Goal: Information Seeking & Learning: Compare options

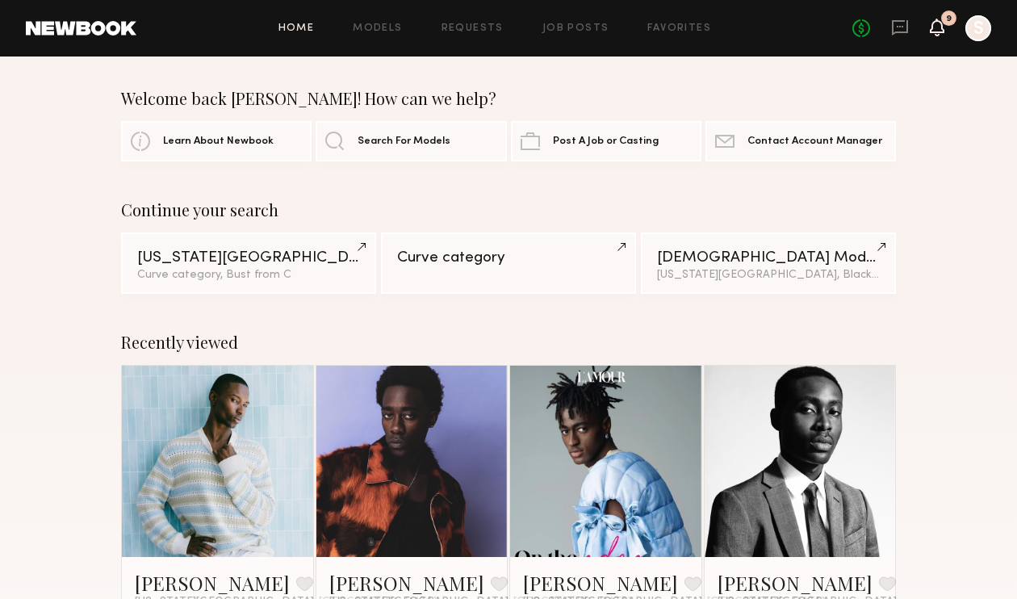
click at [931, 24] on icon at bounding box center [936, 28] width 15 height 18
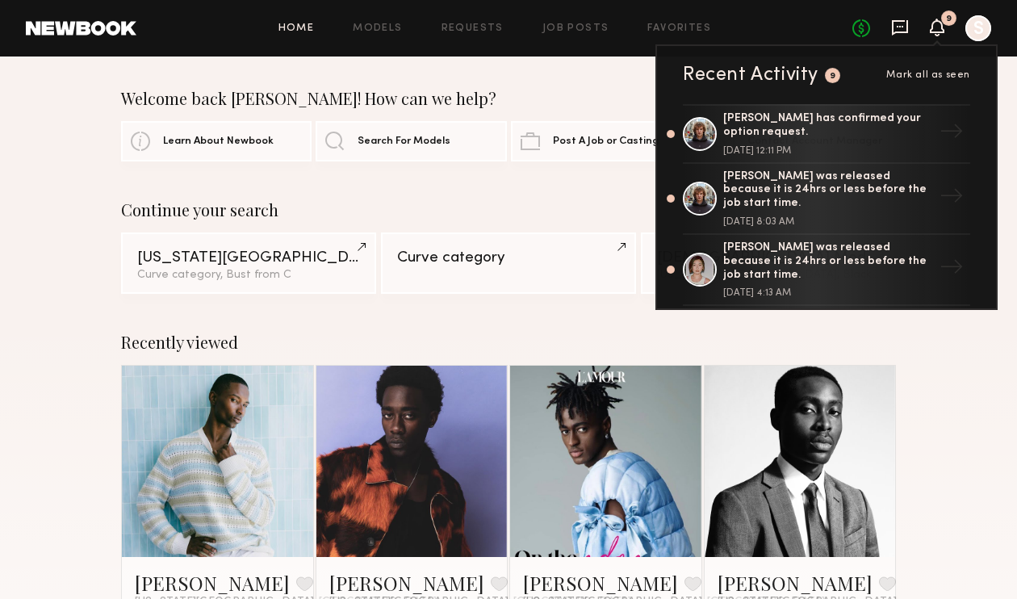
click at [891, 24] on icon at bounding box center [899, 27] width 16 height 15
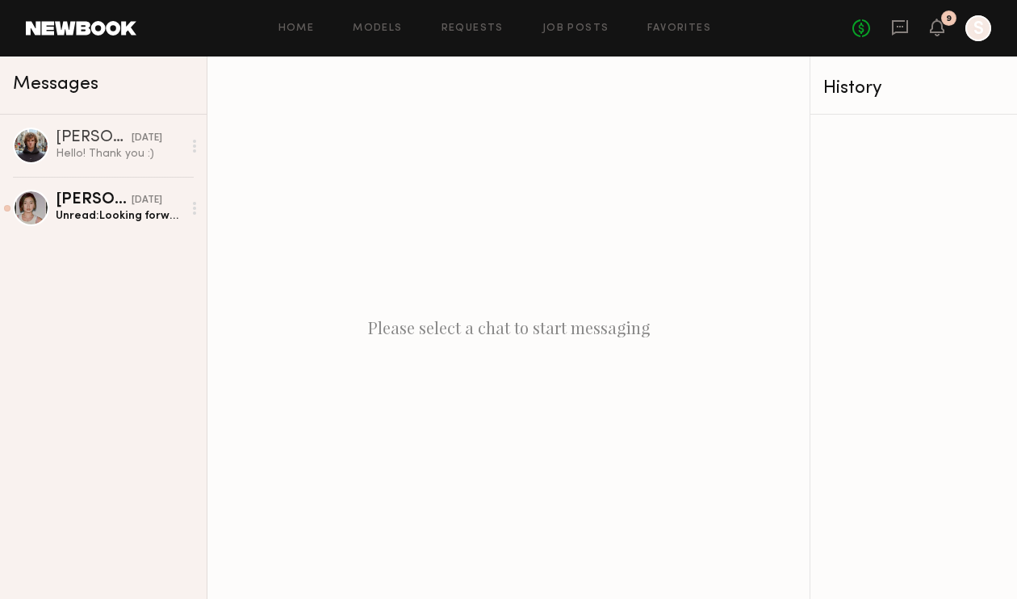
click at [133, 31] on link at bounding box center [81, 28] width 111 height 15
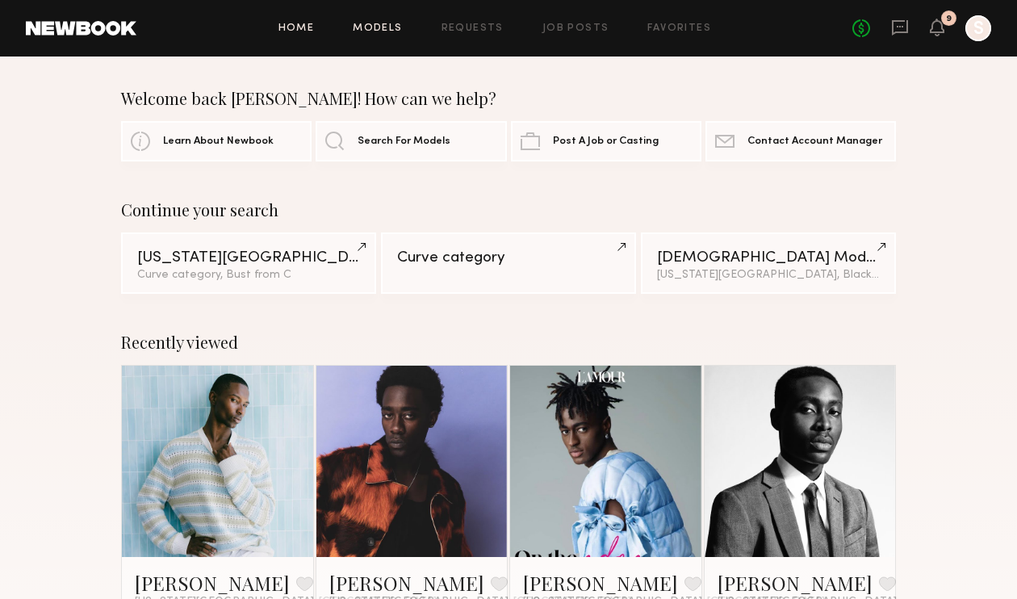
click at [382, 26] on link "Models" at bounding box center [377, 28] width 49 height 10
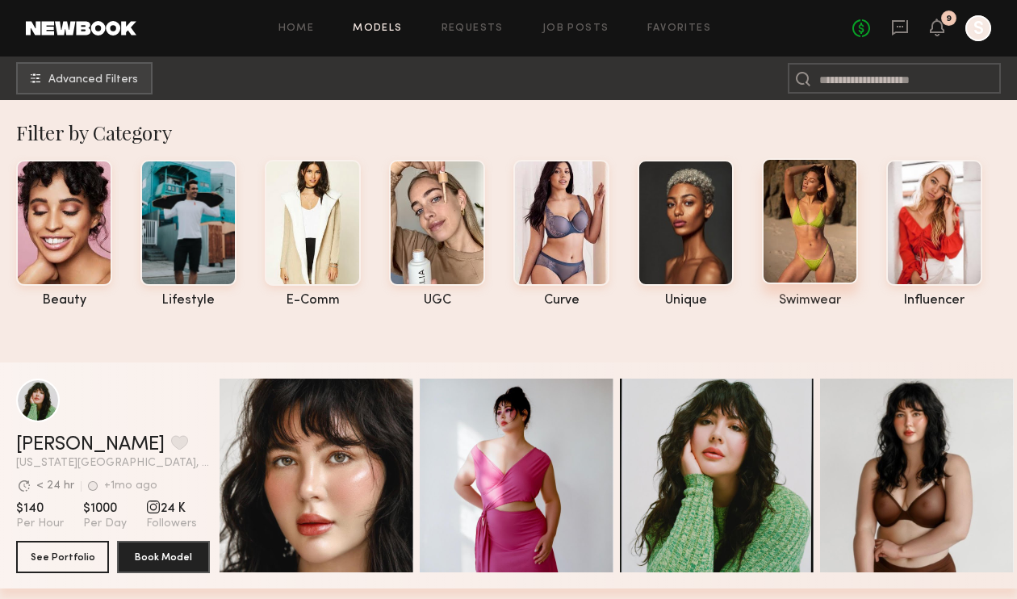
click at [814, 244] on div at bounding box center [810, 221] width 96 height 126
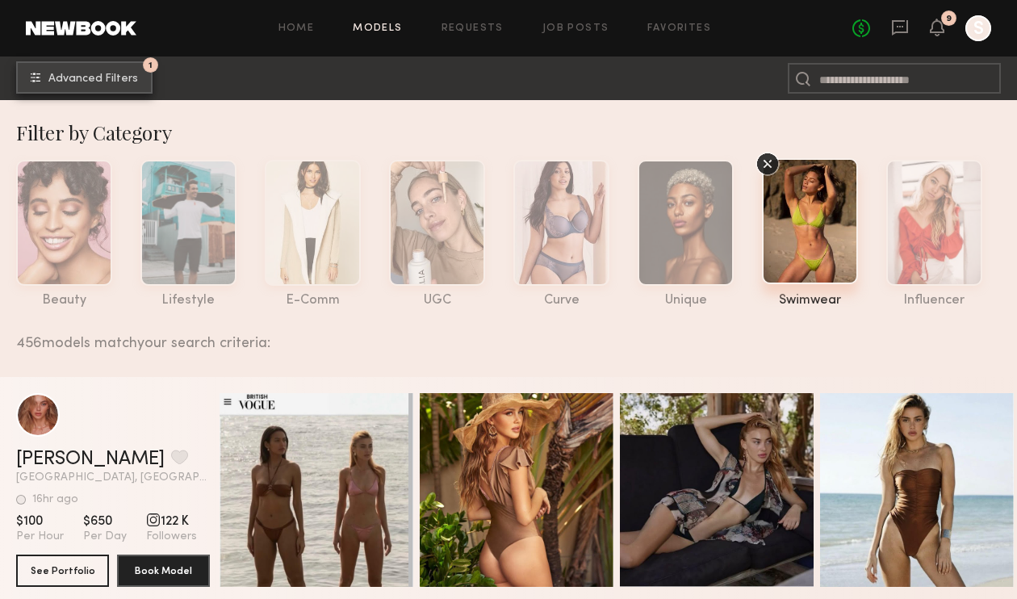
click at [119, 69] on button "1 Advanced Filters" at bounding box center [84, 77] width 136 height 32
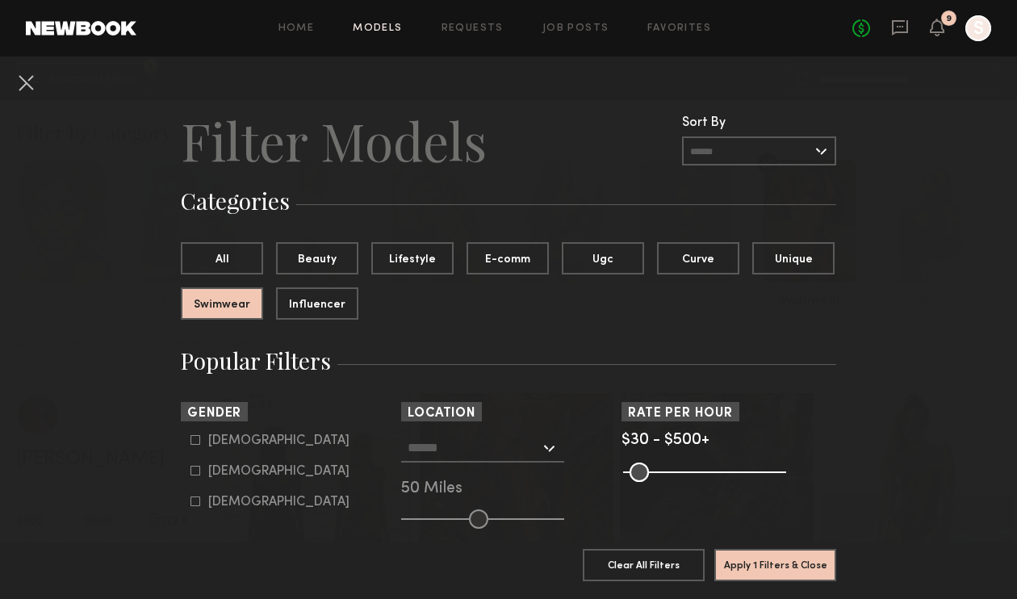
click at [545, 450] on div at bounding box center [482, 447] width 163 height 29
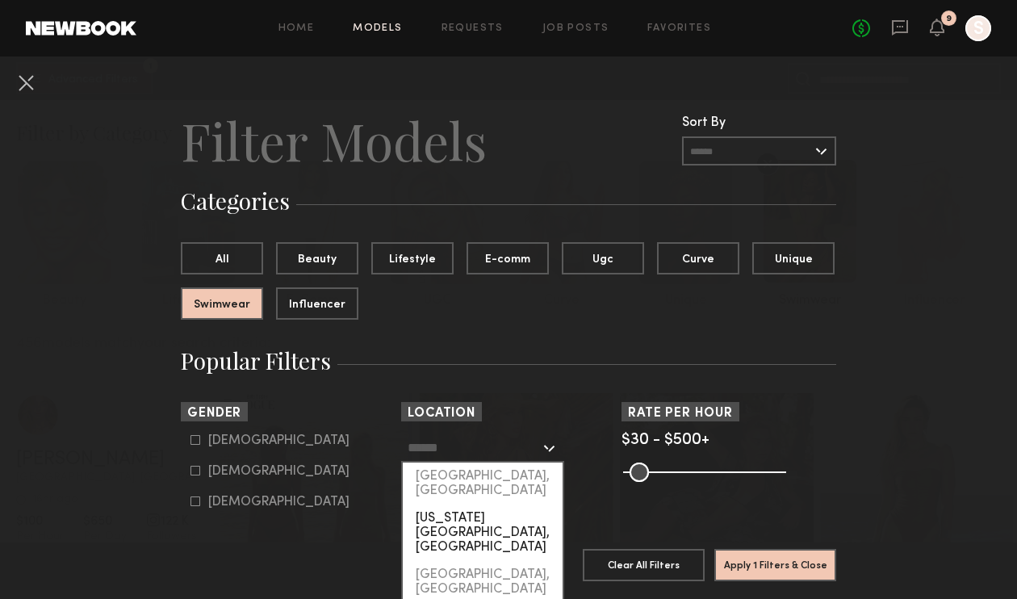
click at [517, 507] on div "[US_STATE][GEOGRAPHIC_DATA], [GEOGRAPHIC_DATA]" at bounding box center [483, 532] width 160 height 56
type input "**********"
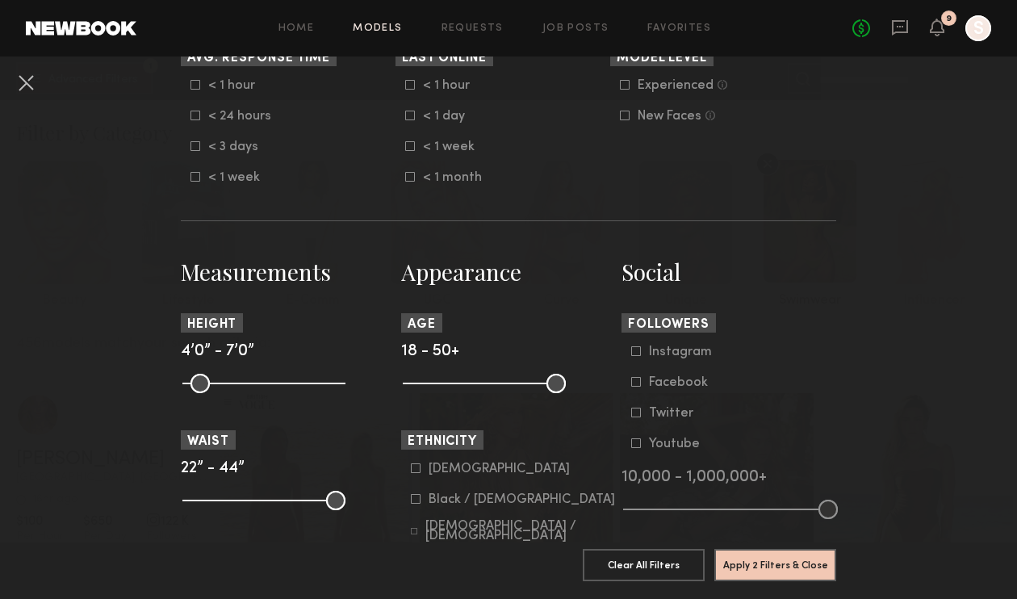
scroll to position [524, 0]
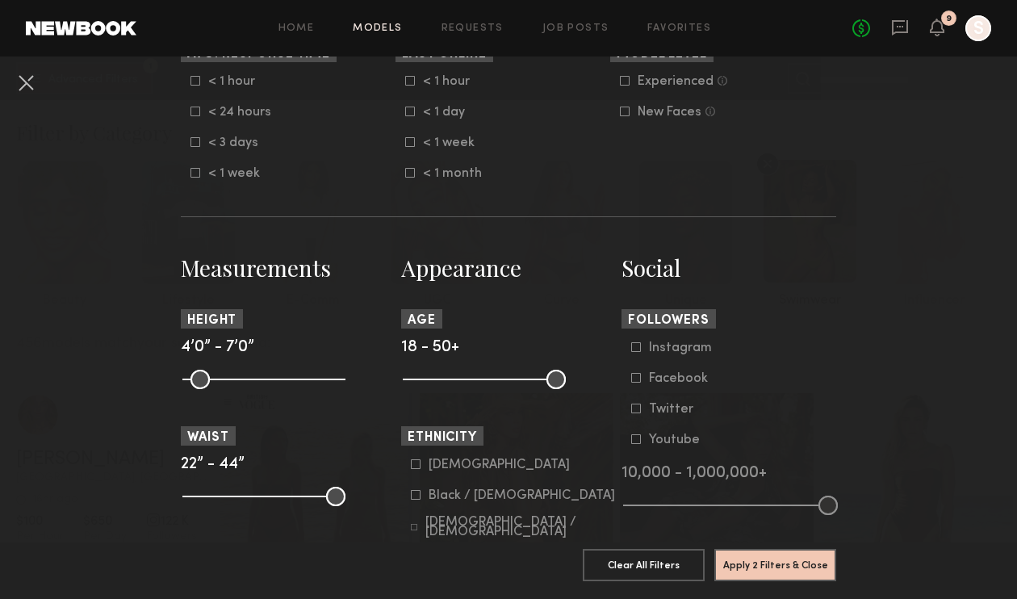
click at [197, 143] on icon at bounding box center [195, 142] width 10 height 10
click at [192, 81] on icon at bounding box center [195, 81] width 10 height 10
click at [198, 110] on icon at bounding box center [195, 111] width 10 height 10
drag, startPoint x: 193, startPoint y: 382, endPoint x: 272, endPoint y: 382, distance: 79.1
type input "**"
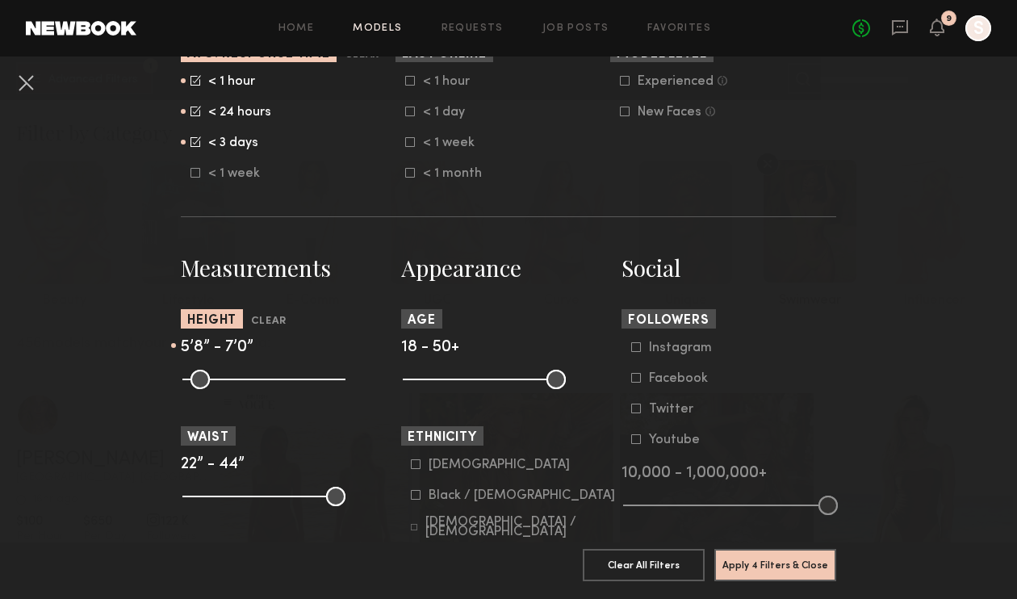
click at [272, 382] on input "range" at bounding box center [263, 379] width 163 height 19
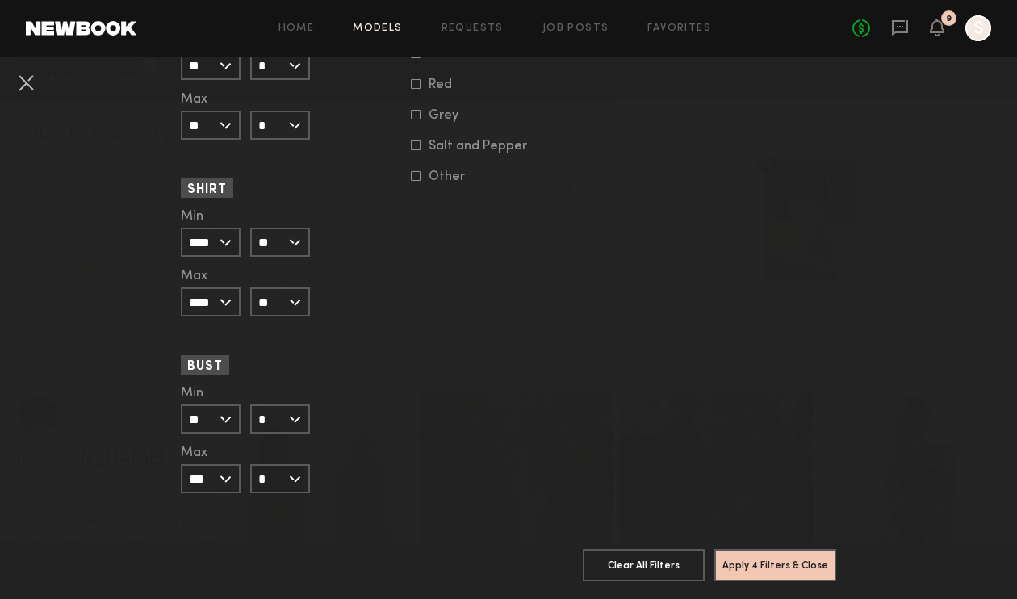
scroll to position [1538, 0]
click at [284, 411] on input "*" at bounding box center [280, 416] width 60 height 29
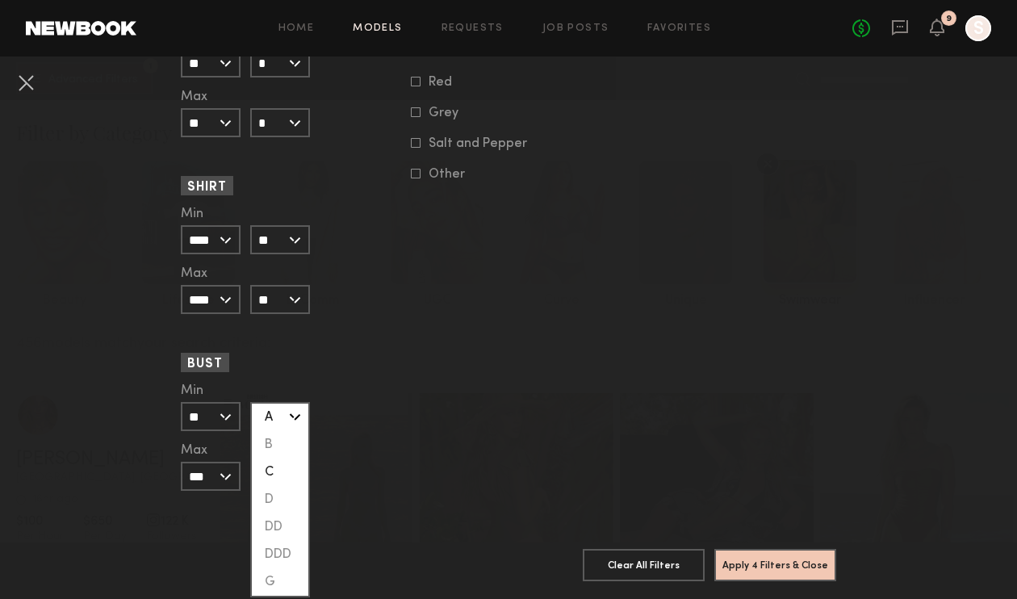
click at [294, 467] on div "C" at bounding box center [280, 471] width 56 height 27
type input "*"
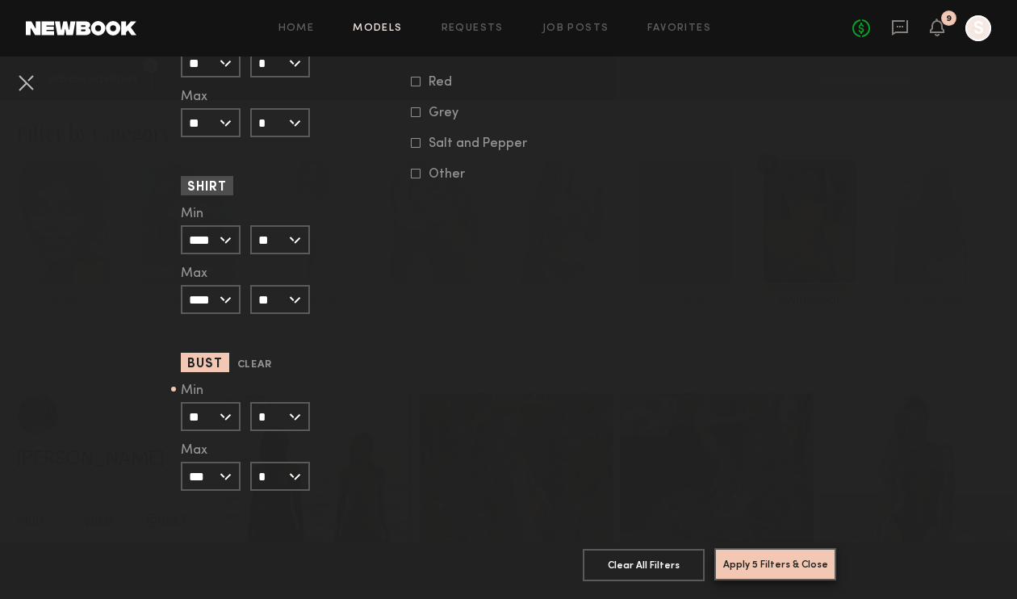
click at [798, 561] on button "Apply 5 Filters & Close" at bounding box center [775, 564] width 122 height 32
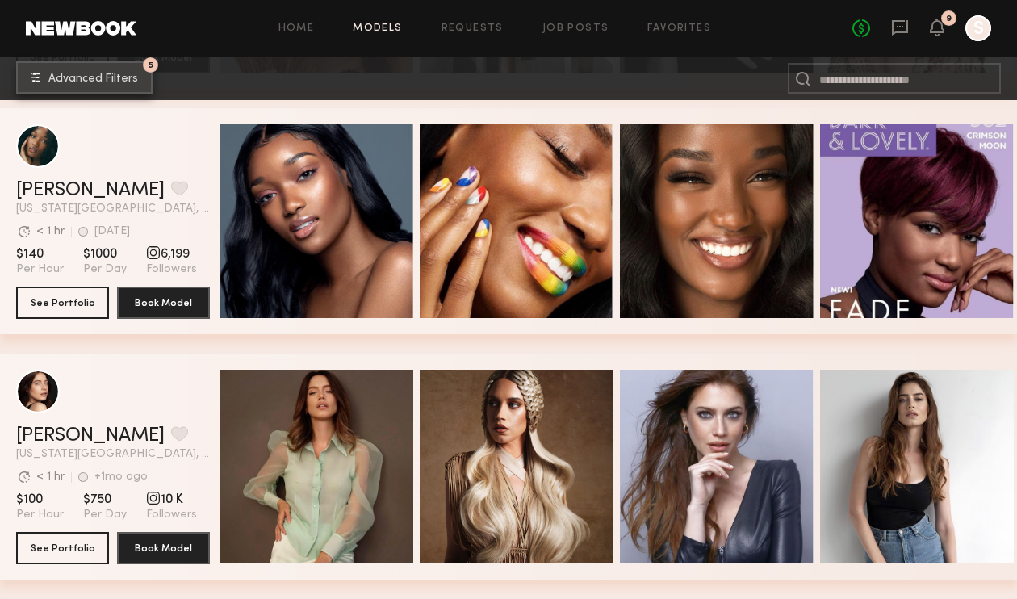
scroll to position [3956, 0]
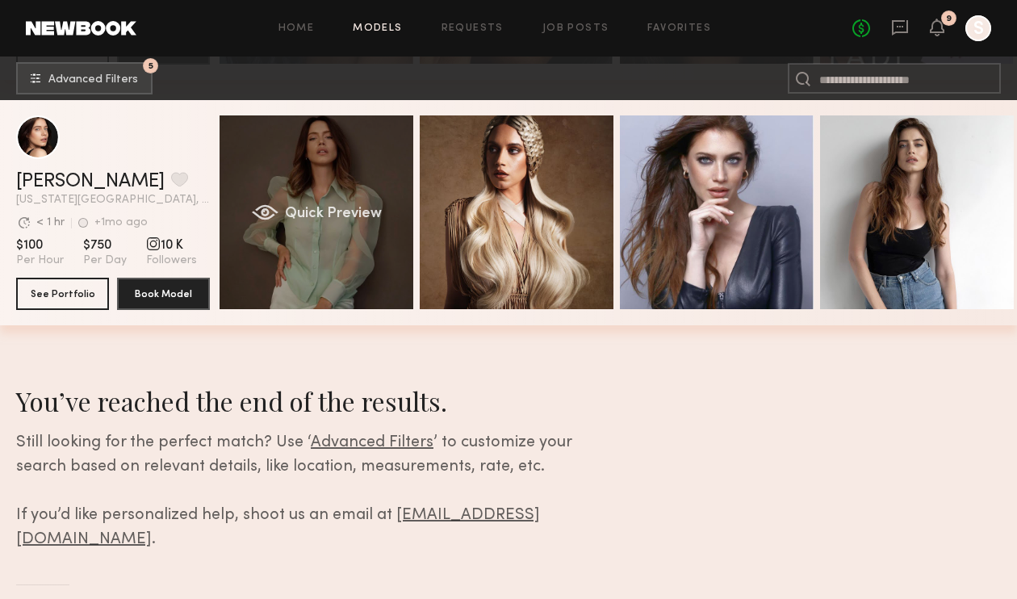
click at [348, 198] on div "Quick Preview" at bounding box center [316, 212] width 194 height 194
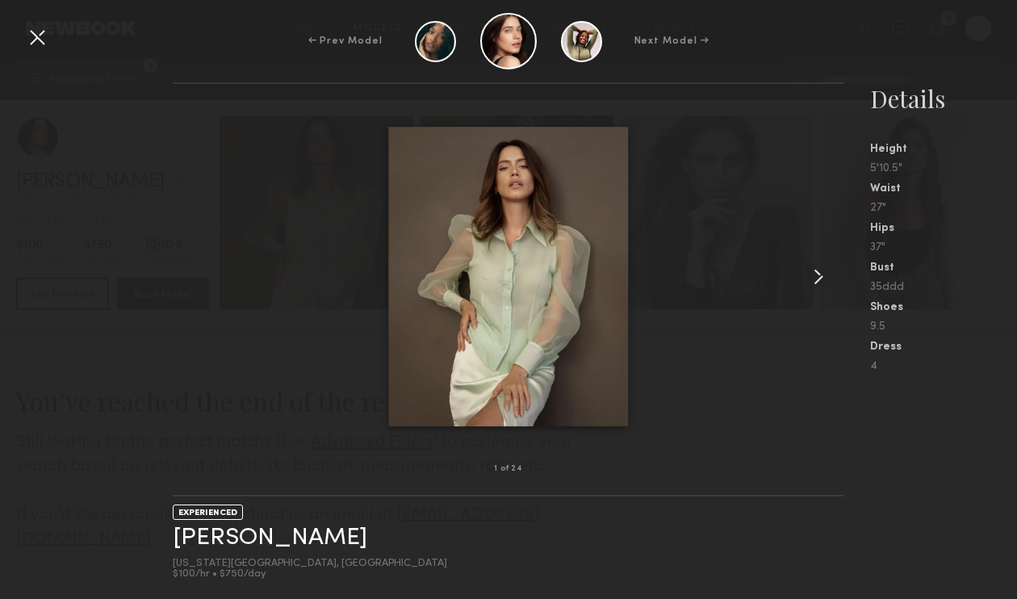
click at [824, 275] on common-icon at bounding box center [818, 277] width 26 height 26
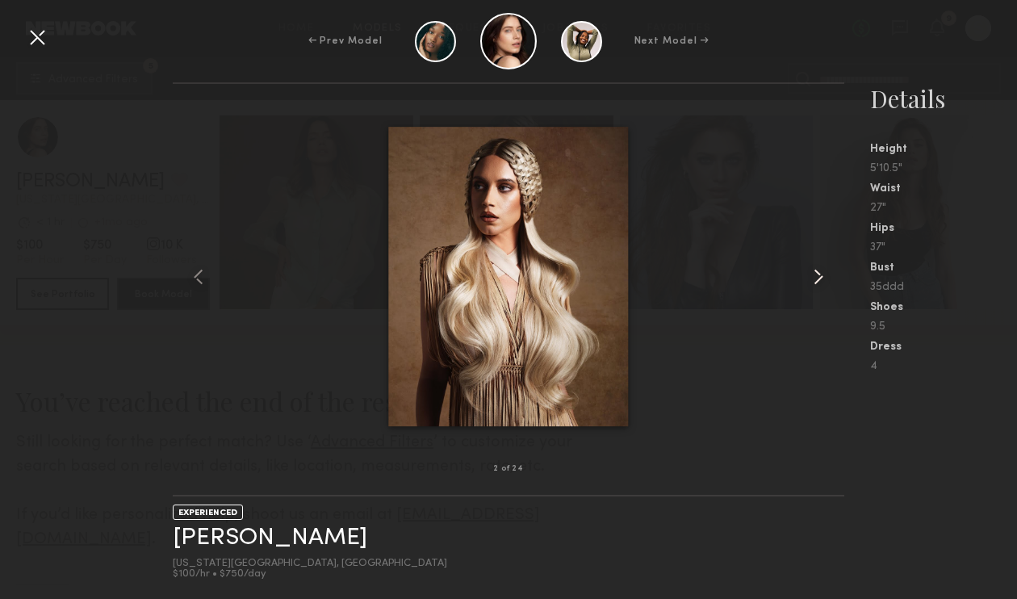
click at [824, 275] on common-icon at bounding box center [818, 277] width 26 height 26
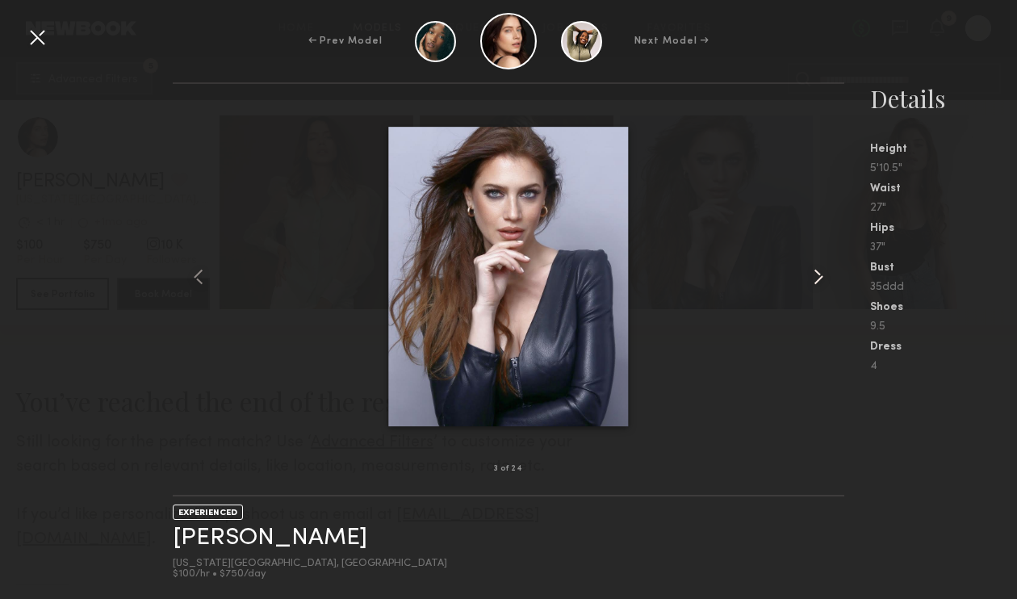
click at [824, 275] on common-icon at bounding box center [818, 277] width 26 height 26
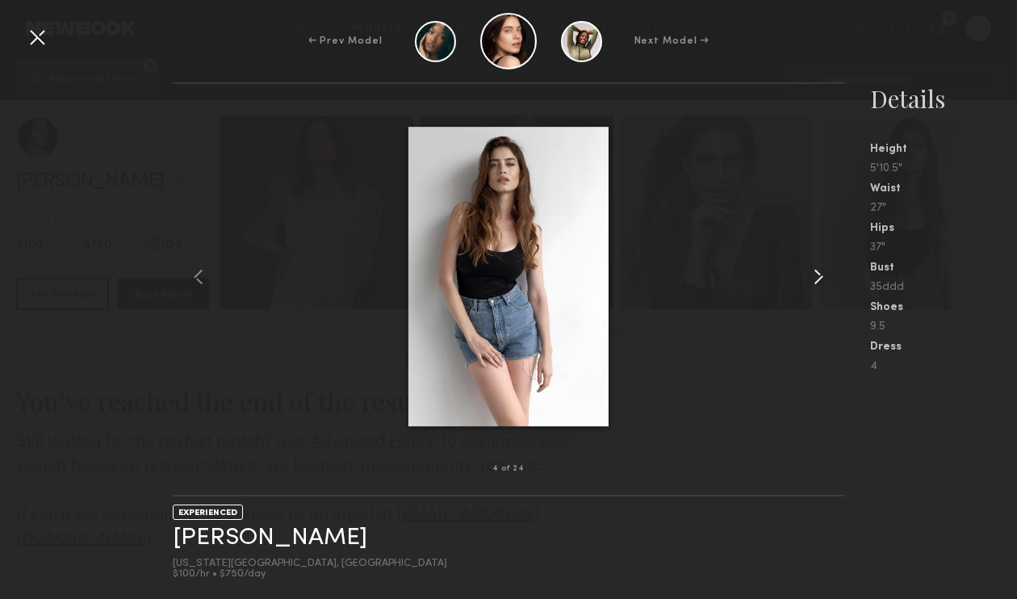
click at [824, 275] on common-icon at bounding box center [818, 277] width 26 height 26
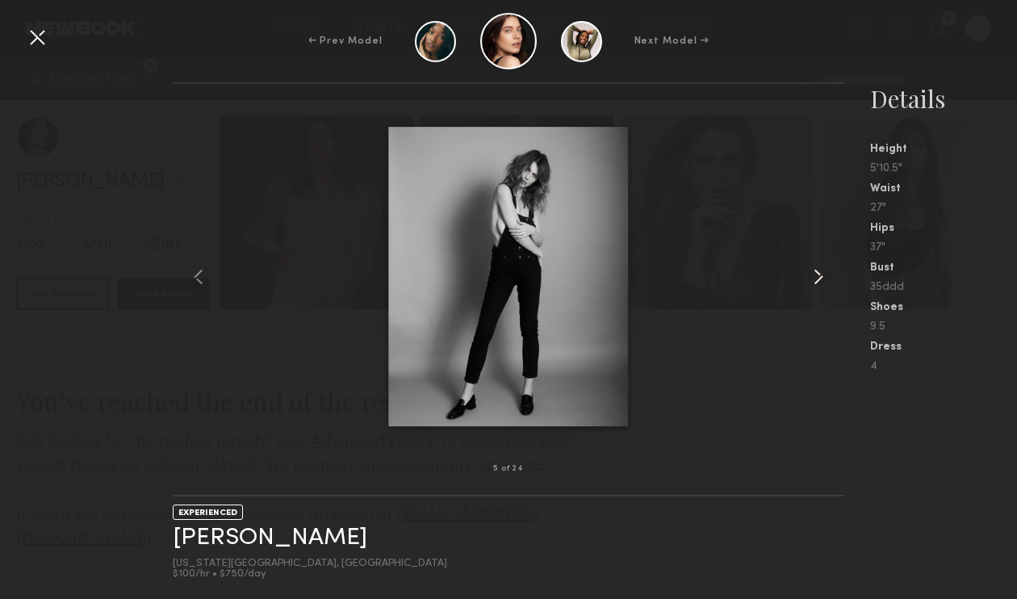
click at [824, 275] on common-icon at bounding box center [818, 277] width 26 height 26
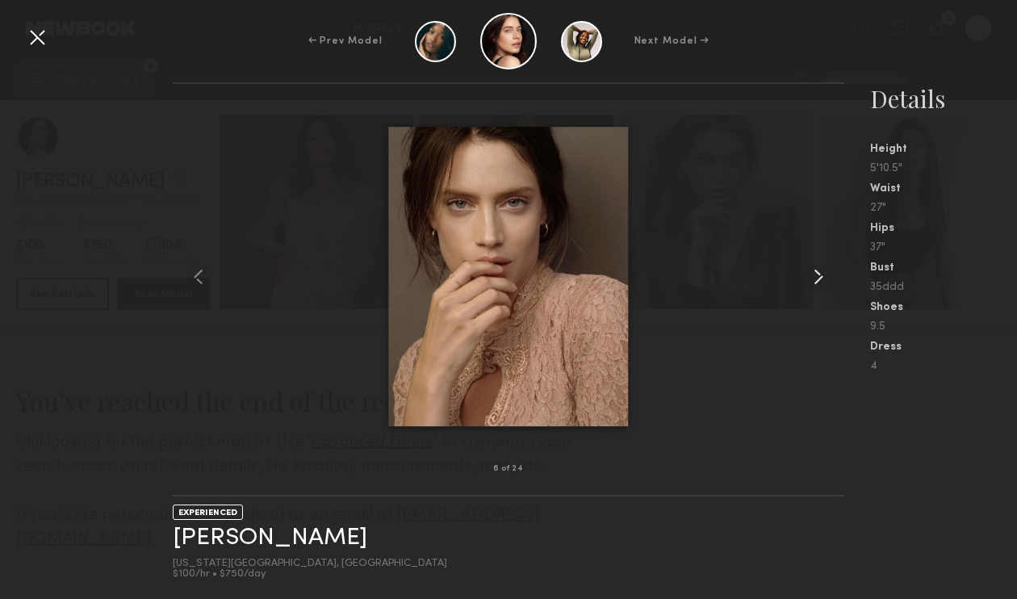
click at [824, 275] on common-icon at bounding box center [818, 277] width 26 height 26
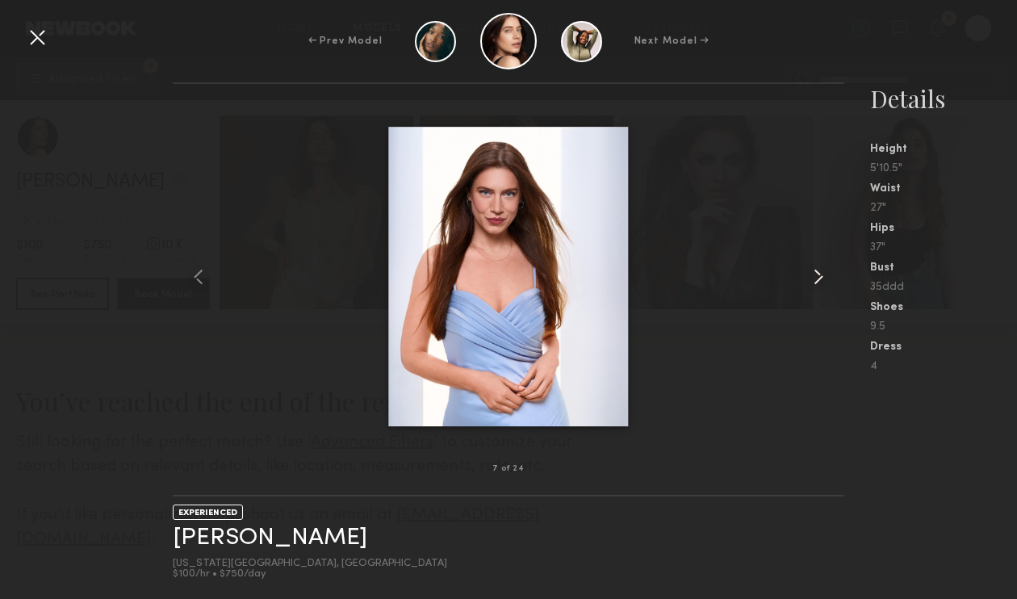
click at [824, 275] on common-icon at bounding box center [818, 277] width 26 height 26
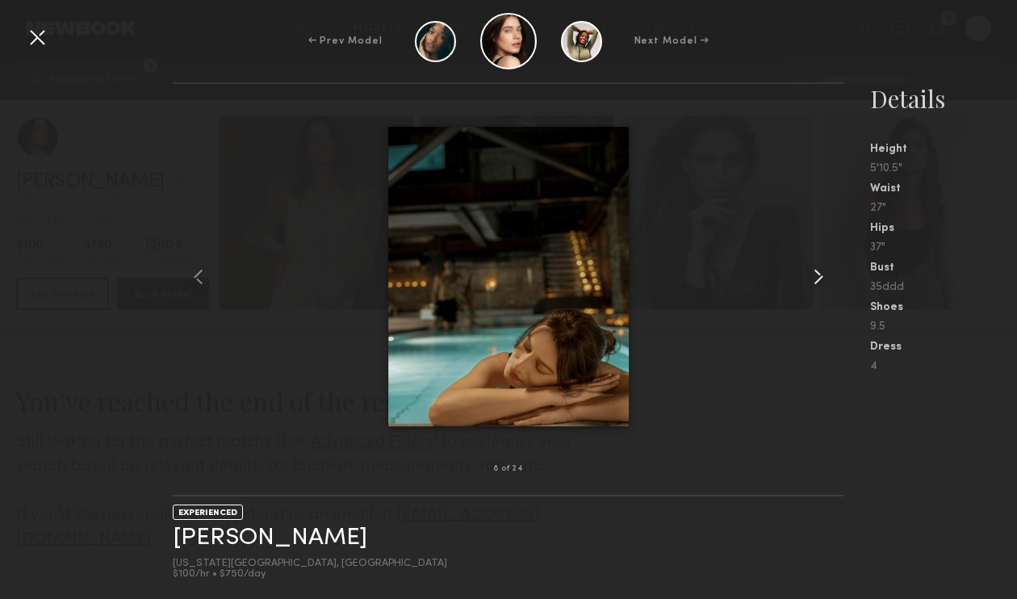
click at [824, 275] on common-icon at bounding box center [818, 277] width 26 height 26
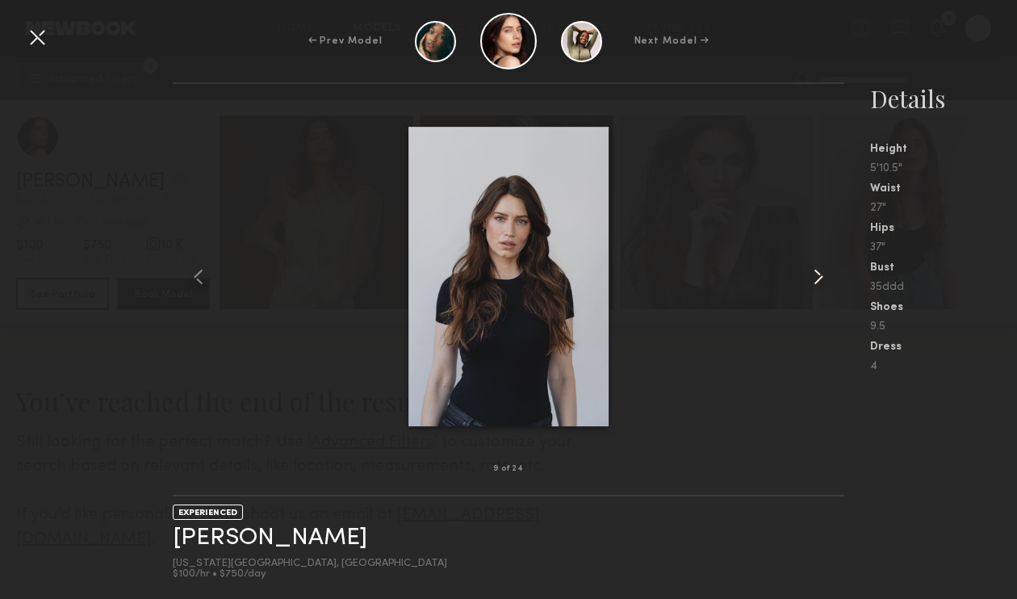
click at [824, 275] on common-icon at bounding box center [818, 277] width 26 height 26
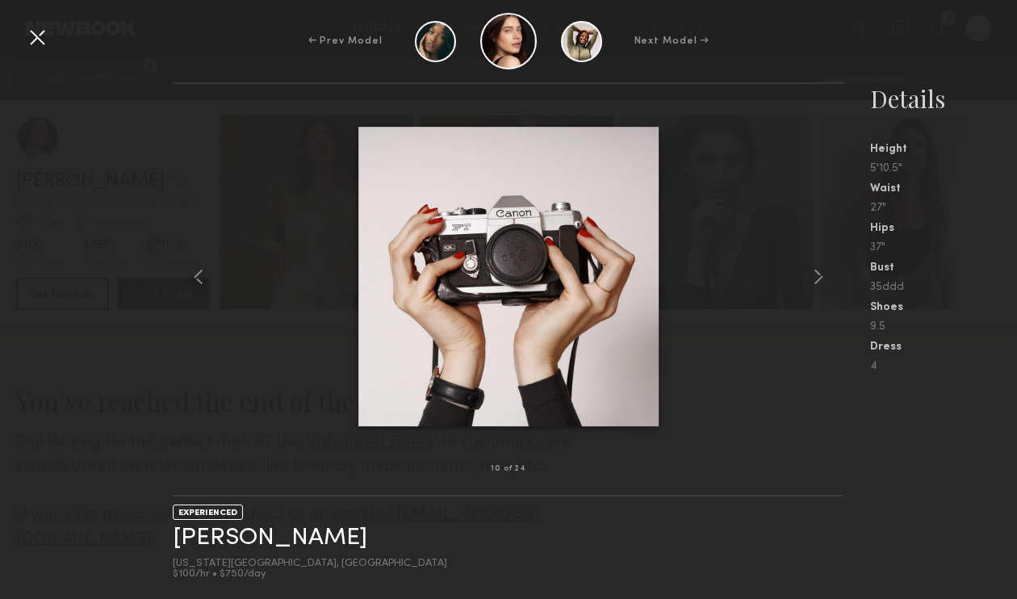
click at [36, 44] on div at bounding box center [37, 37] width 26 height 26
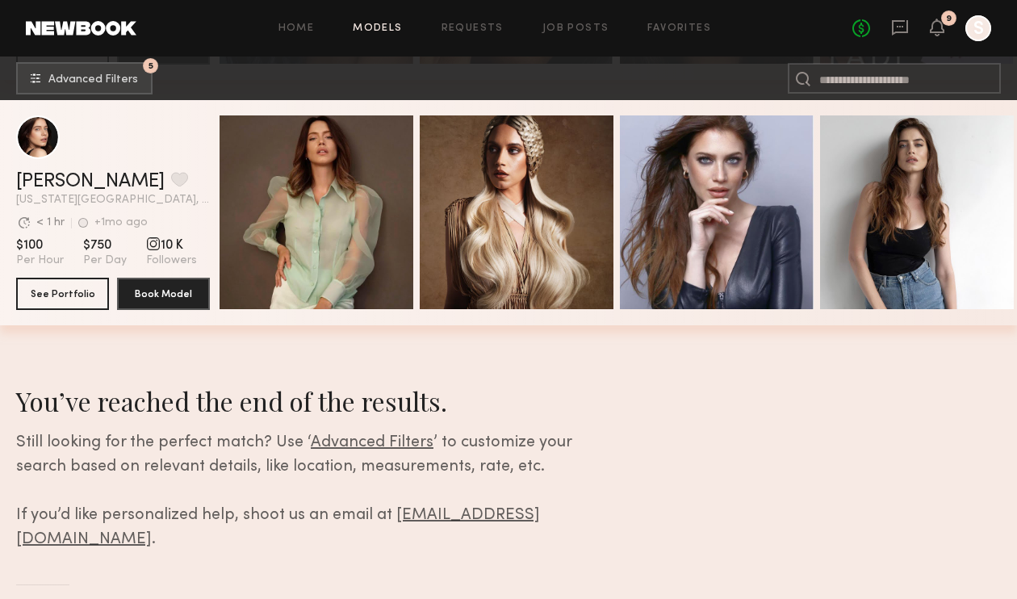
click at [160, 169] on header "Sabrina D. Favorite New York City, NY Avg. request response time < 1 hr +1mo ag…" at bounding box center [113, 160] width 194 height 90
click at [102, 169] on header "Sabrina D. Favorite New York City, NY Avg. request response time < 1 hr +1mo ag…" at bounding box center [113, 160] width 194 height 90
click at [93, 176] on link "Sabrina D." at bounding box center [90, 181] width 148 height 19
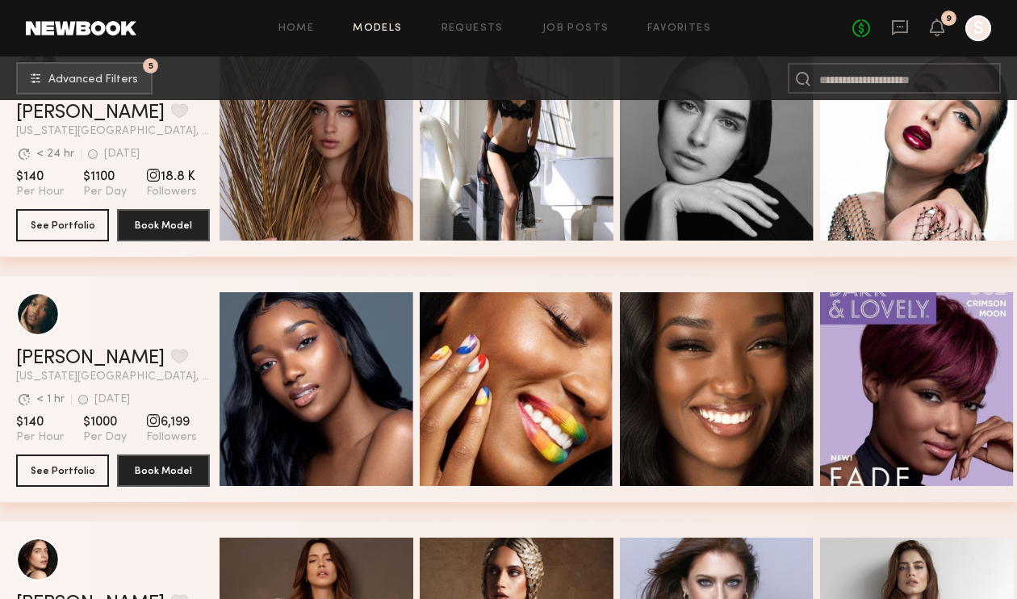
scroll to position [3422, 0]
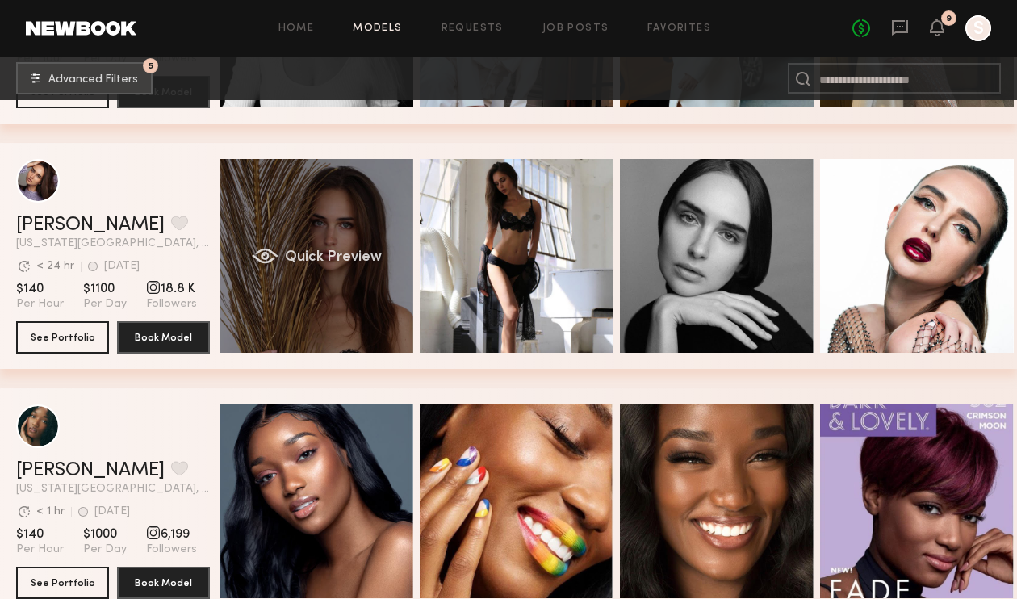
click at [314, 248] on div "Quick Preview" at bounding box center [316, 256] width 194 height 194
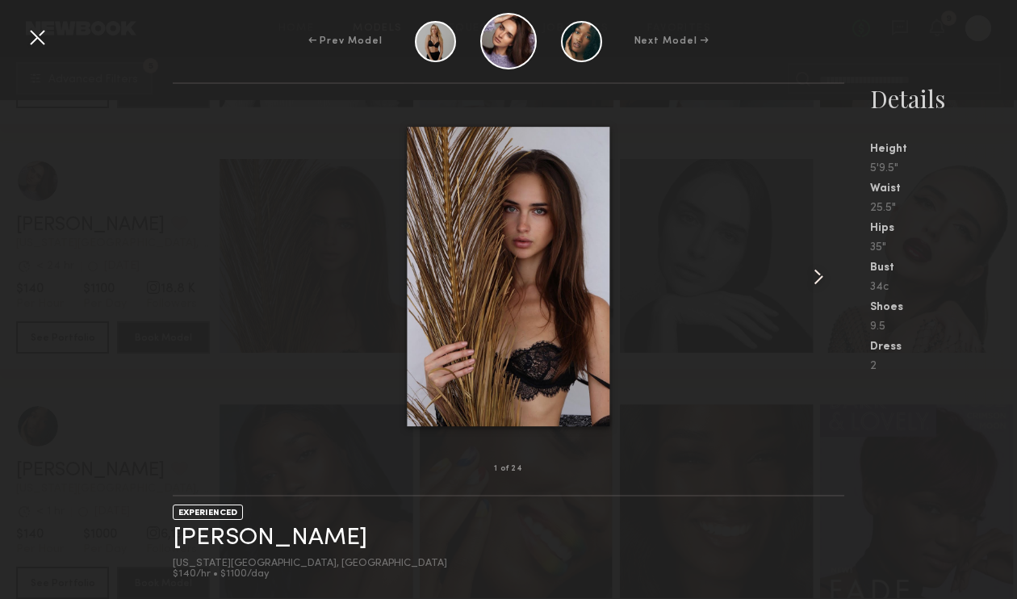
click at [822, 275] on common-icon at bounding box center [818, 277] width 26 height 26
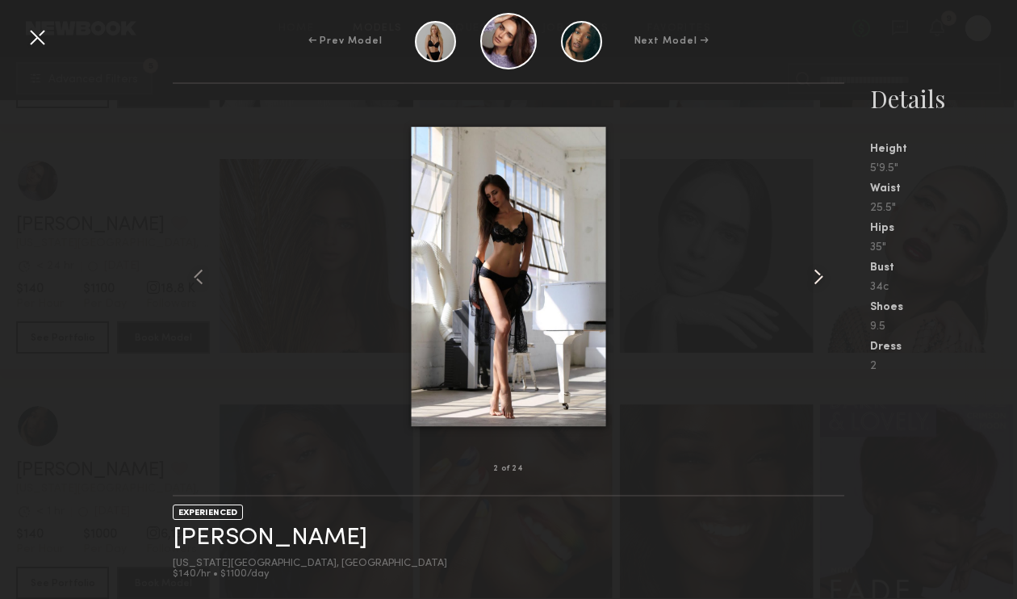
click at [822, 275] on common-icon at bounding box center [818, 277] width 26 height 26
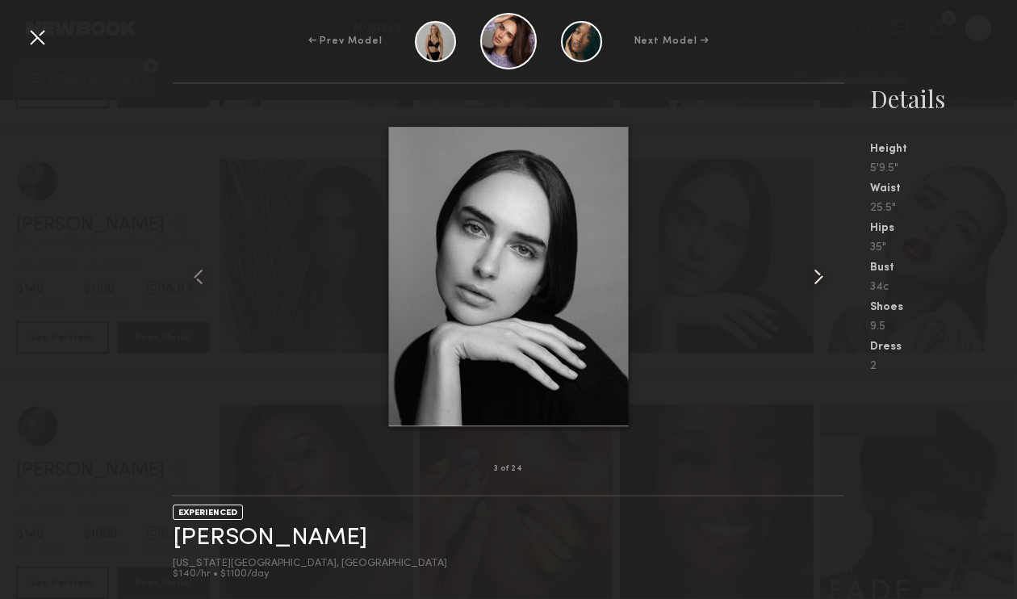
click at [822, 275] on common-icon at bounding box center [818, 277] width 26 height 26
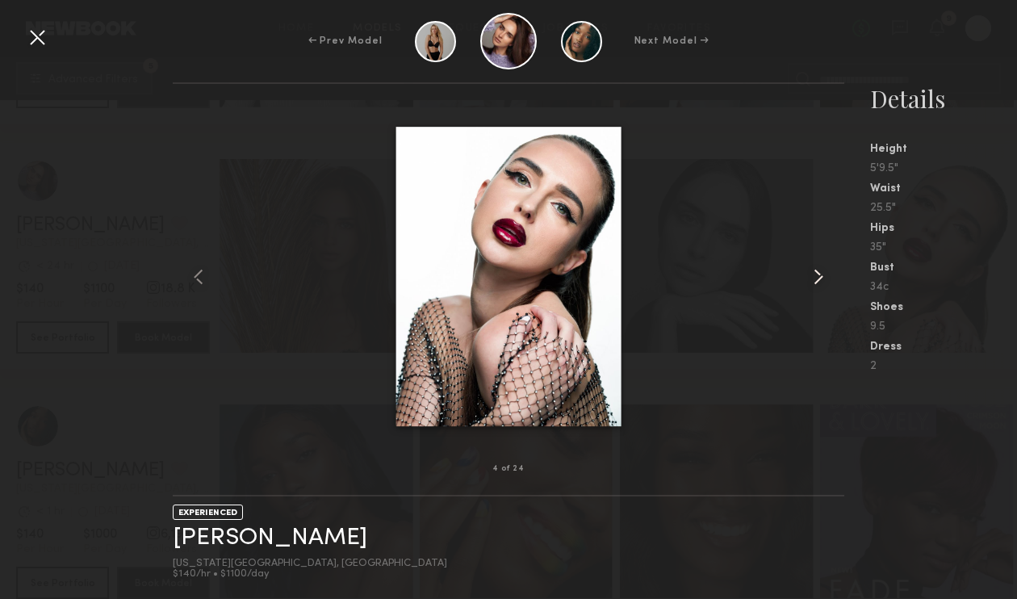
click at [822, 275] on common-icon at bounding box center [818, 277] width 26 height 26
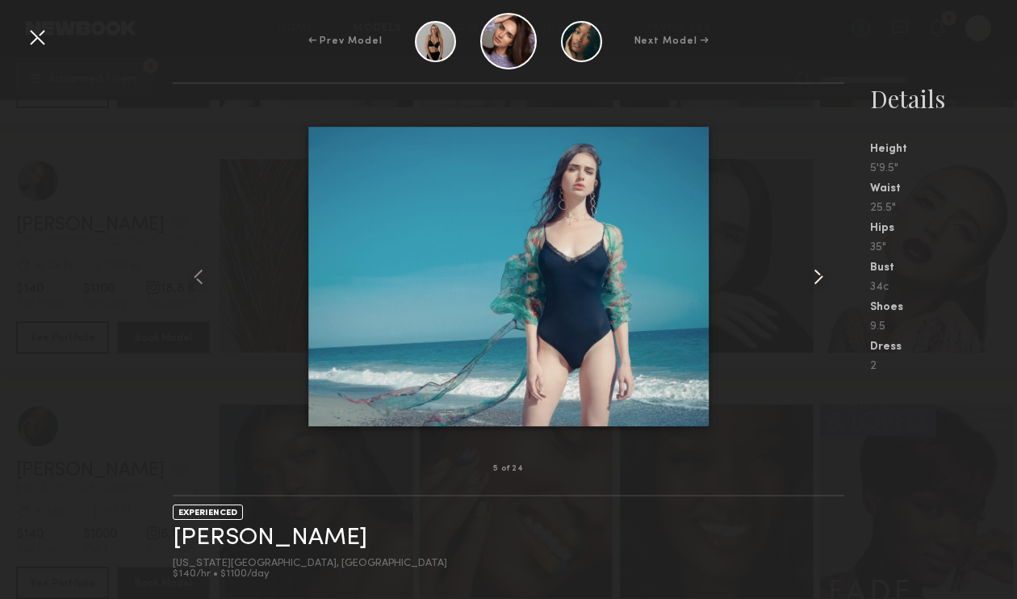
click at [822, 275] on common-icon at bounding box center [818, 277] width 26 height 26
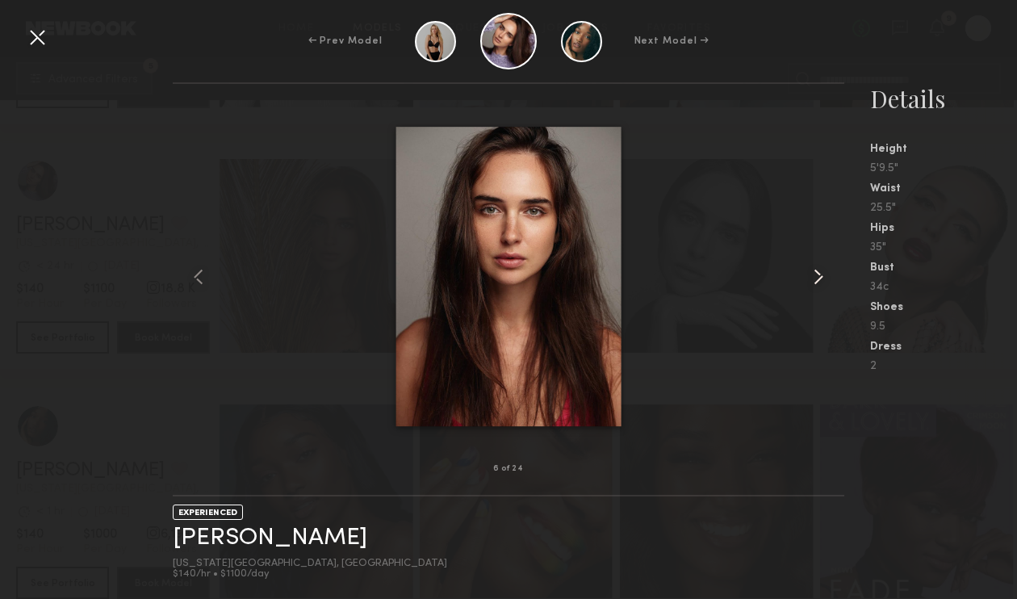
click at [822, 275] on common-icon at bounding box center [818, 277] width 26 height 26
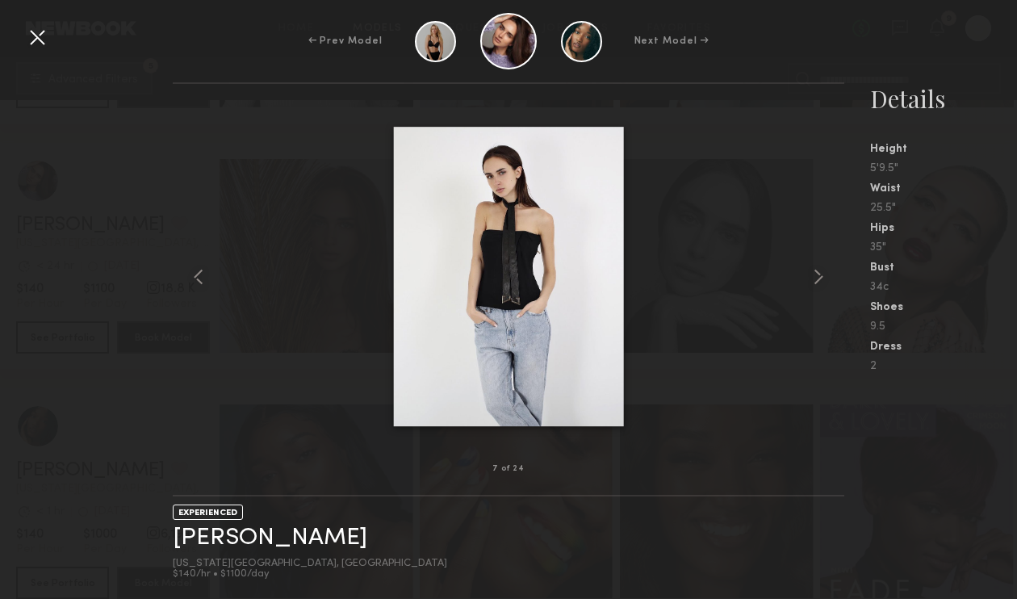
click at [34, 48] on div at bounding box center [37, 37] width 26 height 26
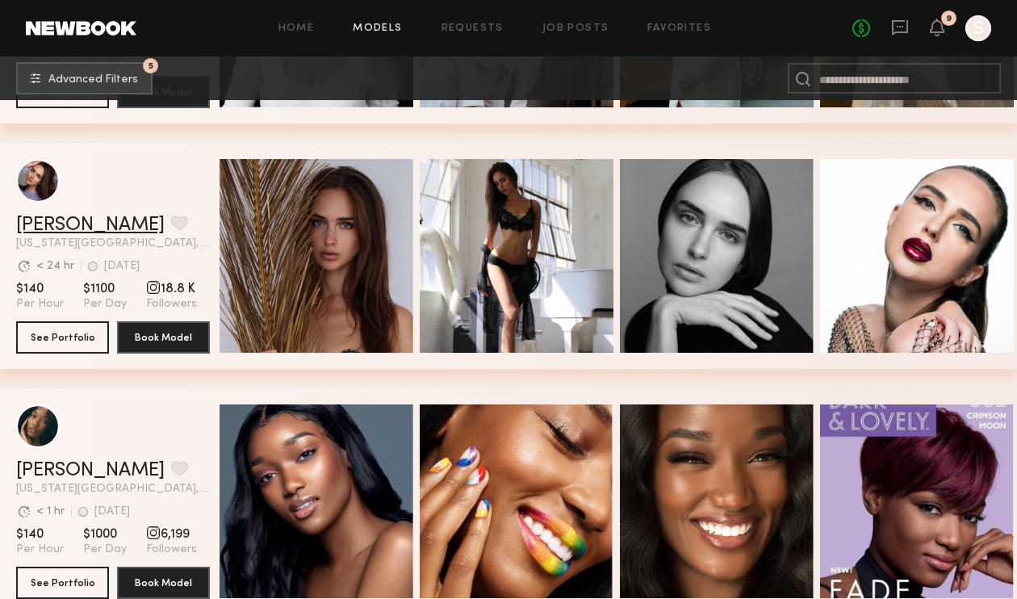
click at [94, 224] on link "Kristina B." at bounding box center [90, 224] width 148 height 19
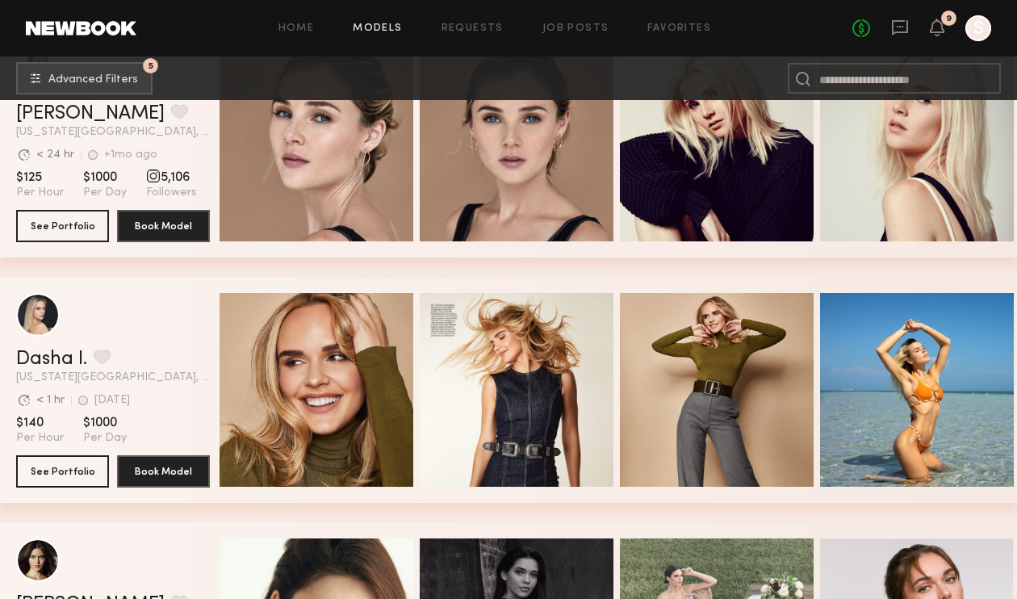
scroll to position [2177, 0]
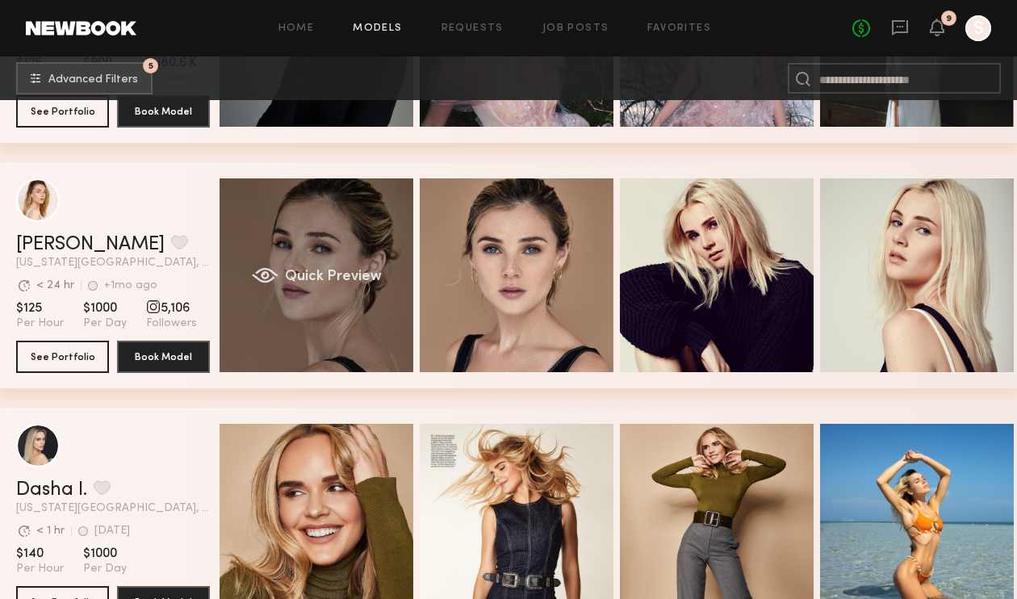
click at [329, 248] on div "Quick Preview" at bounding box center [316, 275] width 194 height 194
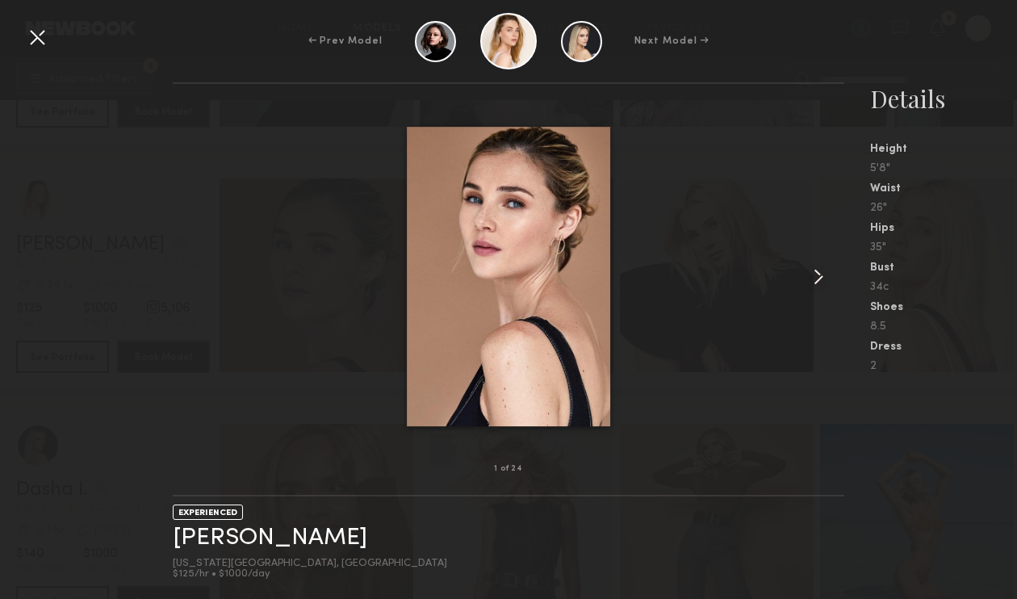
click at [820, 261] on div at bounding box center [830, 276] width 27 height 333
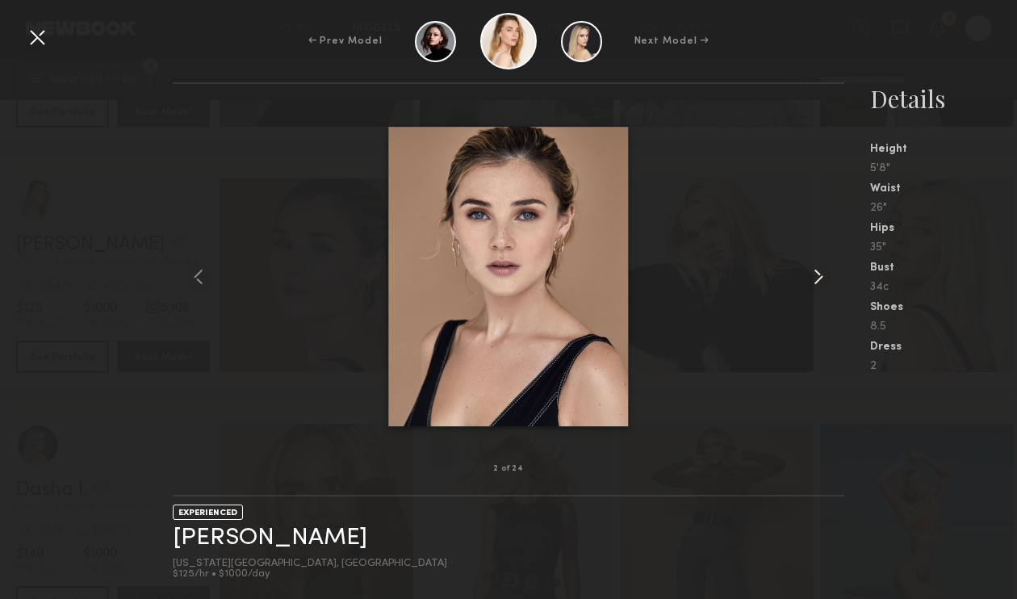
click at [818, 277] on common-icon at bounding box center [818, 277] width 26 height 26
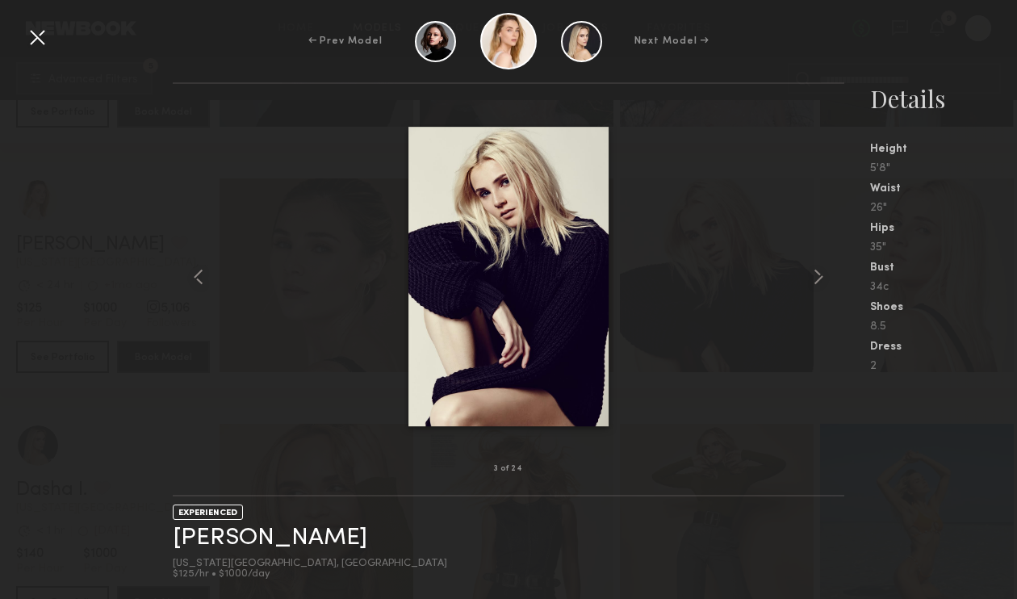
click at [44, 38] on div at bounding box center [37, 37] width 26 height 26
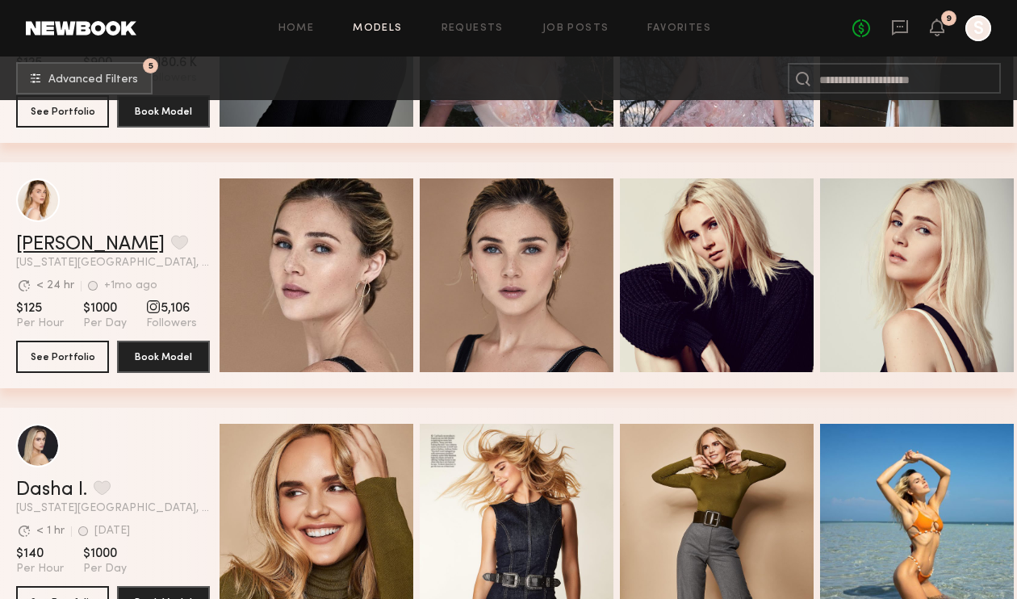
click at [75, 246] on link "Maura D." at bounding box center [90, 244] width 148 height 19
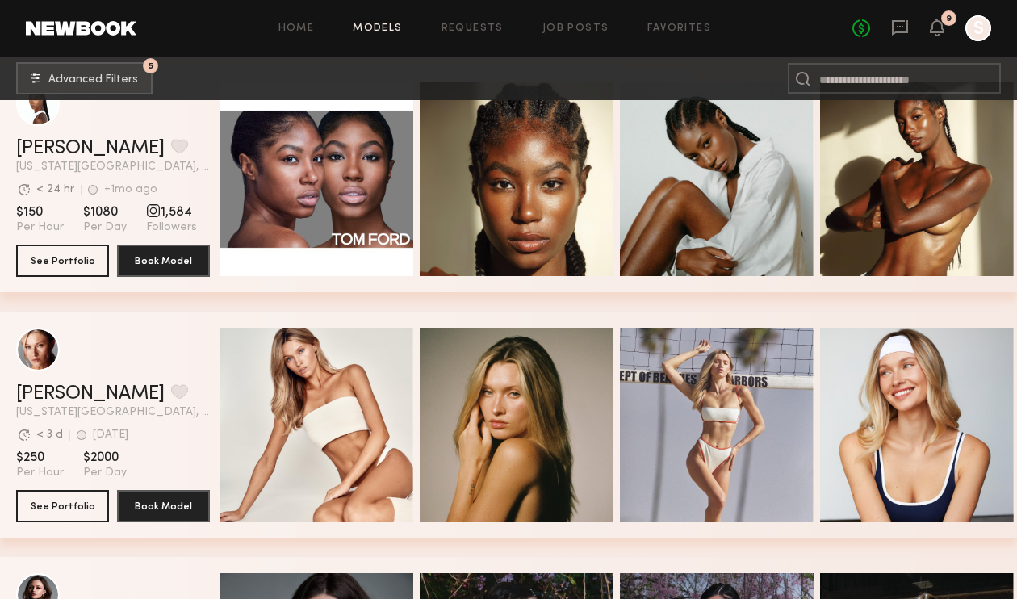
scroll to position [1384, 0]
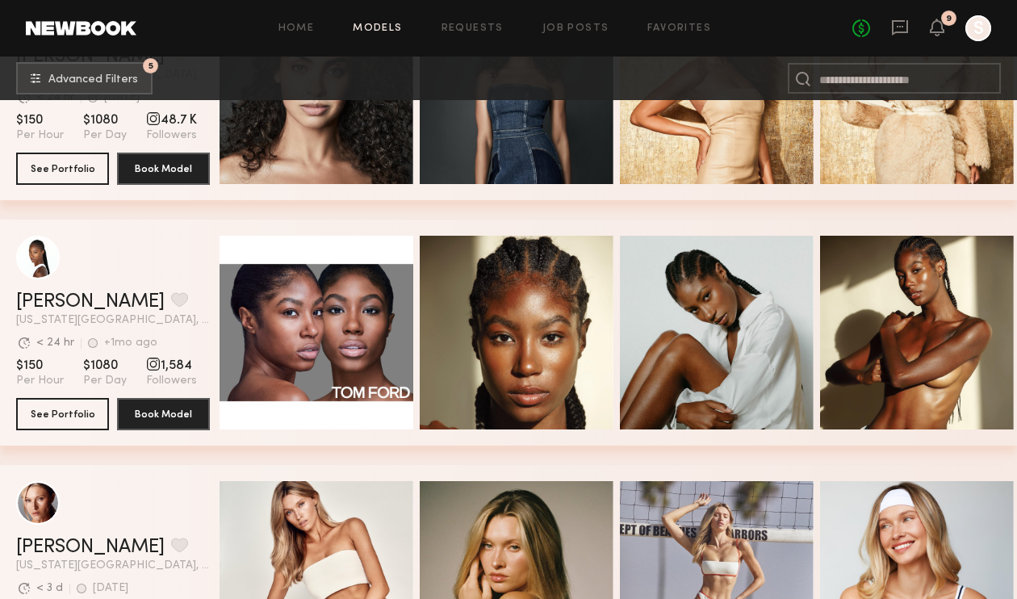
click at [177, 270] on div "grid" at bounding box center [113, 258] width 194 height 44
click at [78, 298] on link "[PERSON_NAME]" at bounding box center [90, 301] width 148 height 19
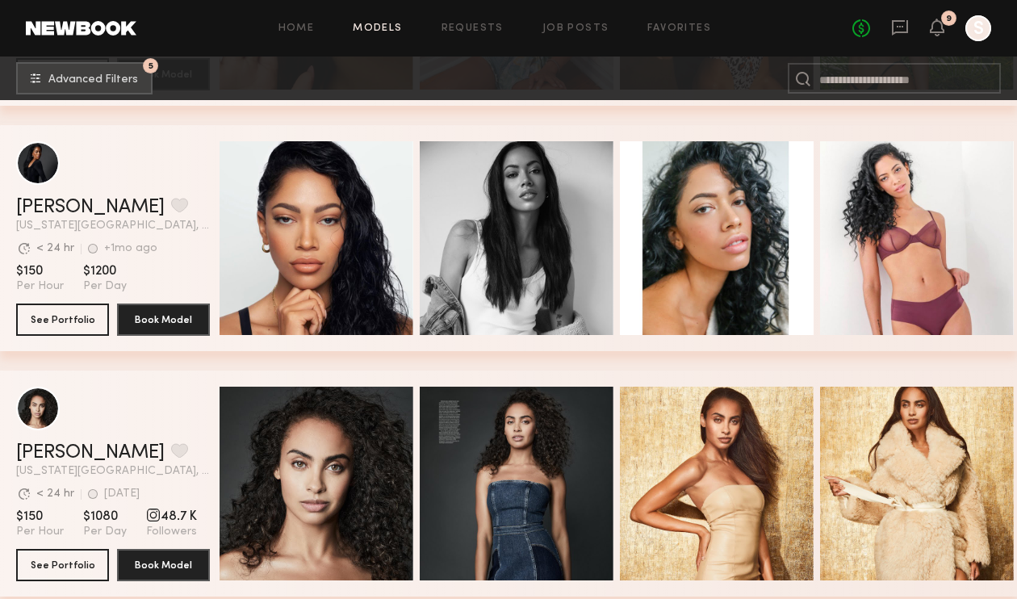
scroll to position [1043, 0]
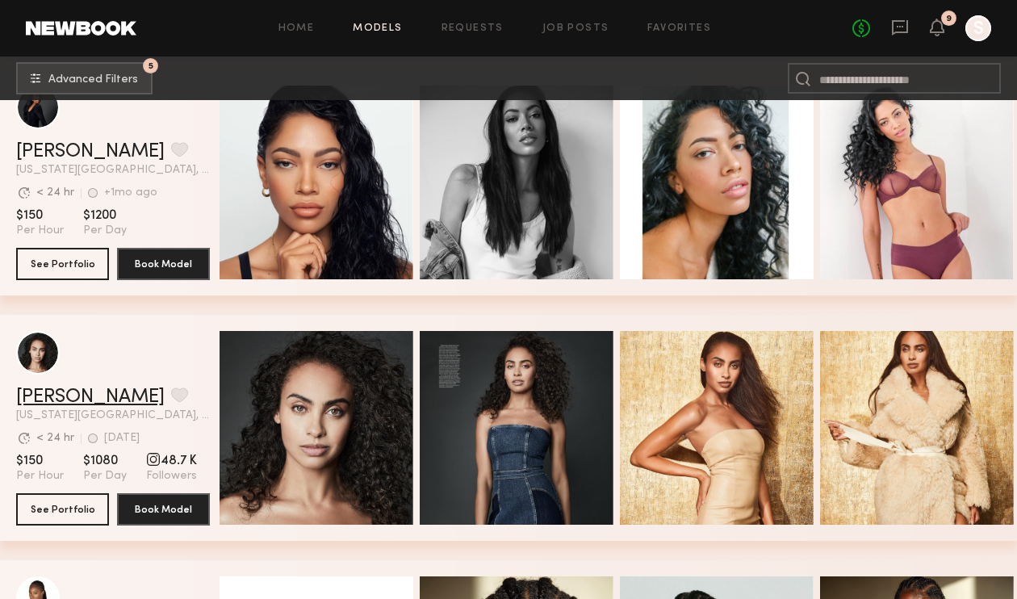
click at [88, 387] on link "Marissa H." at bounding box center [90, 396] width 148 height 19
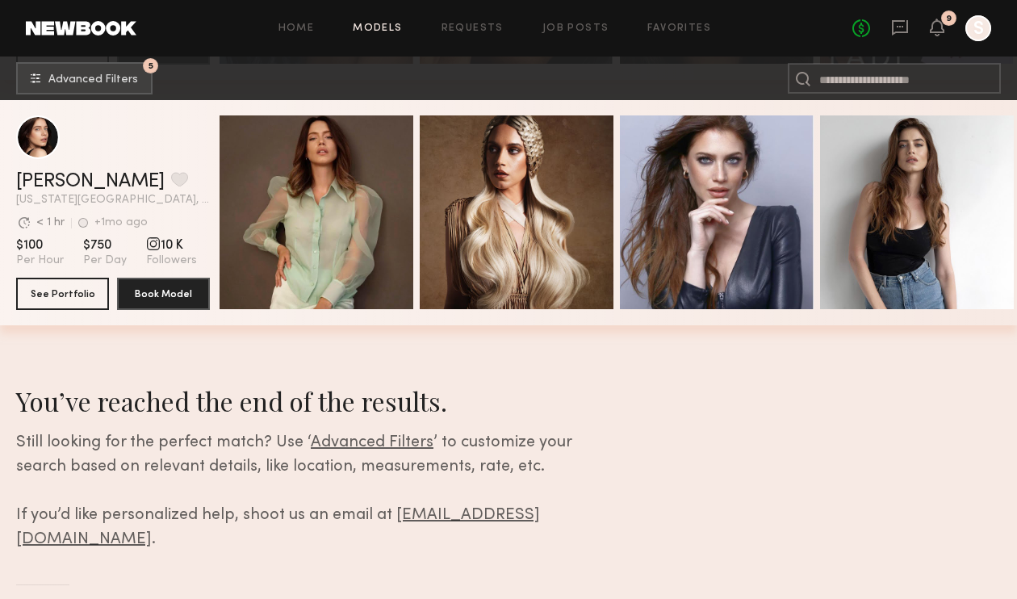
scroll to position [3635, 0]
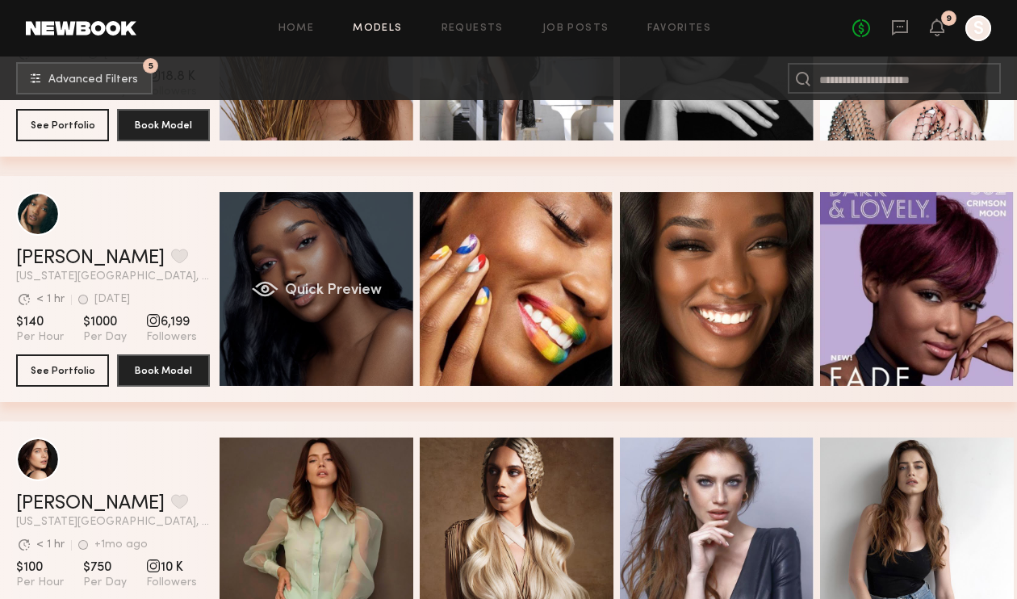
click at [258, 247] on div "Quick Preview" at bounding box center [316, 289] width 194 height 194
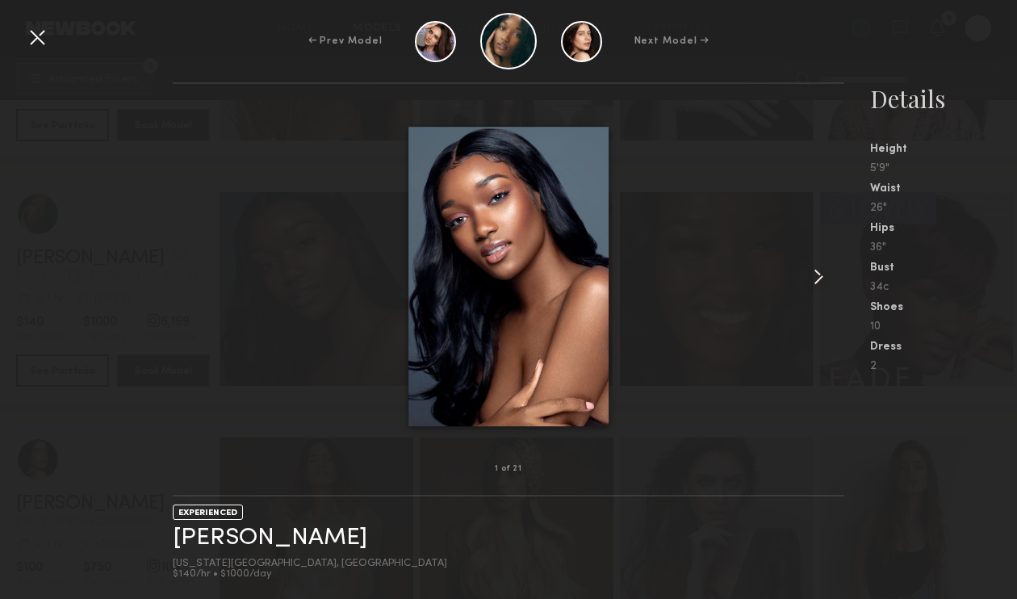
click at [818, 271] on common-icon at bounding box center [818, 277] width 26 height 26
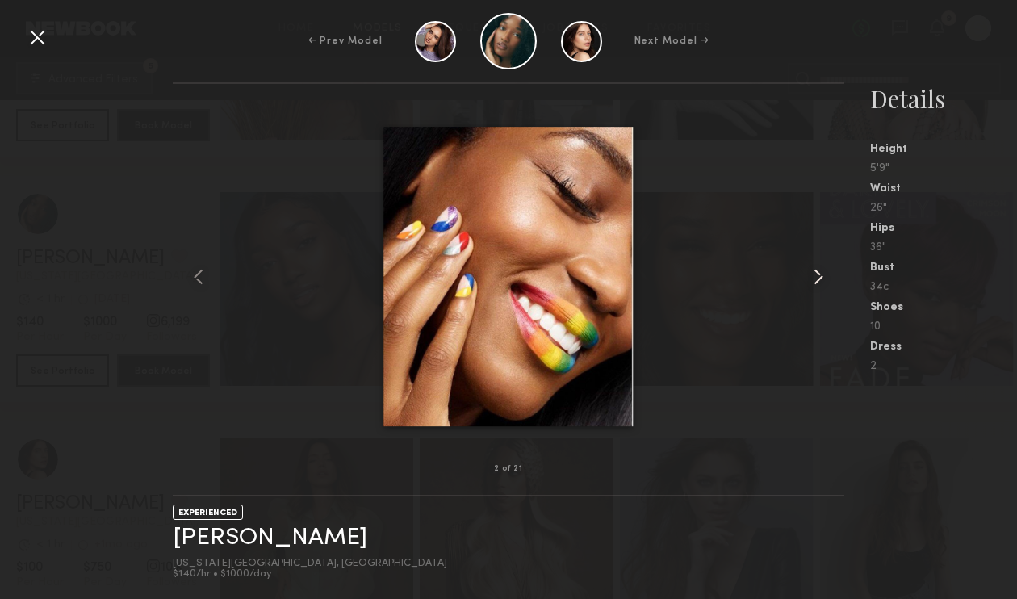
click at [818, 271] on common-icon at bounding box center [818, 277] width 26 height 26
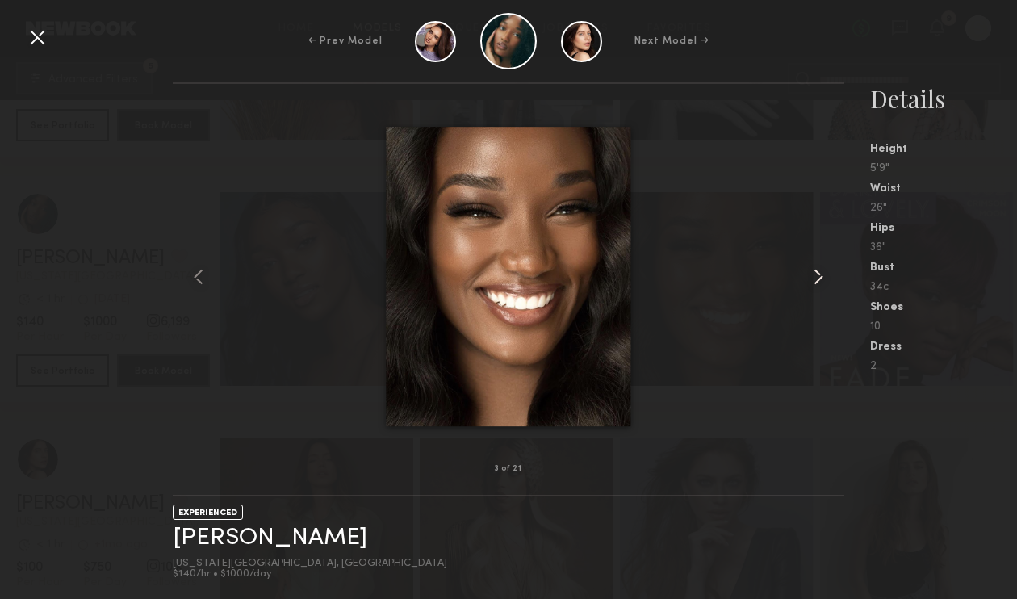
click at [818, 271] on common-icon at bounding box center [818, 277] width 26 height 26
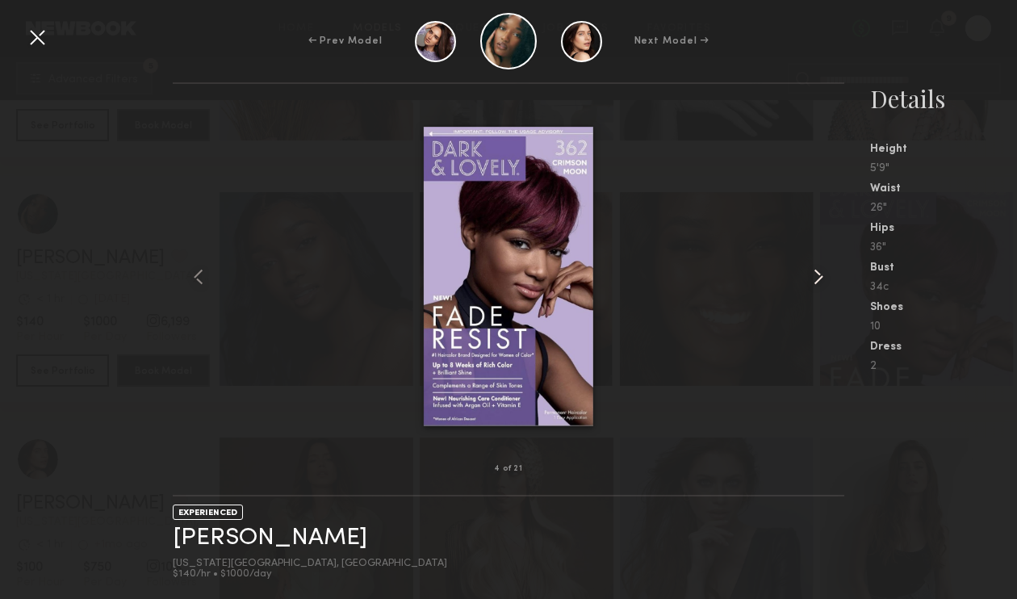
click at [818, 271] on common-icon at bounding box center [818, 277] width 26 height 26
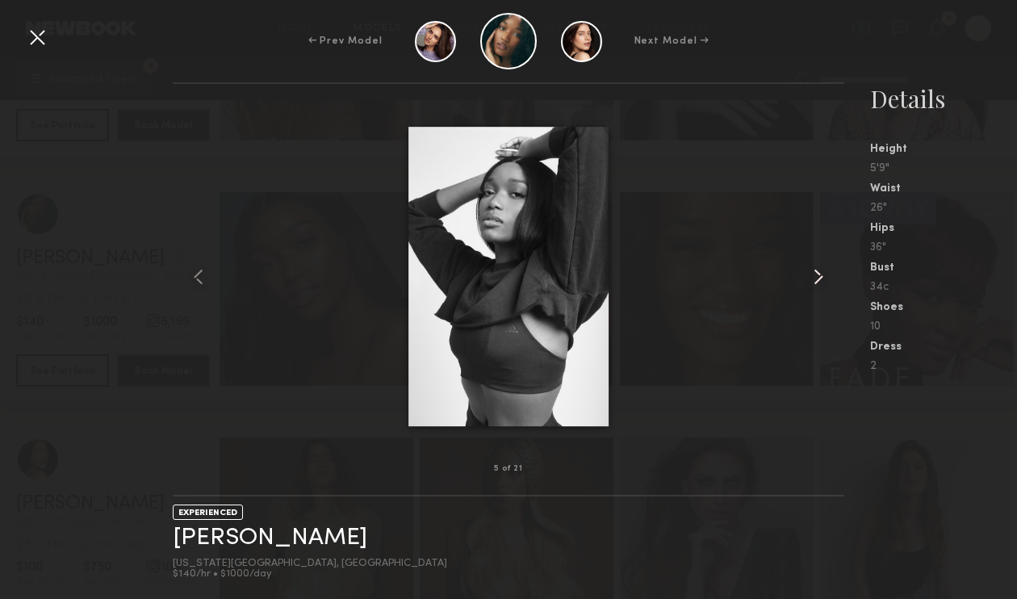
click at [818, 271] on common-icon at bounding box center [818, 277] width 26 height 26
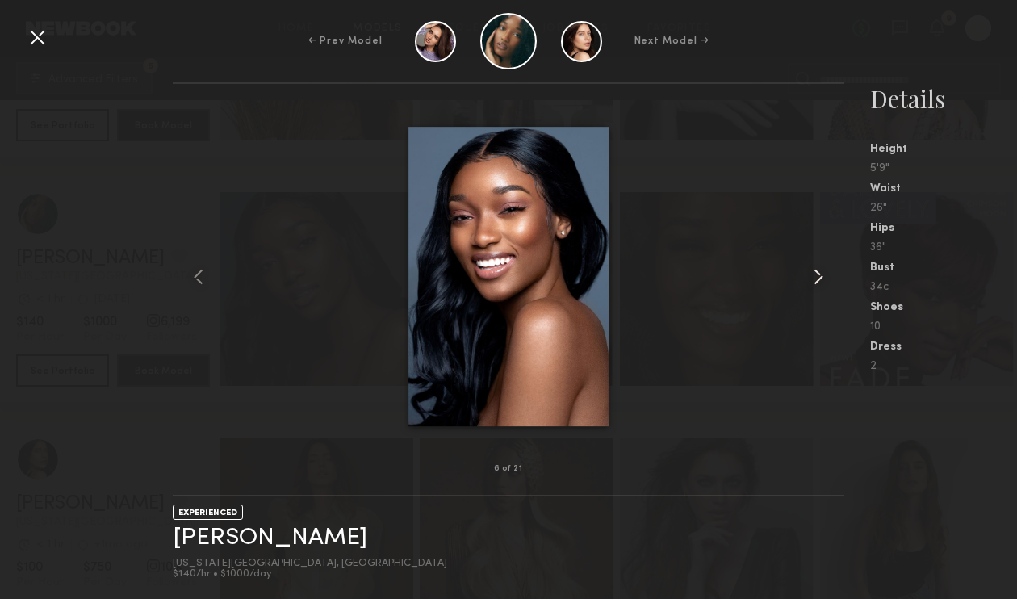
click at [818, 271] on common-icon at bounding box center [818, 277] width 26 height 26
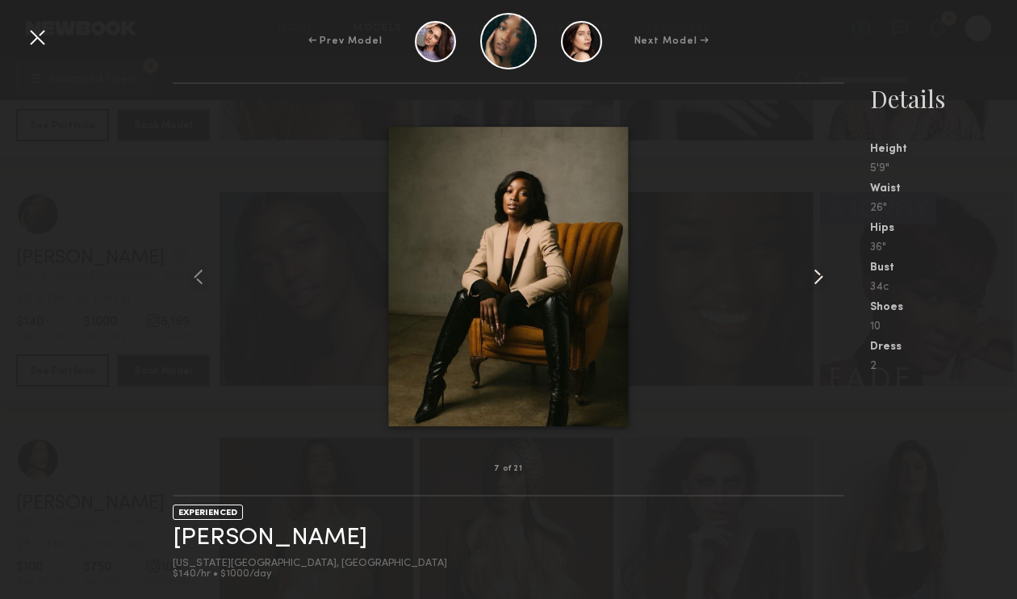
click at [818, 271] on common-icon at bounding box center [818, 277] width 26 height 26
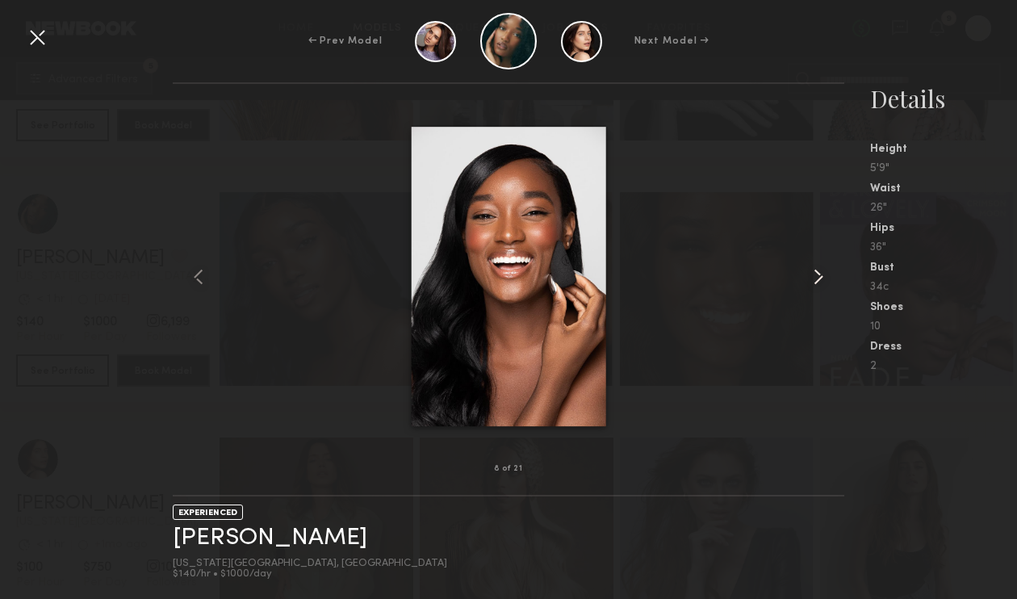
click at [818, 271] on common-icon at bounding box center [818, 277] width 26 height 26
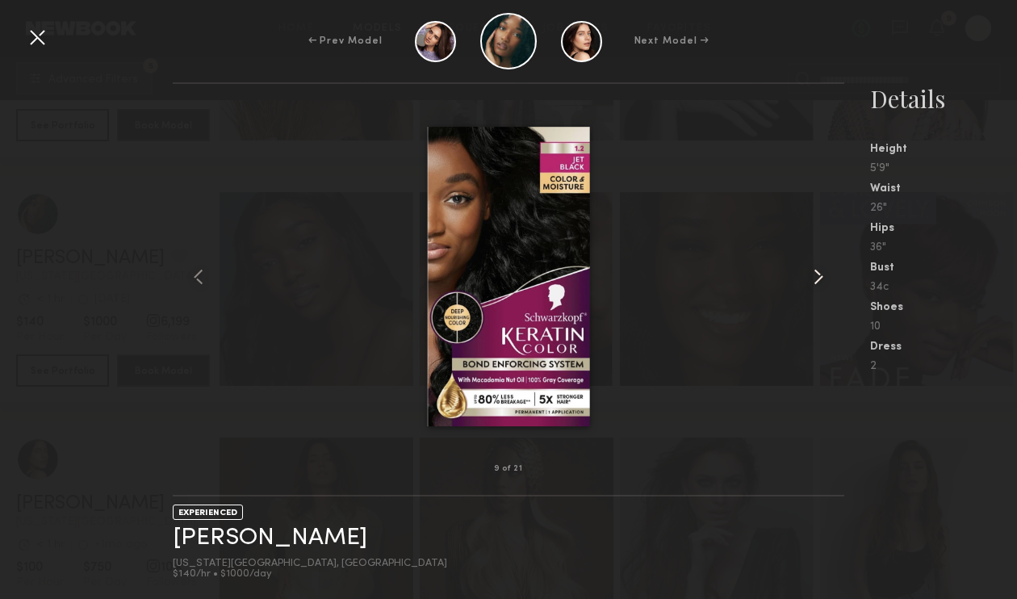
click at [818, 271] on common-icon at bounding box center [818, 277] width 26 height 26
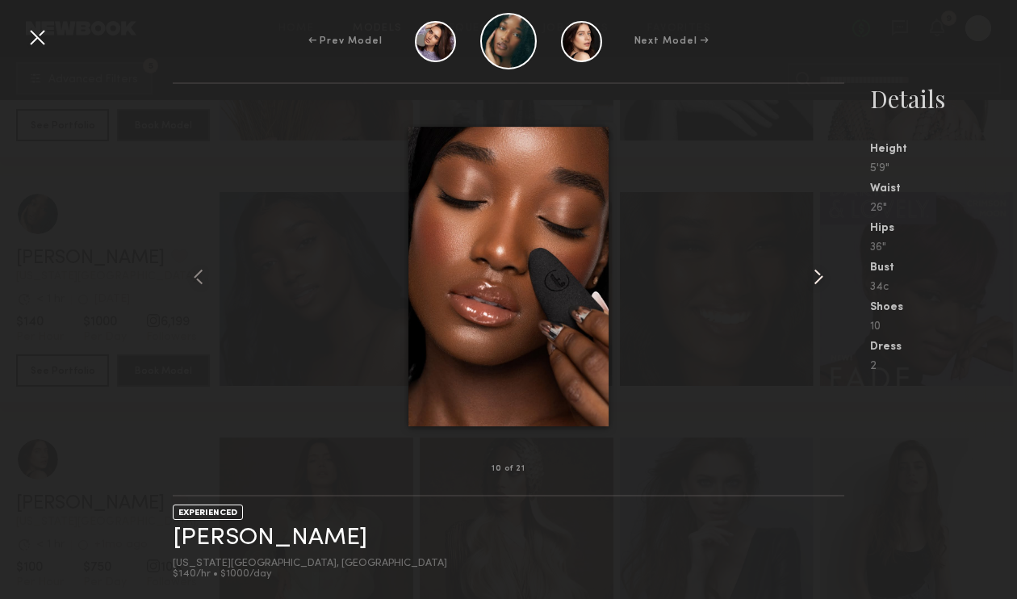
click at [818, 271] on common-icon at bounding box center [818, 277] width 26 height 26
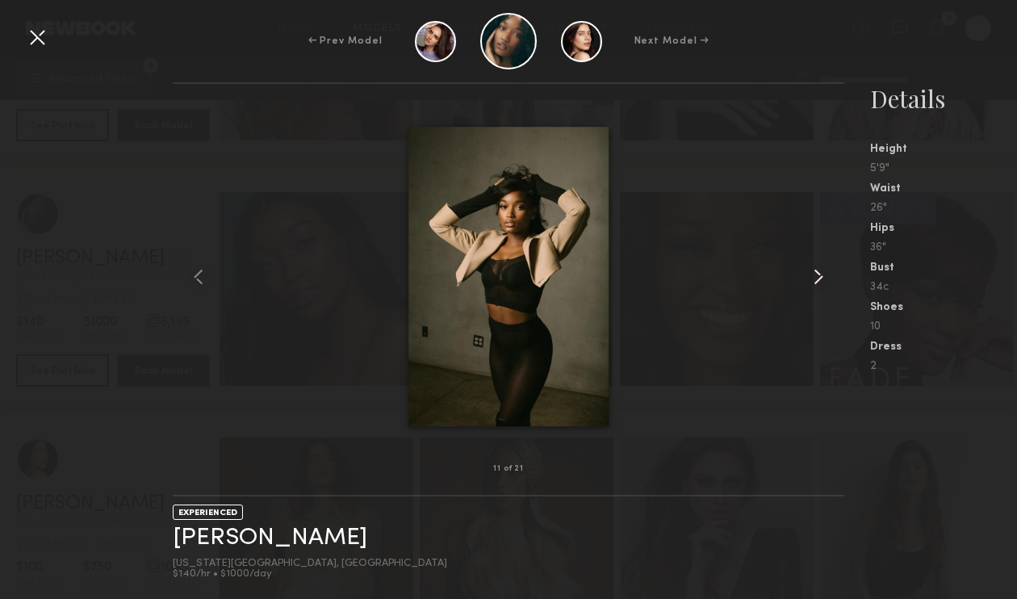
click at [818, 271] on common-icon at bounding box center [818, 277] width 26 height 26
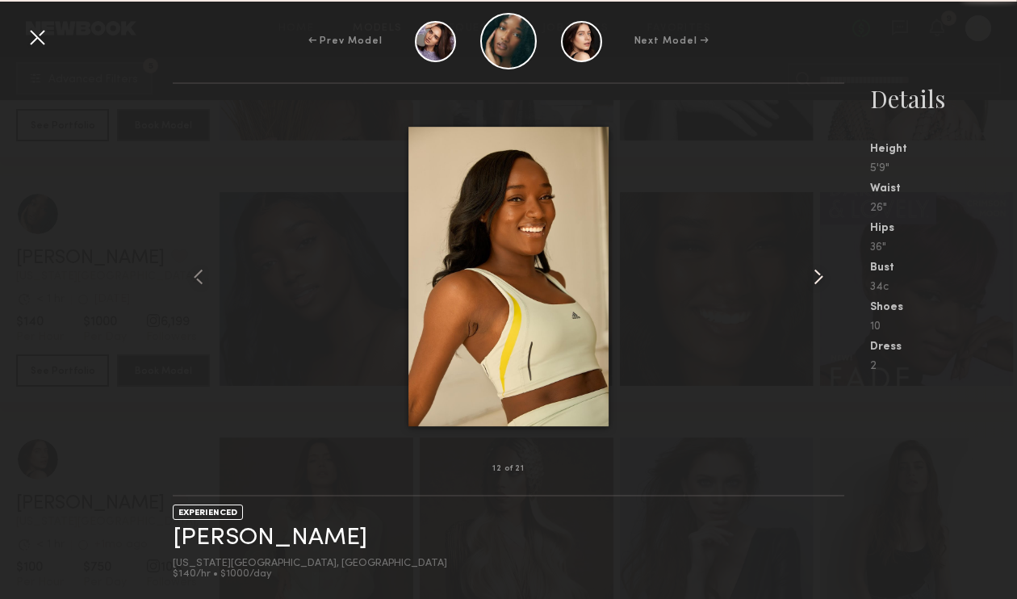
click at [818, 271] on common-icon at bounding box center [818, 277] width 26 height 26
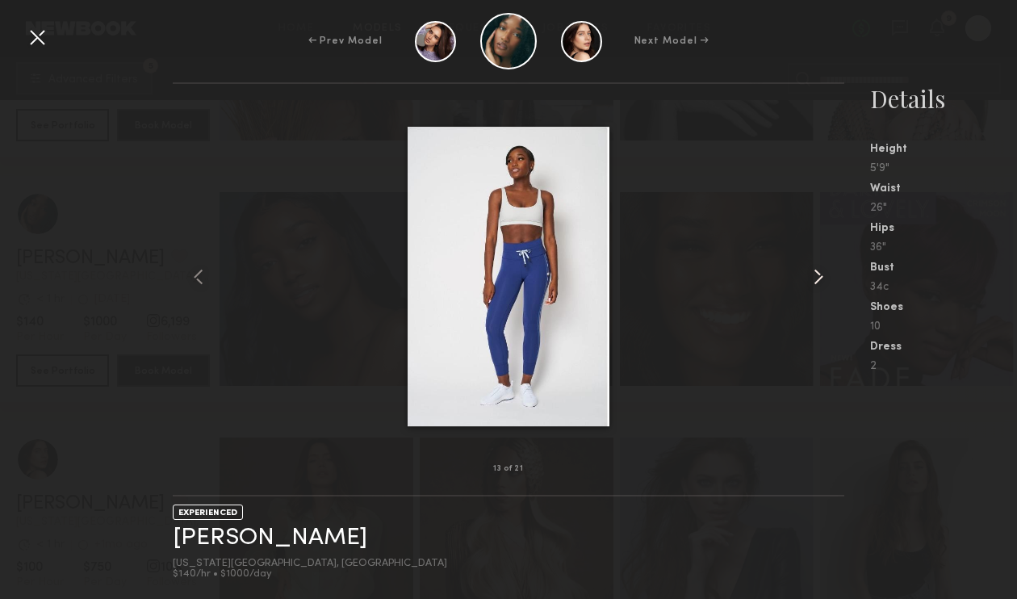
click at [818, 271] on common-icon at bounding box center [818, 277] width 26 height 26
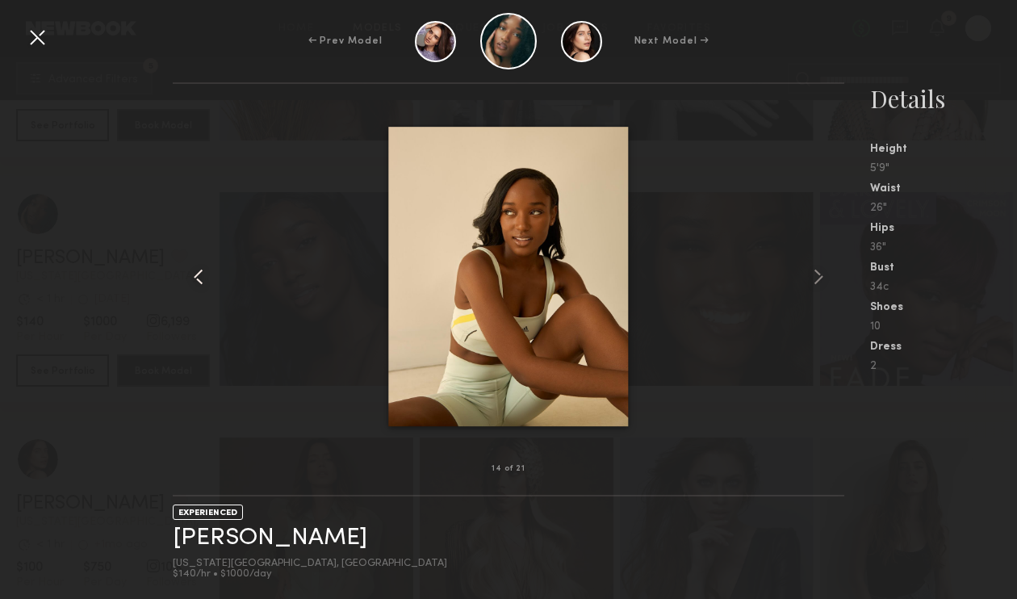
click at [204, 282] on common-icon at bounding box center [199, 277] width 26 height 26
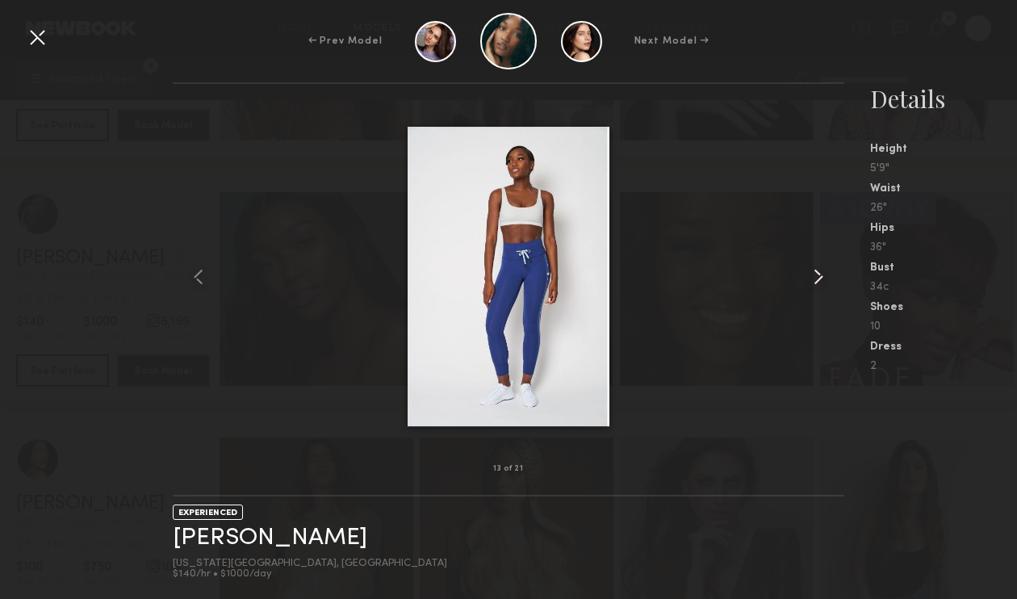
click at [815, 274] on common-icon at bounding box center [818, 277] width 26 height 26
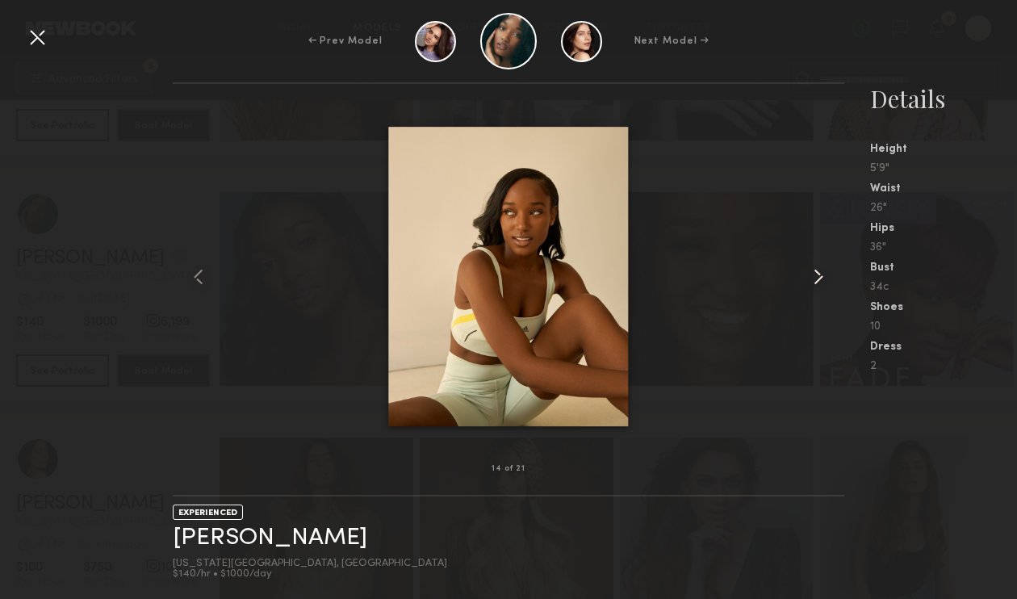
click at [815, 274] on common-icon at bounding box center [818, 277] width 26 height 26
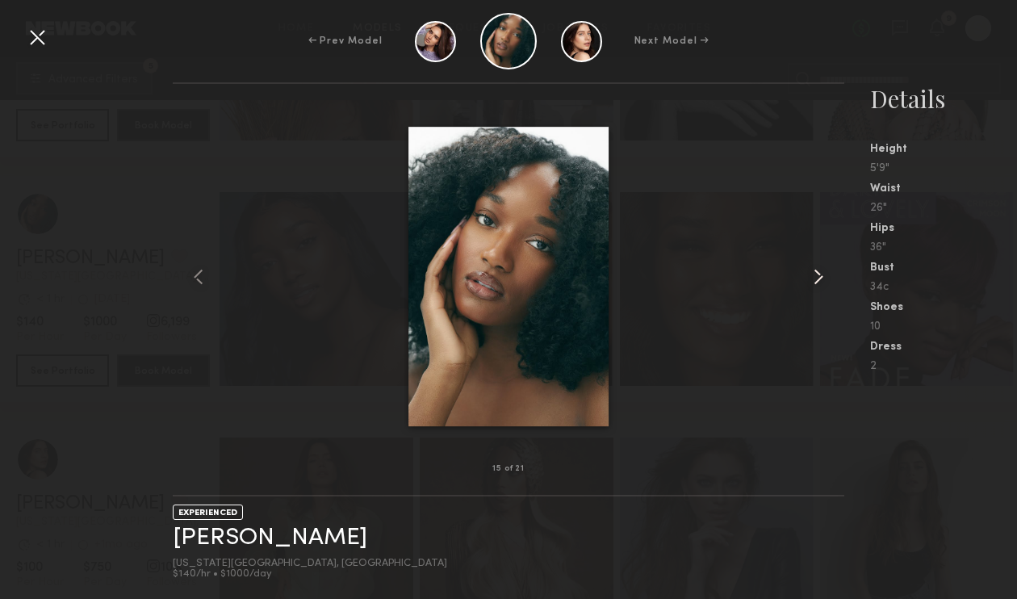
click at [815, 274] on common-icon at bounding box center [818, 277] width 26 height 26
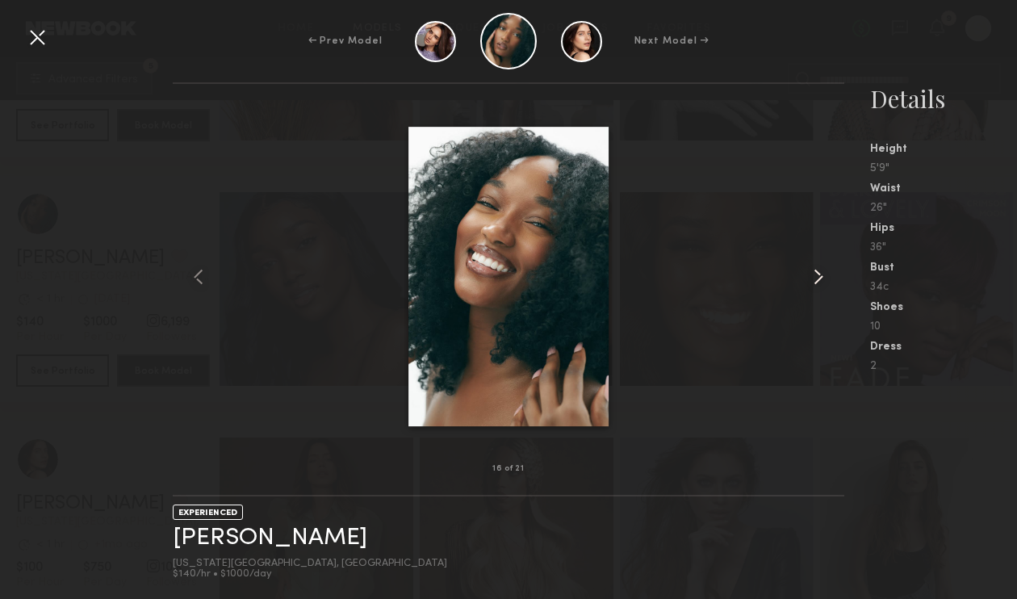
click at [815, 274] on common-icon at bounding box center [818, 277] width 26 height 26
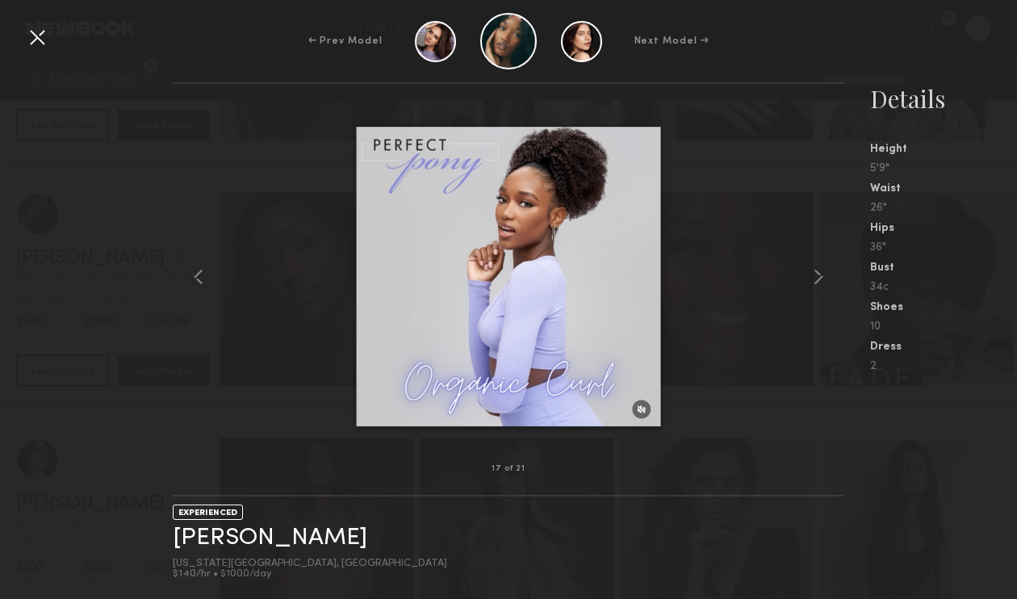
click at [28, 34] on div at bounding box center [37, 37] width 26 height 26
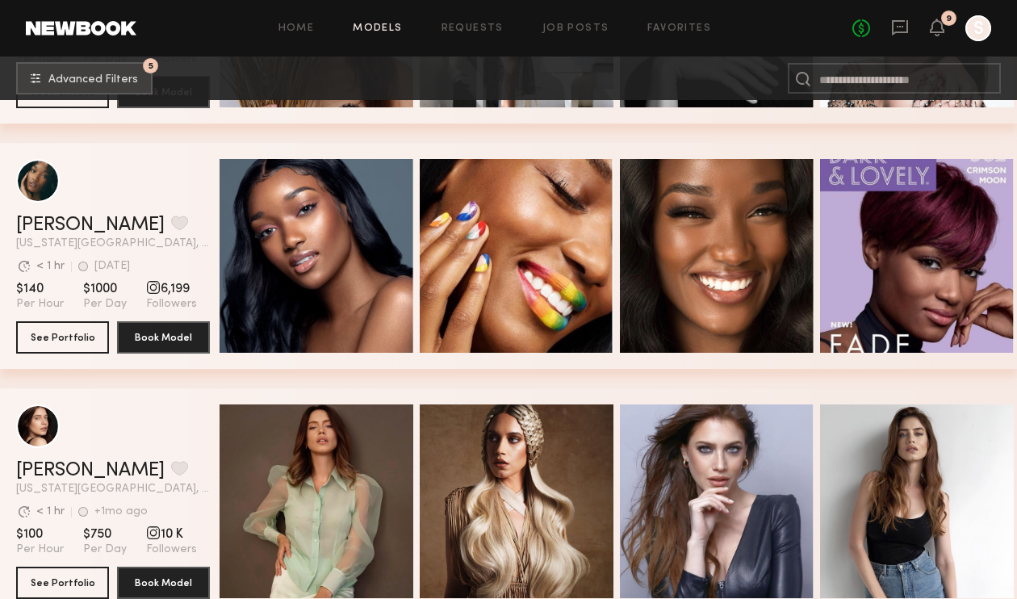
scroll to position [3668, 0]
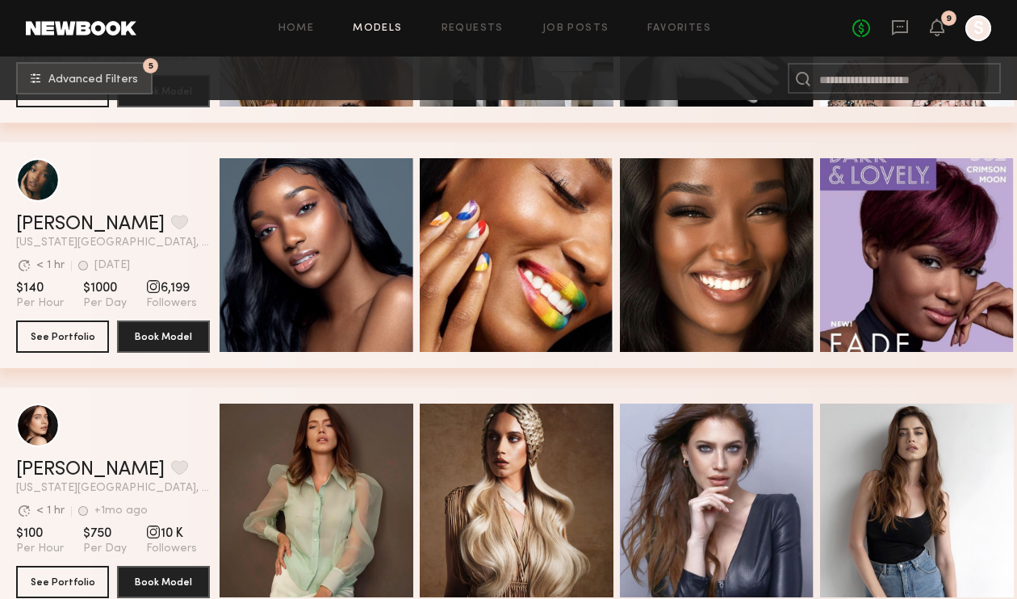
click at [41, 202] on header "Hali O. Favorite New York City, NY Avg. request response time < 1 hr 1wk ago La…" at bounding box center [113, 203] width 194 height 90
click at [47, 219] on link "Hali O." at bounding box center [90, 224] width 148 height 19
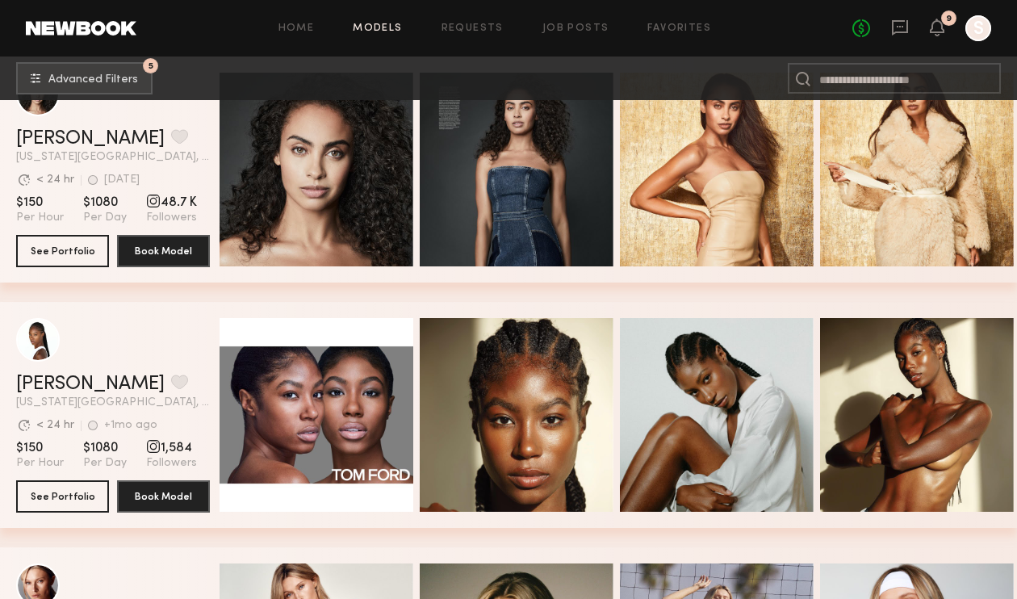
scroll to position [1309, 0]
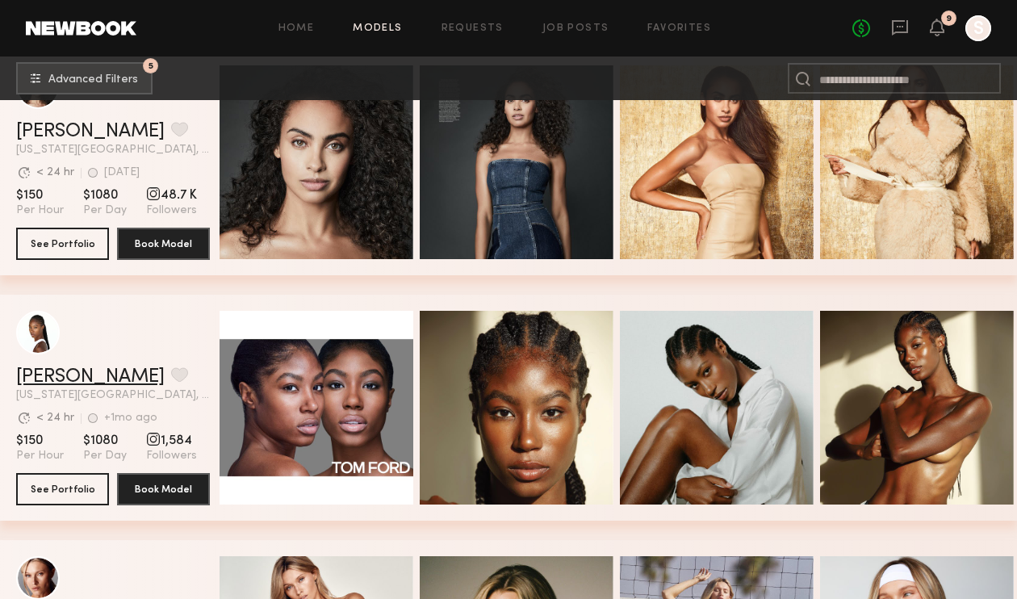
click at [90, 378] on link "[PERSON_NAME]" at bounding box center [90, 376] width 148 height 19
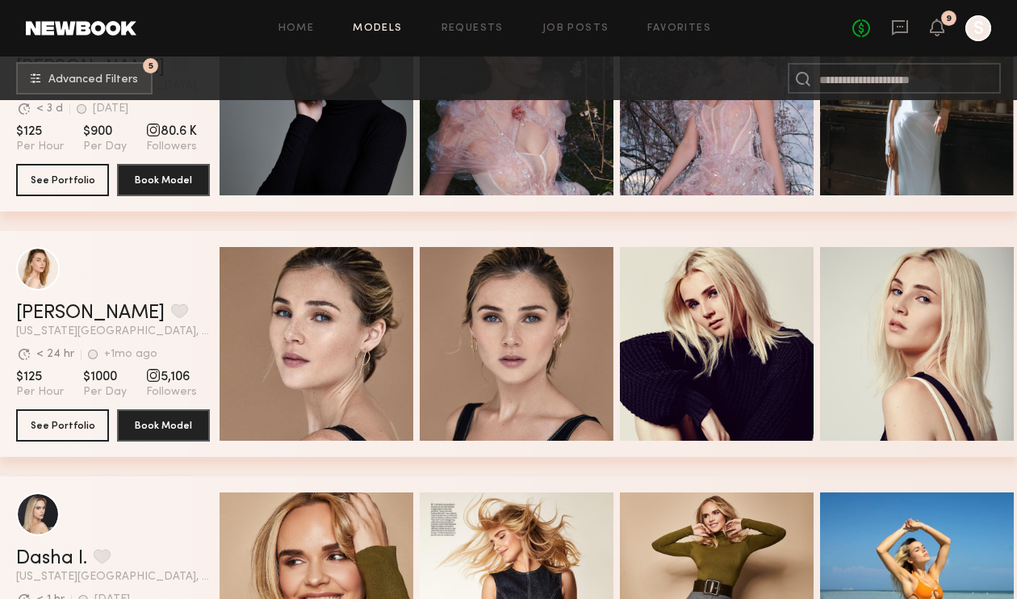
scroll to position [2111, 0]
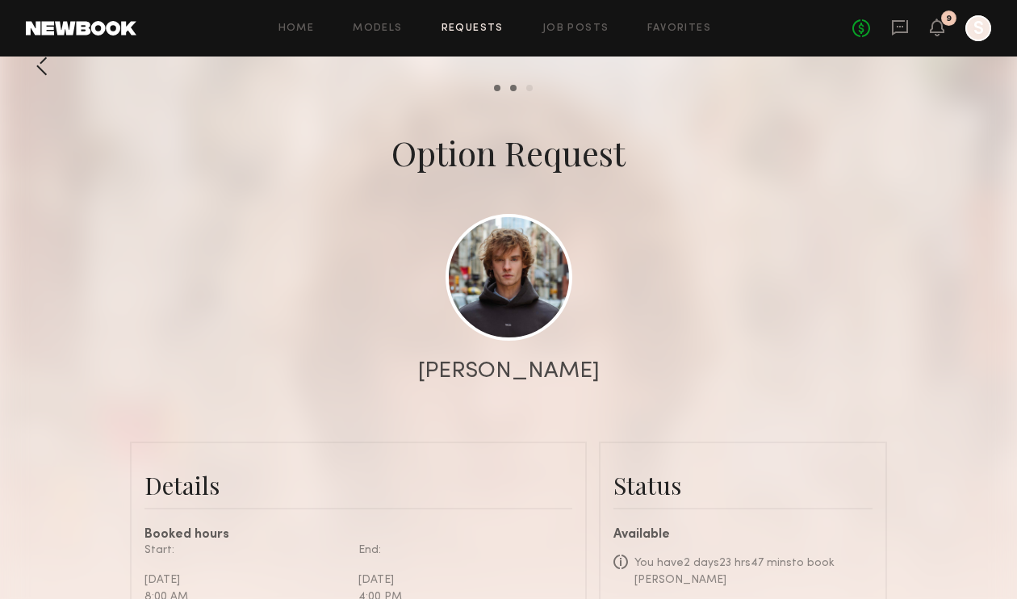
scroll to position [39, 0]
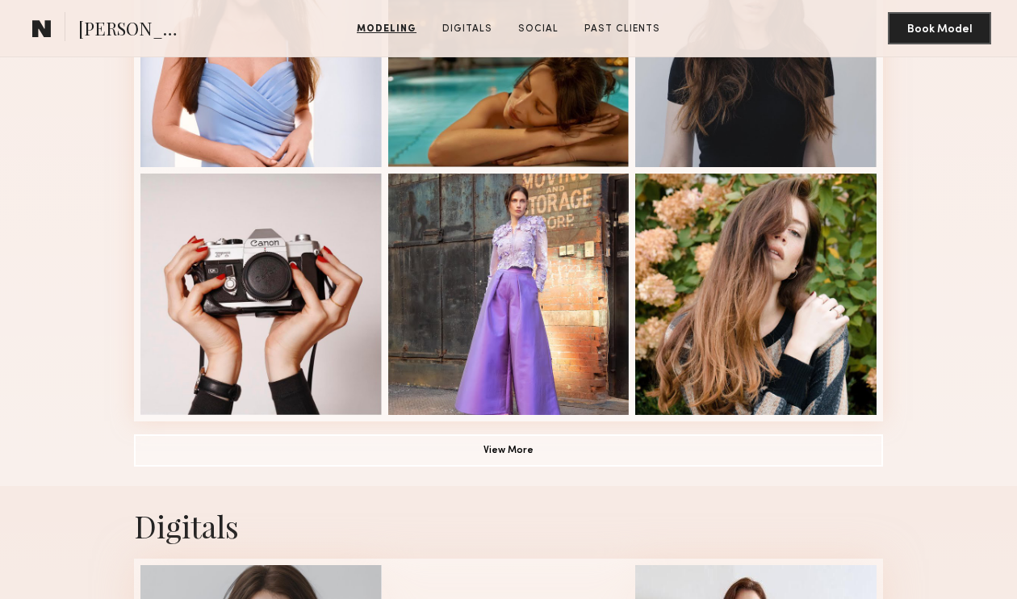
scroll to position [1150, 0]
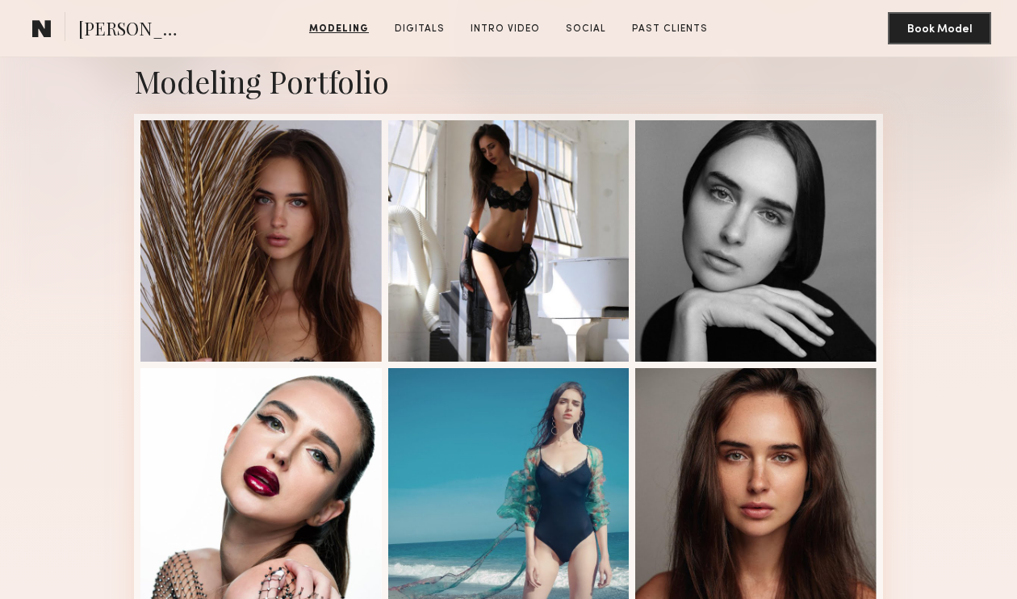
scroll to position [332, 0]
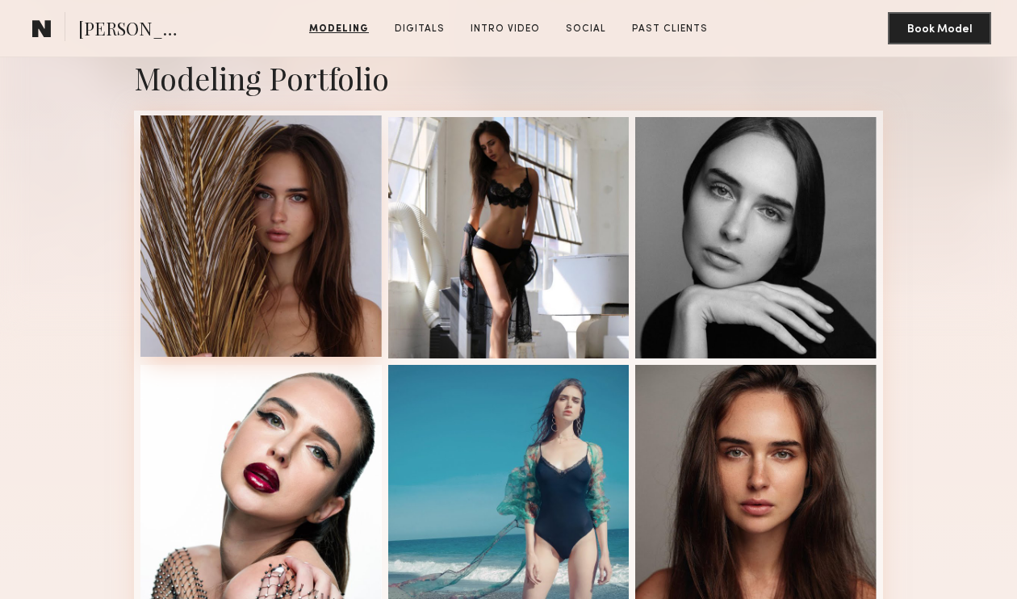
click at [336, 218] on div at bounding box center [260, 235] width 241 height 241
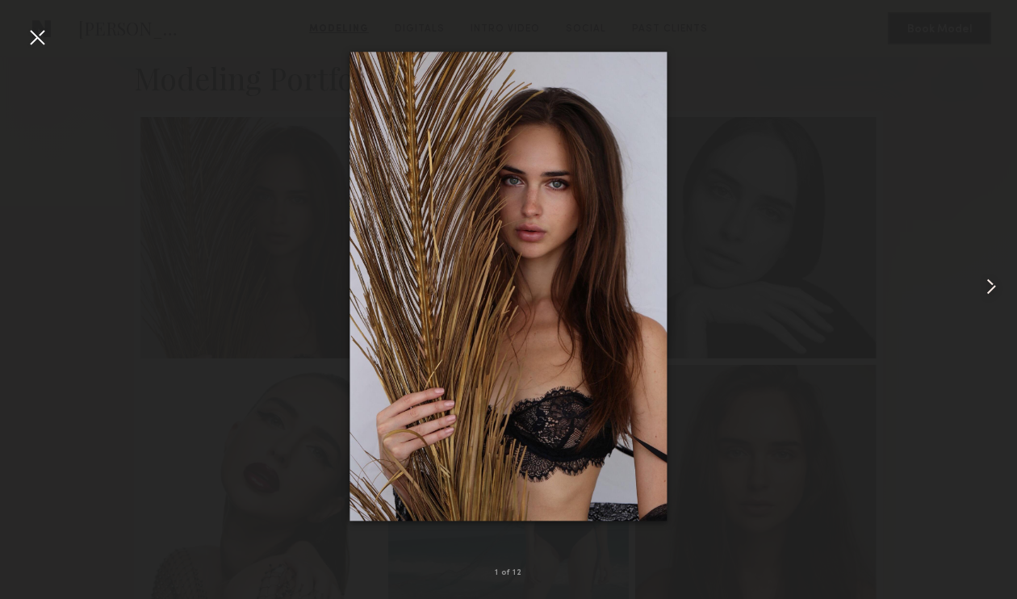
click at [992, 286] on common-icon at bounding box center [991, 286] width 26 height 26
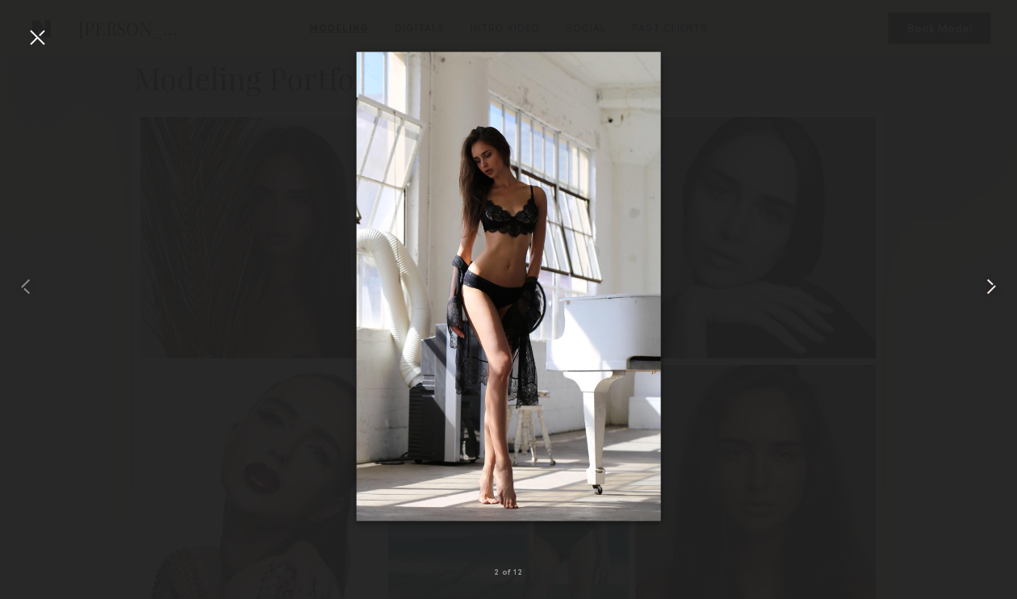
click at [999, 282] on common-icon at bounding box center [991, 286] width 26 height 26
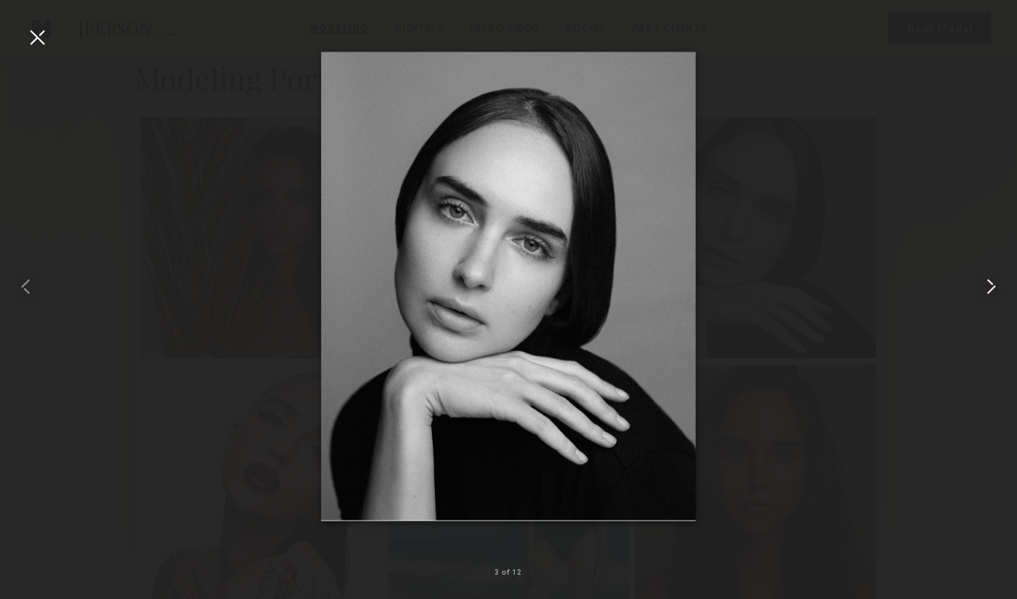
click at [999, 282] on common-icon at bounding box center [991, 286] width 26 height 26
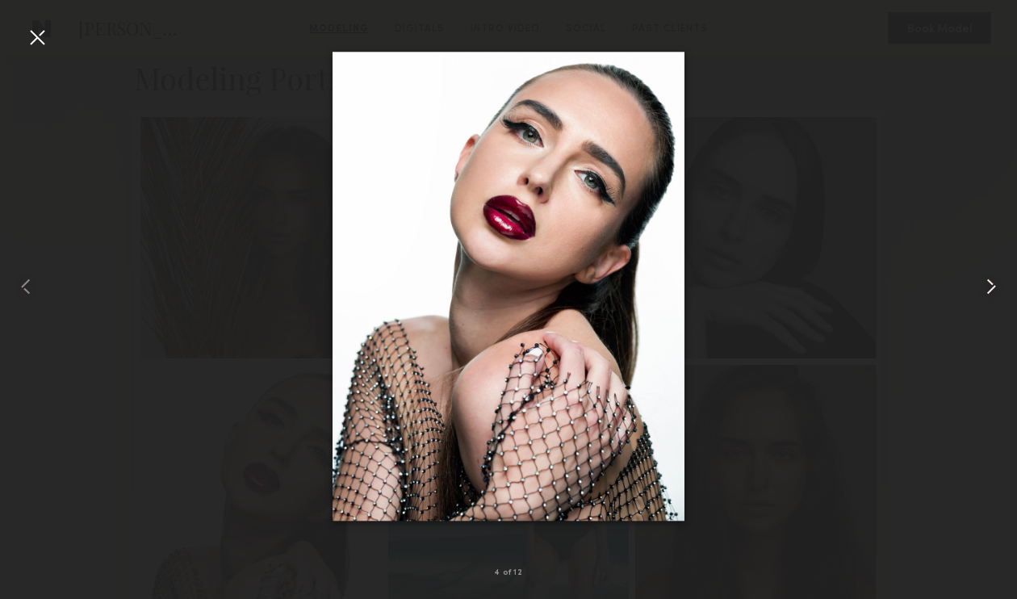
click at [999, 282] on common-icon at bounding box center [991, 286] width 26 height 26
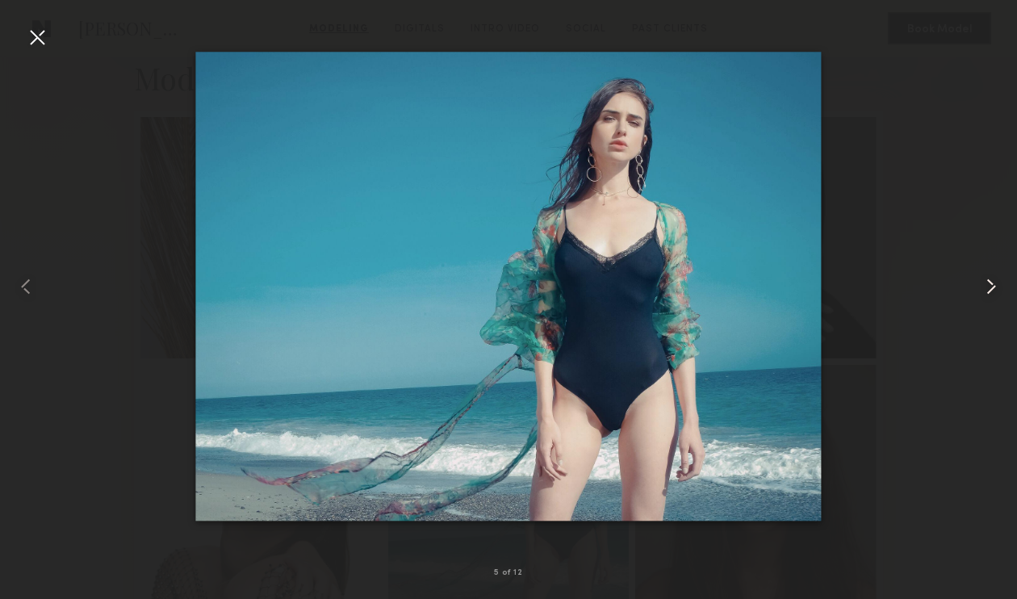
click at [999, 282] on common-icon at bounding box center [991, 286] width 26 height 26
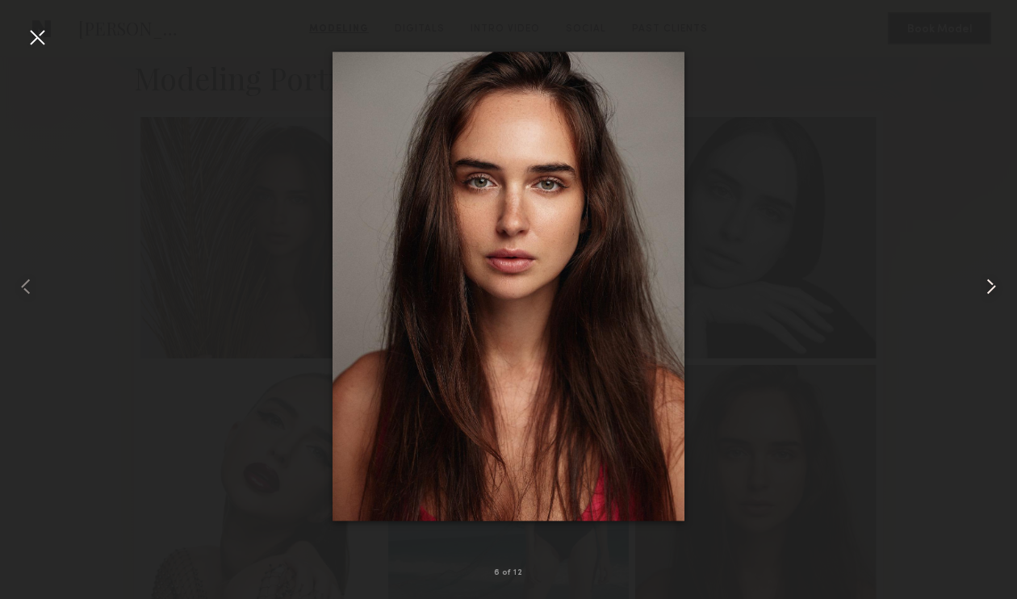
click at [990, 286] on common-icon at bounding box center [991, 286] width 26 height 26
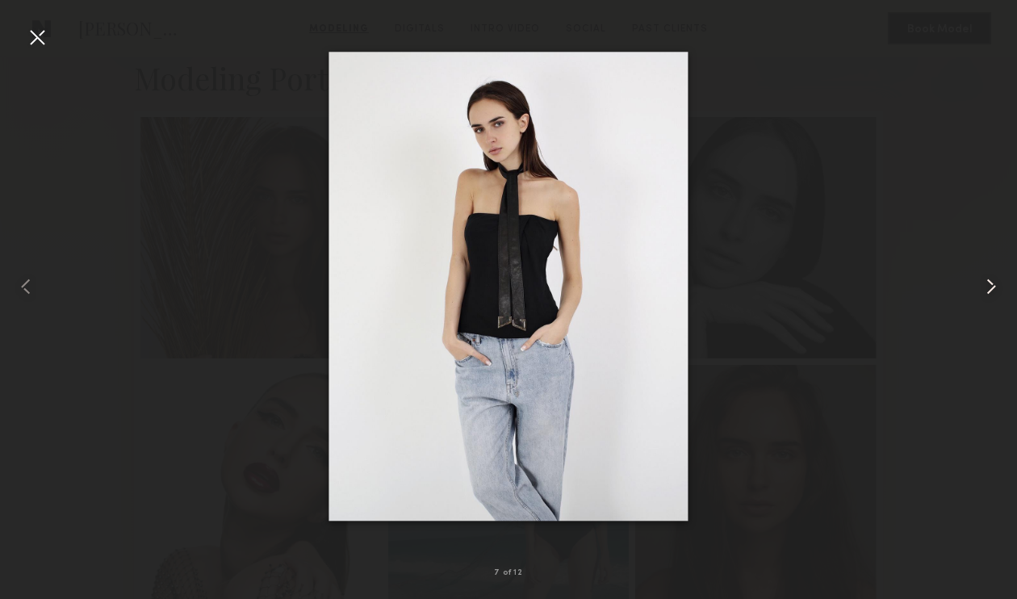
click at [990, 286] on common-icon at bounding box center [991, 286] width 26 height 26
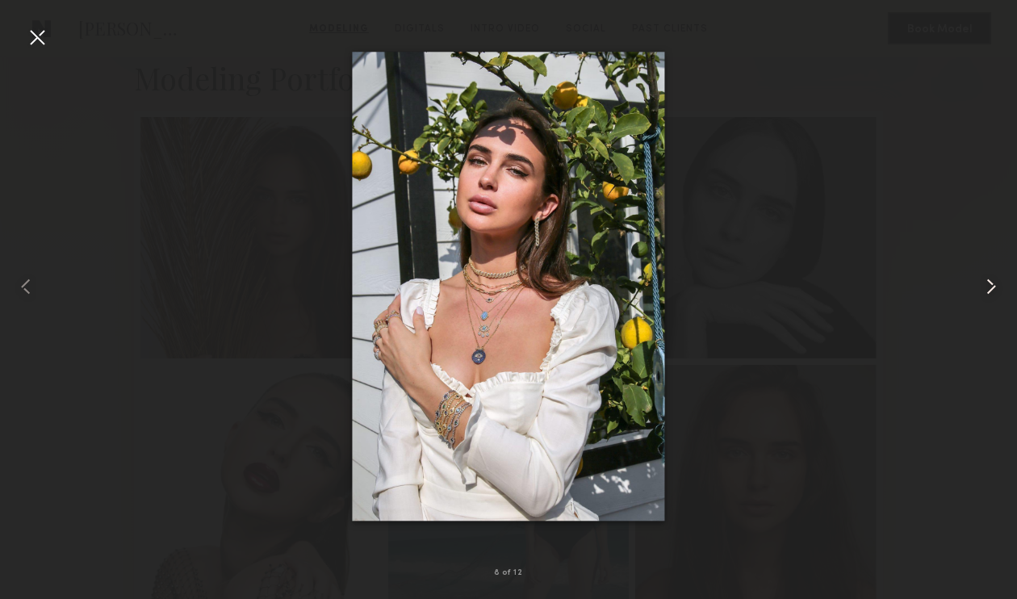
click at [990, 286] on common-icon at bounding box center [991, 286] width 26 height 26
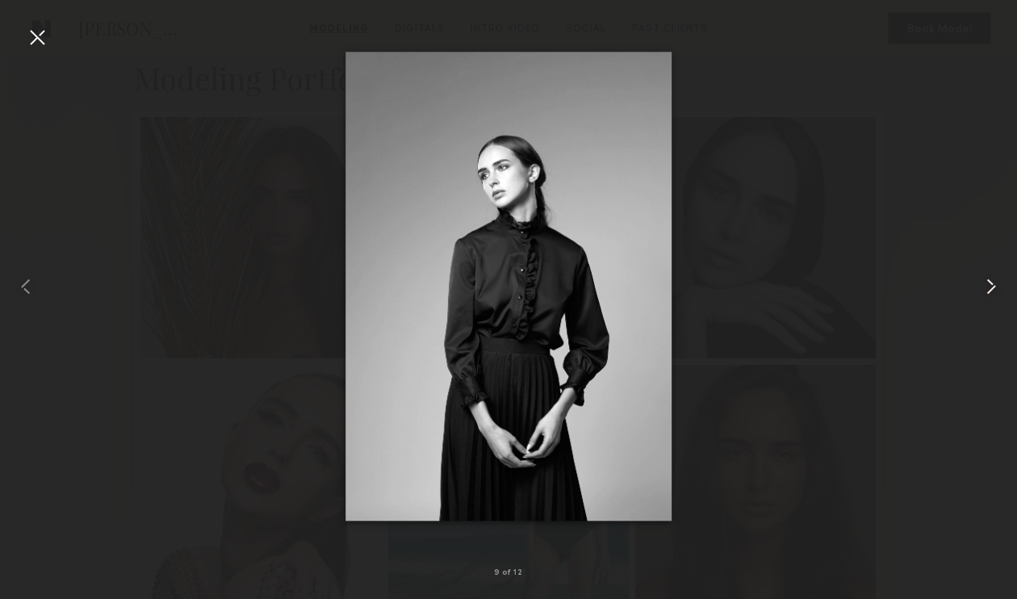
click at [990, 286] on common-icon at bounding box center [991, 286] width 26 height 26
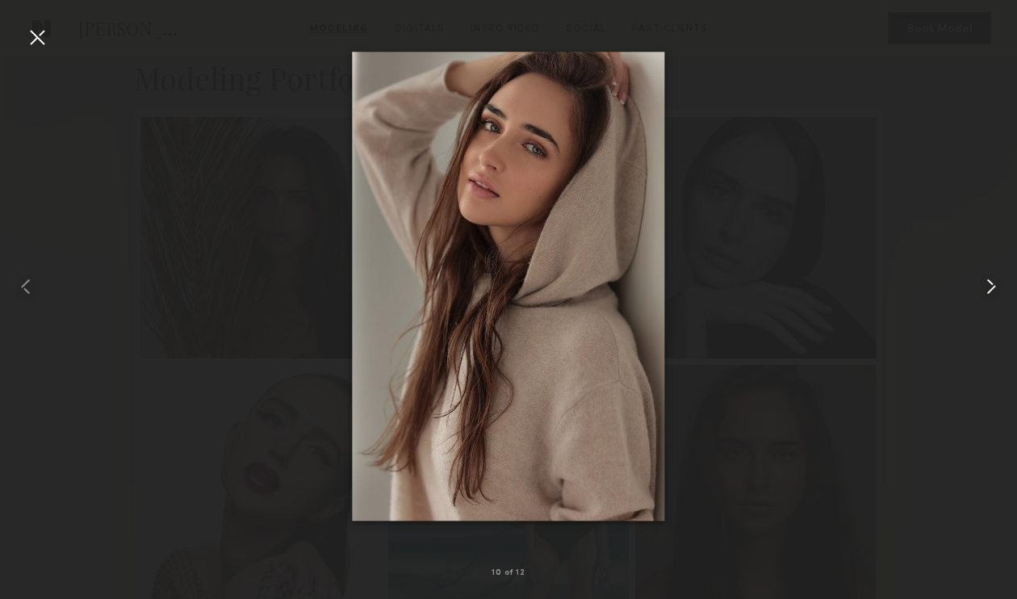
click at [990, 286] on common-icon at bounding box center [991, 286] width 26 height 26
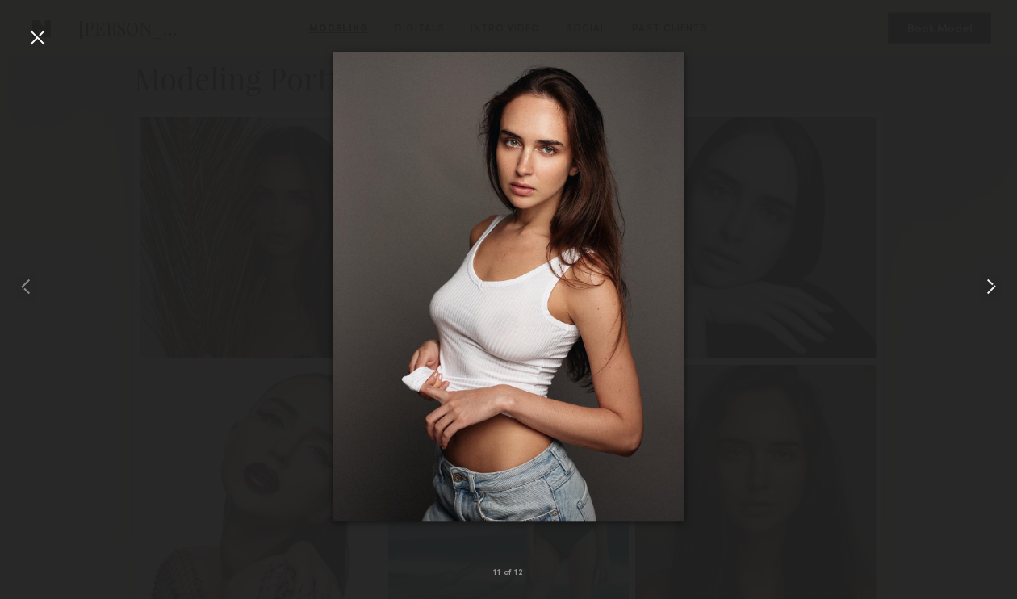
click at [992, 292] on common-icon at bounding box center [991, 286] width 26 height 26
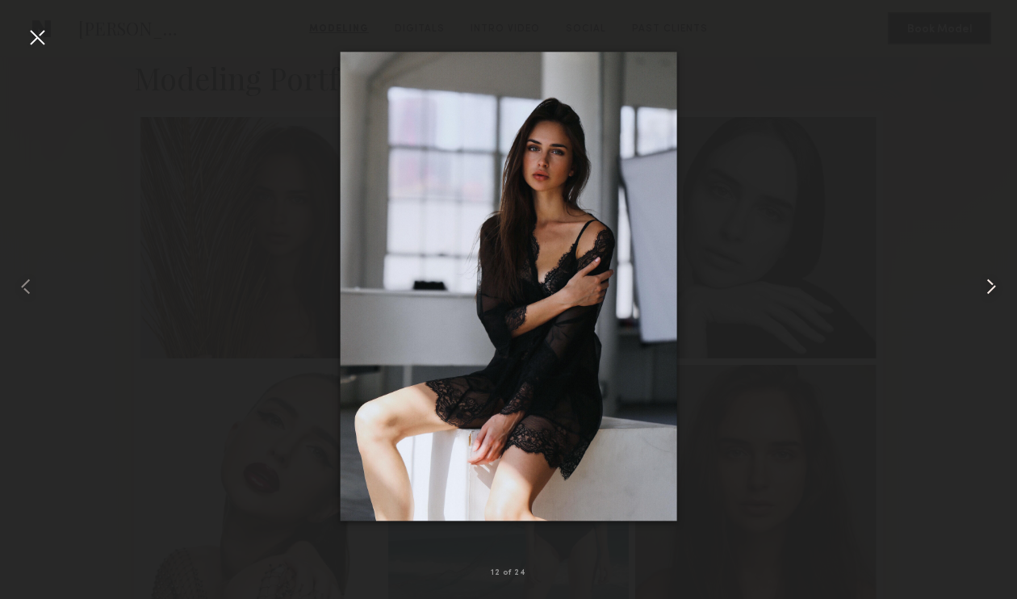
click at [988, 288] on common-icon at bounding box center [991, 286] width 26 height 26
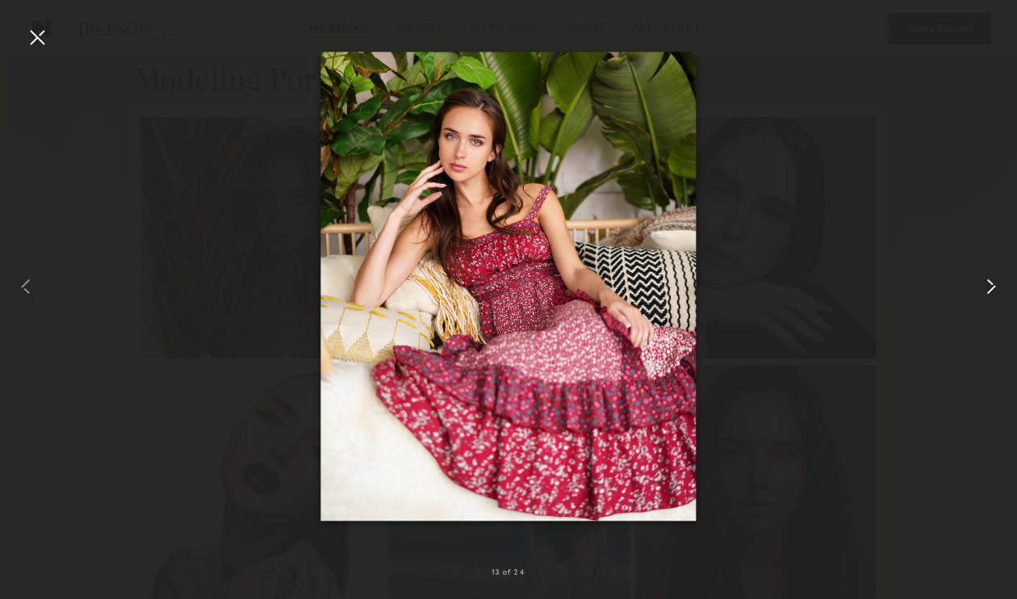
click at [988, 288] on common-icon at bounding box center [991, 286] width 26 height 26
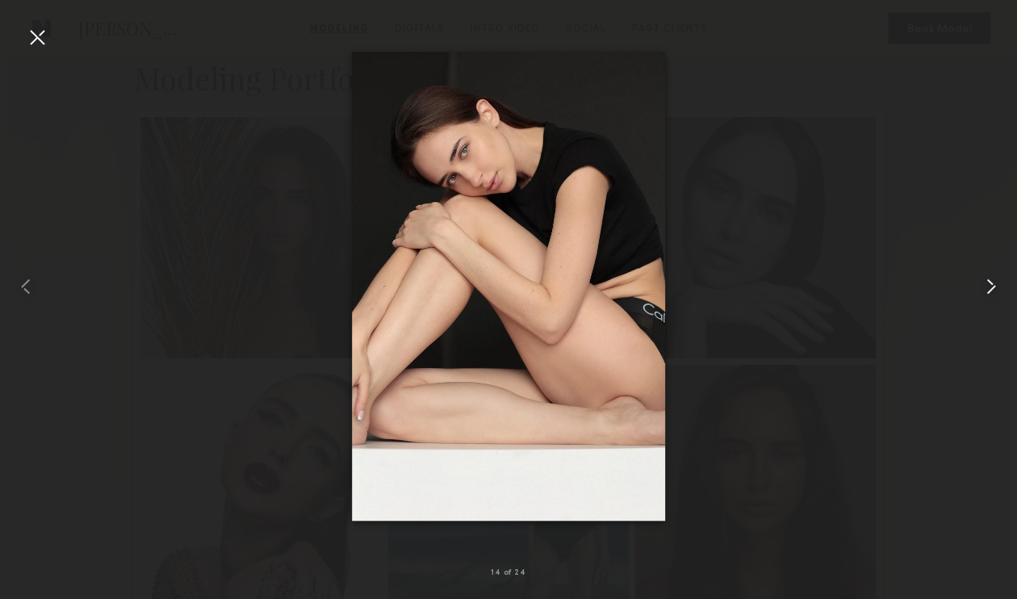
click at [988, 288] on common-icon at bounding box center [991, 286] width 26 height 26
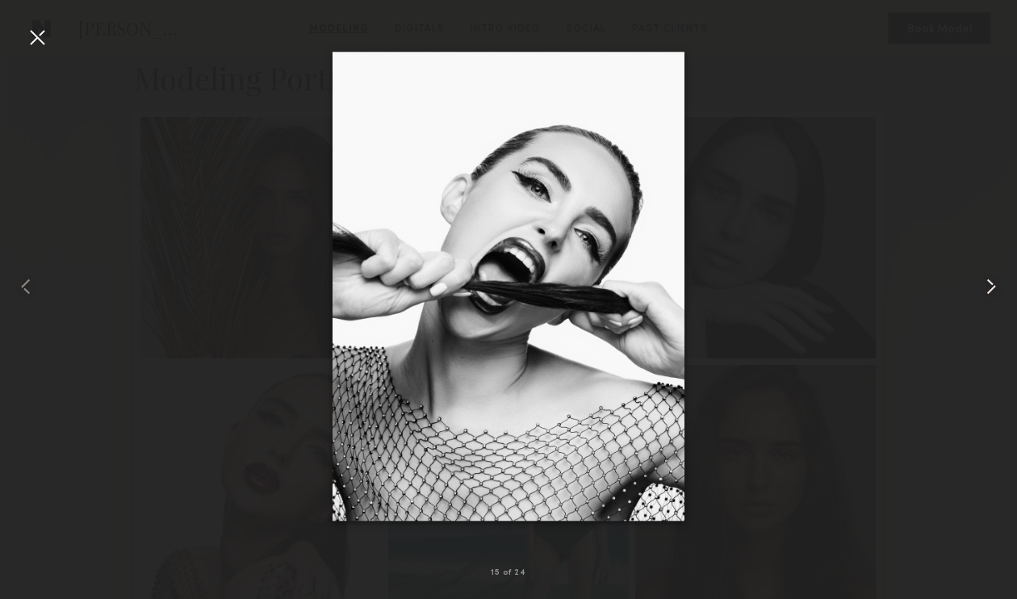
click at [988, 288] on common-icon at bounding box center [991, 286] width 26 height 26
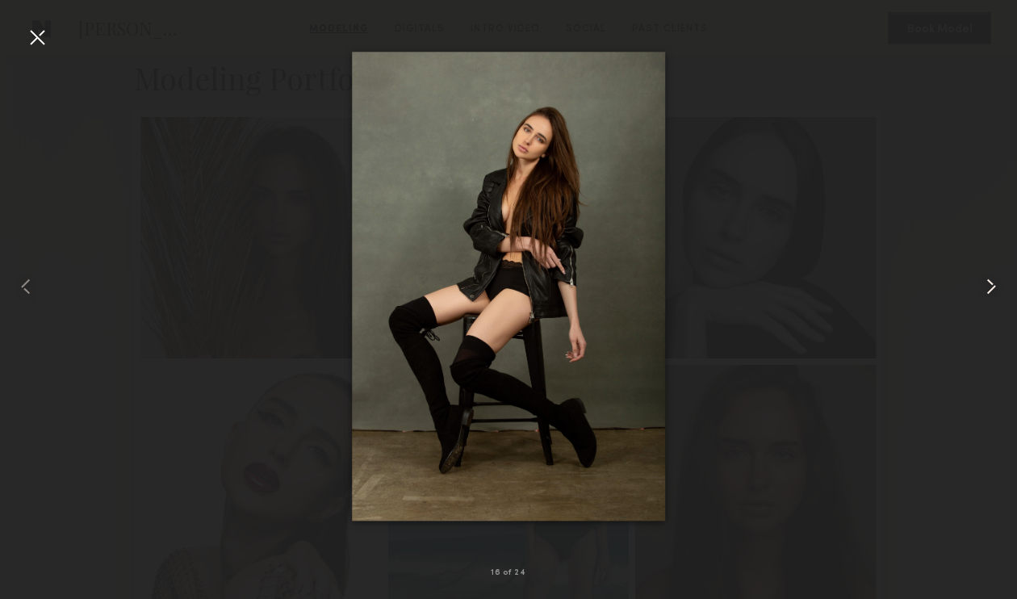
click at [988, 288] on common-icon at bounding box center [991, 286] width 26 height 26
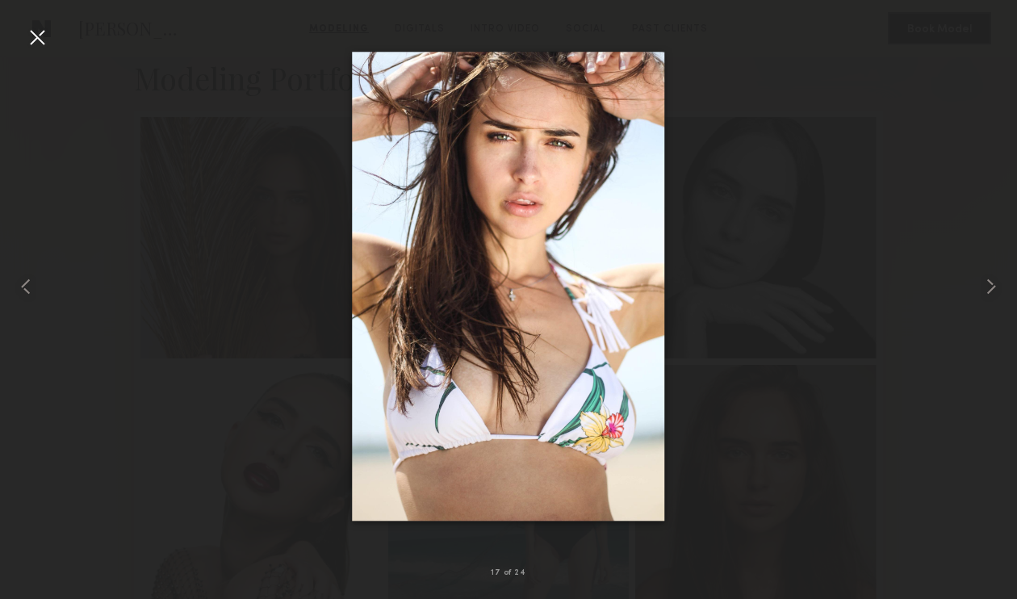
click at [45, 33] on div at bounding box center [37, 37] width 26 height 26
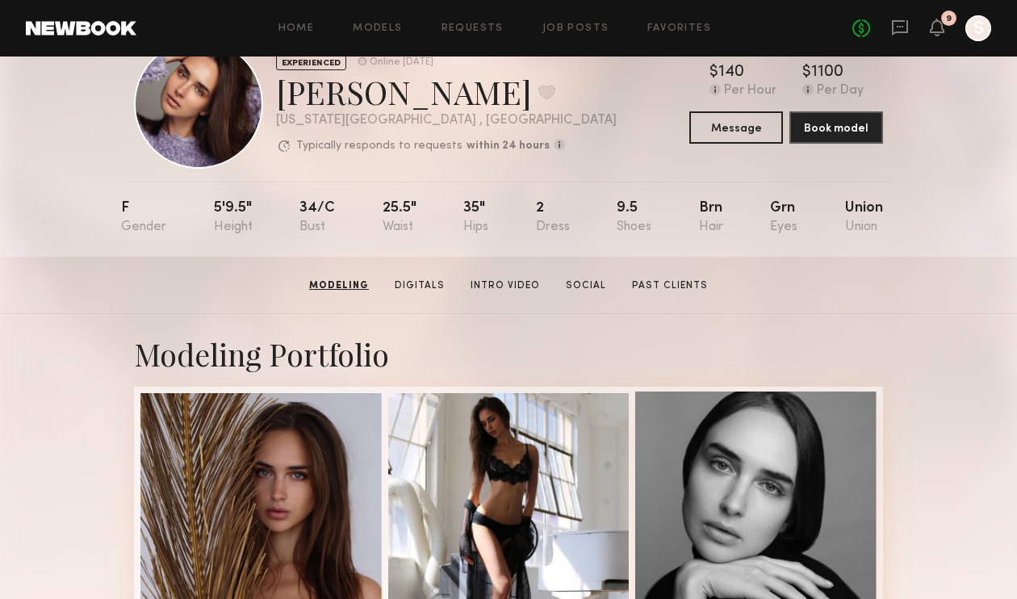
scroll to position [0, 0]
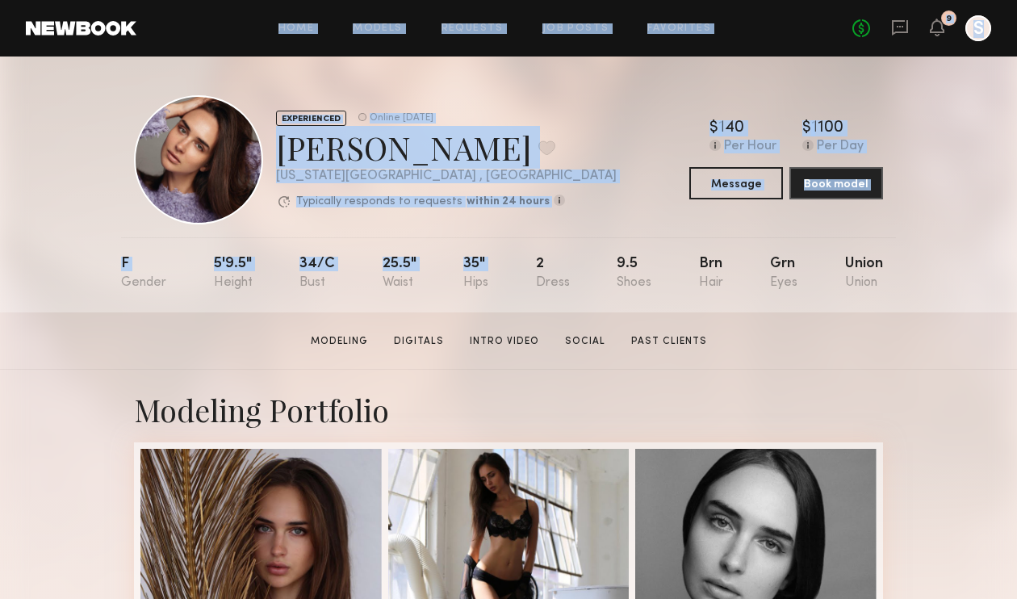
drag, startPoint x: 518, startPoint y: 259, endPoint x: 1103, endPoint y: -27, distance: 651.3
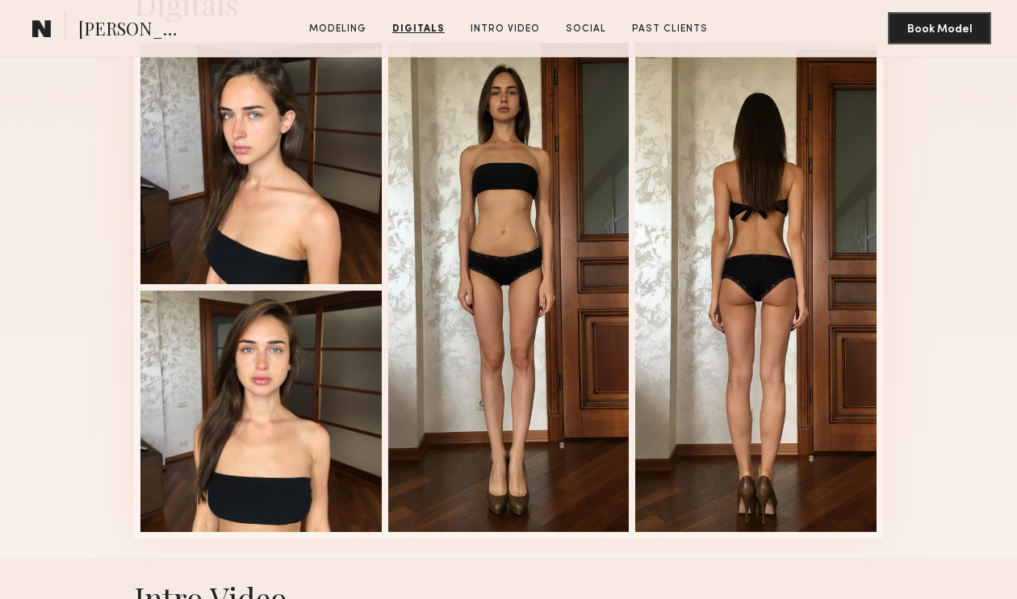
scroll to position [2537, 0]
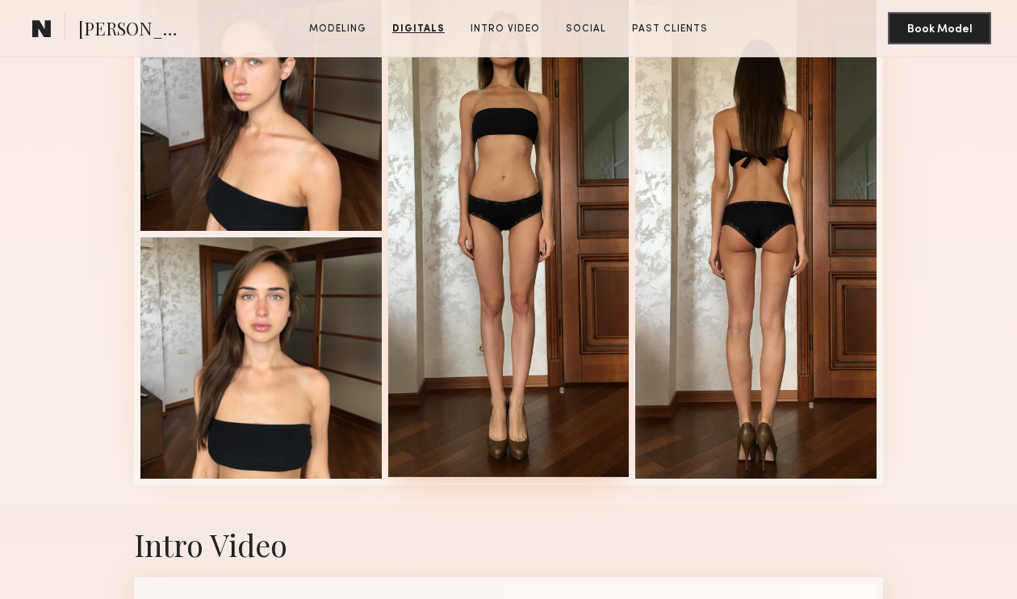
click at [549, 226] on div at bounding box center [508, 232] width 241 height 488
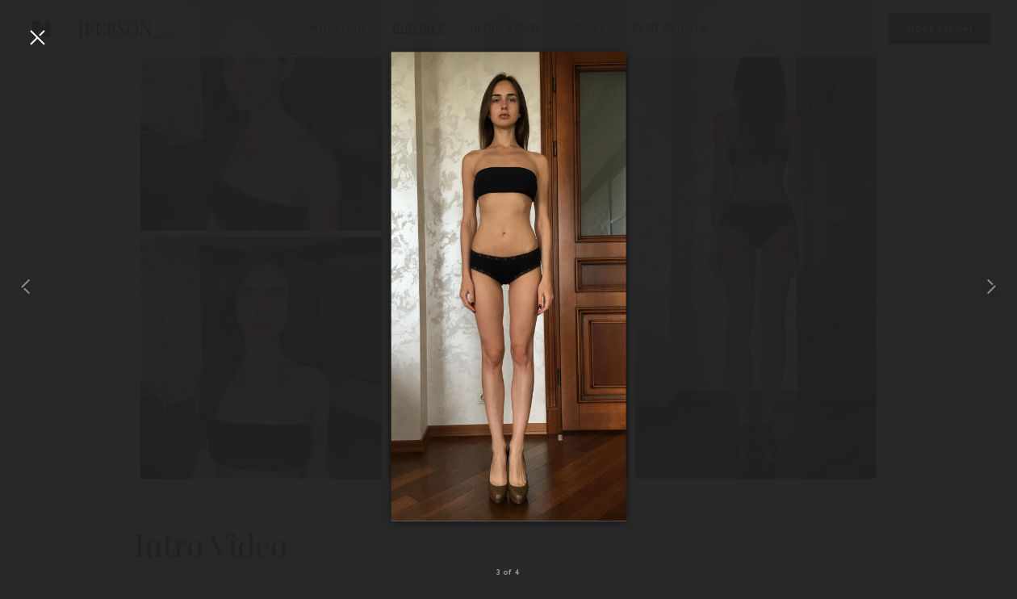
click at [47, 46] on div at bounding box center [37, 37] width 26 height 26
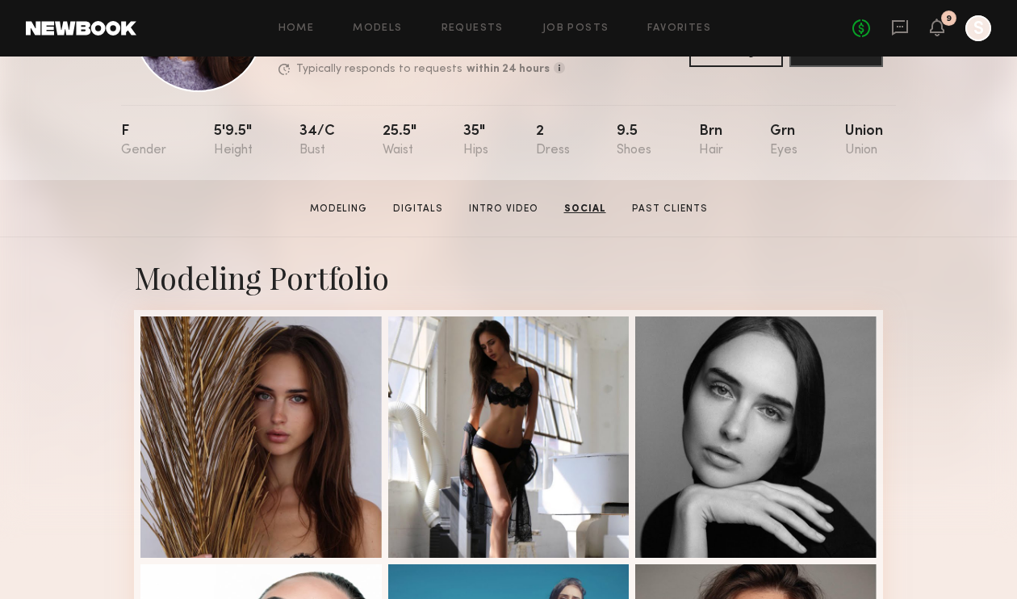
scroll to position [64, 0]
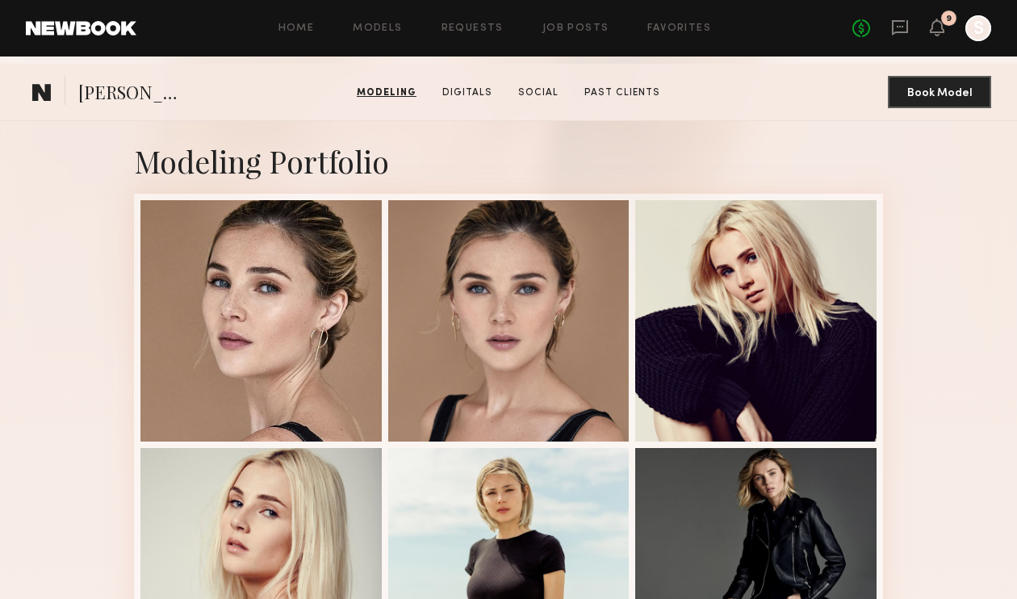
scroll to position [459, 0]
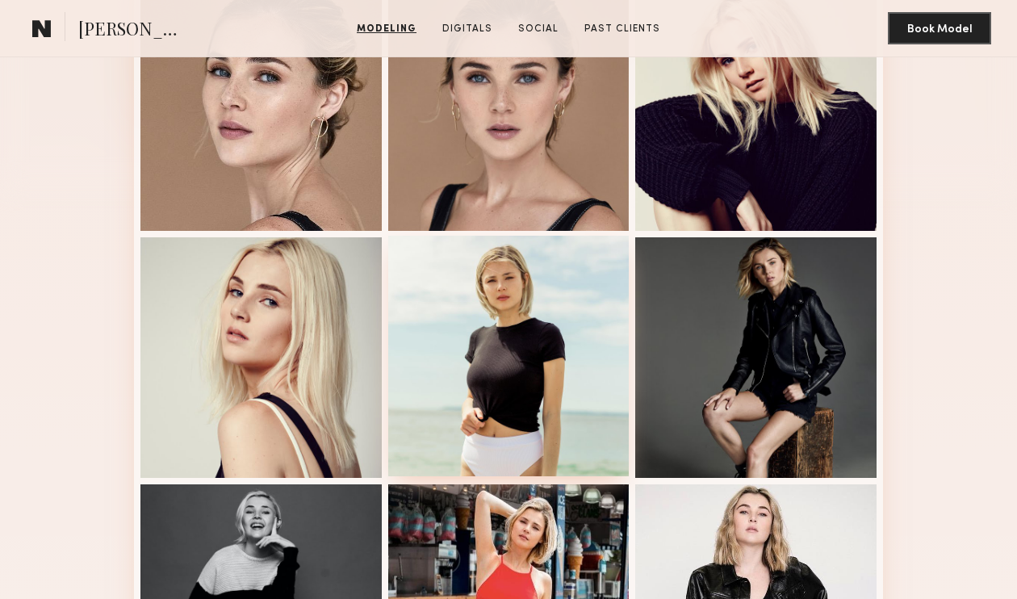
click at [541, 301] on div at bounding box center [508, 356] width 241 height 241
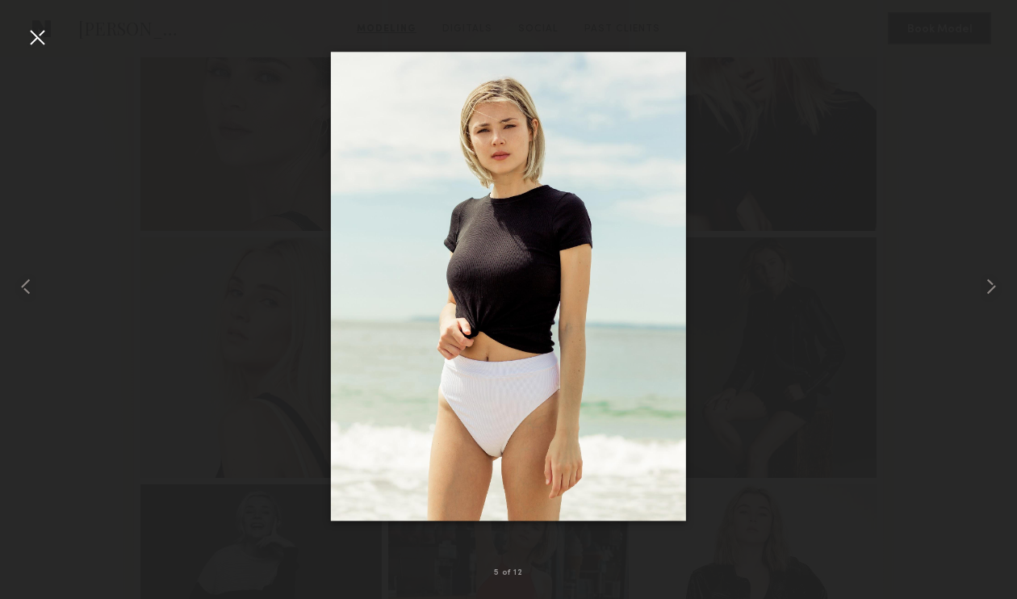
click at [38, 31] on div at bounding box center [37, 37] width 26 height 26
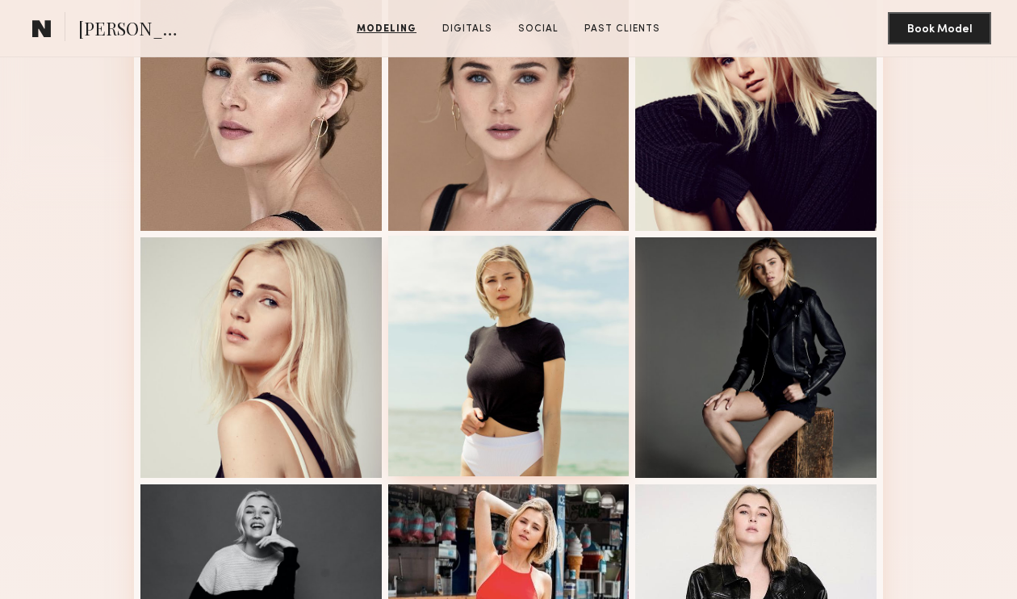
scroll to position [684, 0]
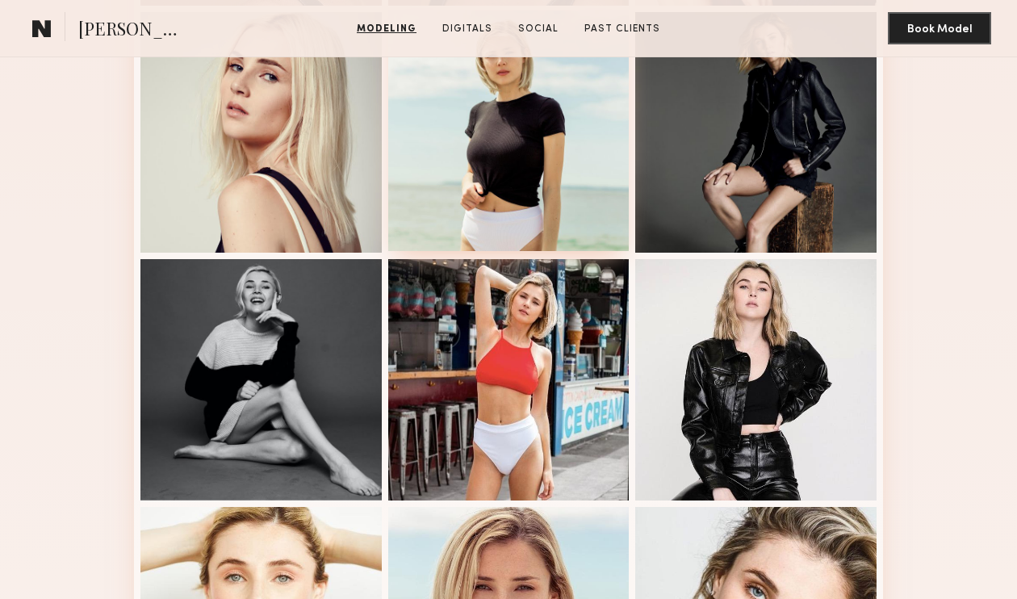
click at [558, 292] on div at bounding box center [508, 379] width 241 height 241
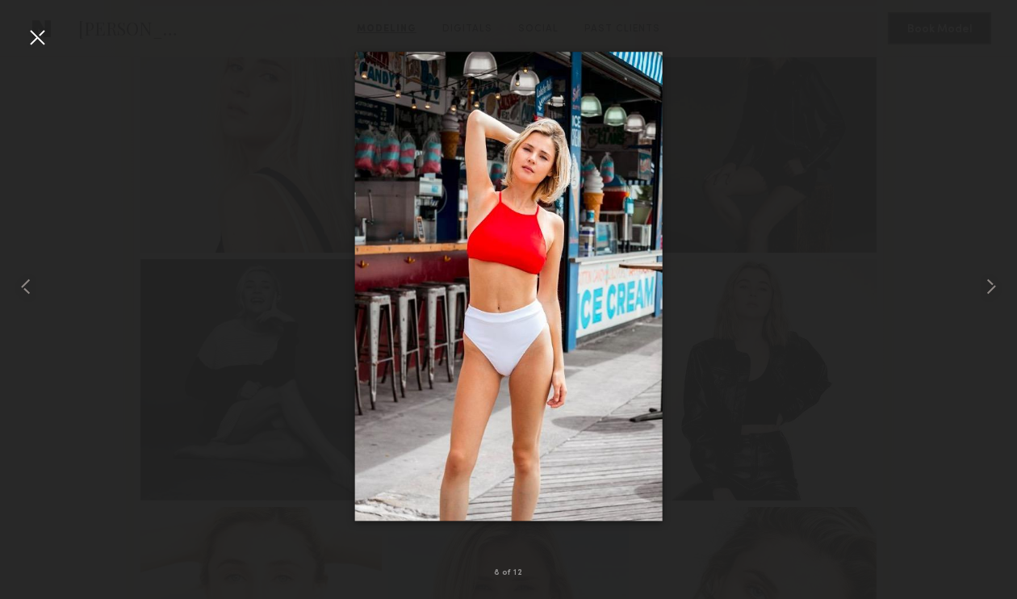
click at [34, 44] on div at bounding box center [37, 37] width 26 height 26
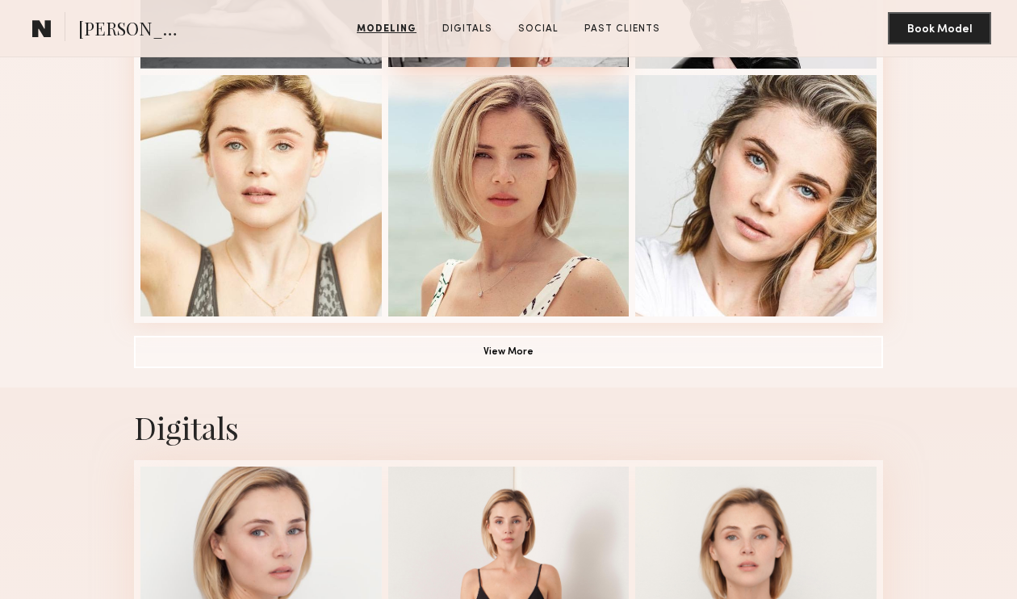
scroll to position [1161, 0]
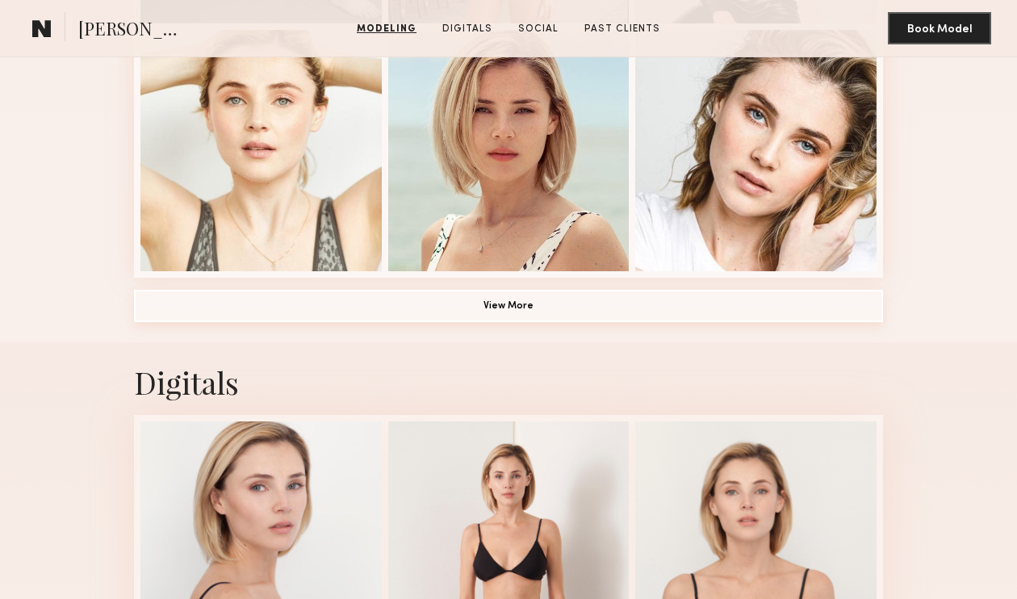
click at [524, 303] on button "View More" at bounding box center [508, 306] width 749 height 32
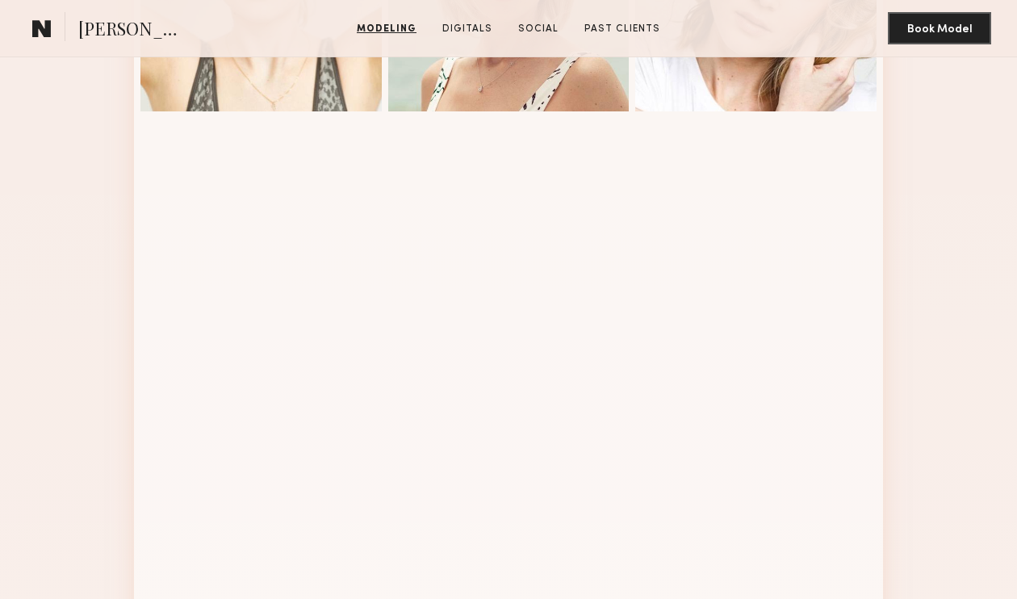
scroll to position [1323, 0]
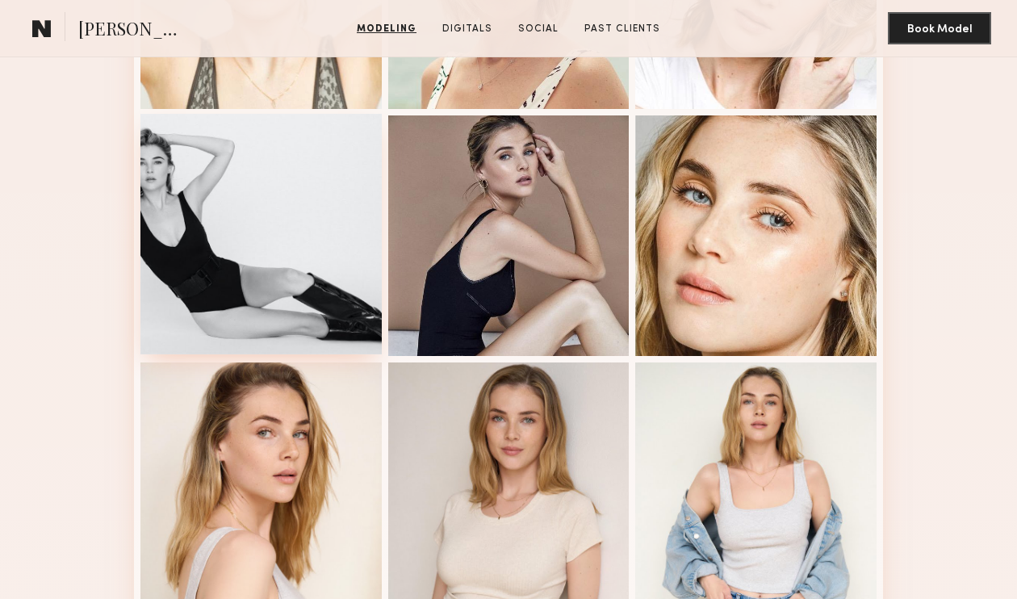
click at [258, 228] on div at bounding box center [260, 234] width 241 height 241
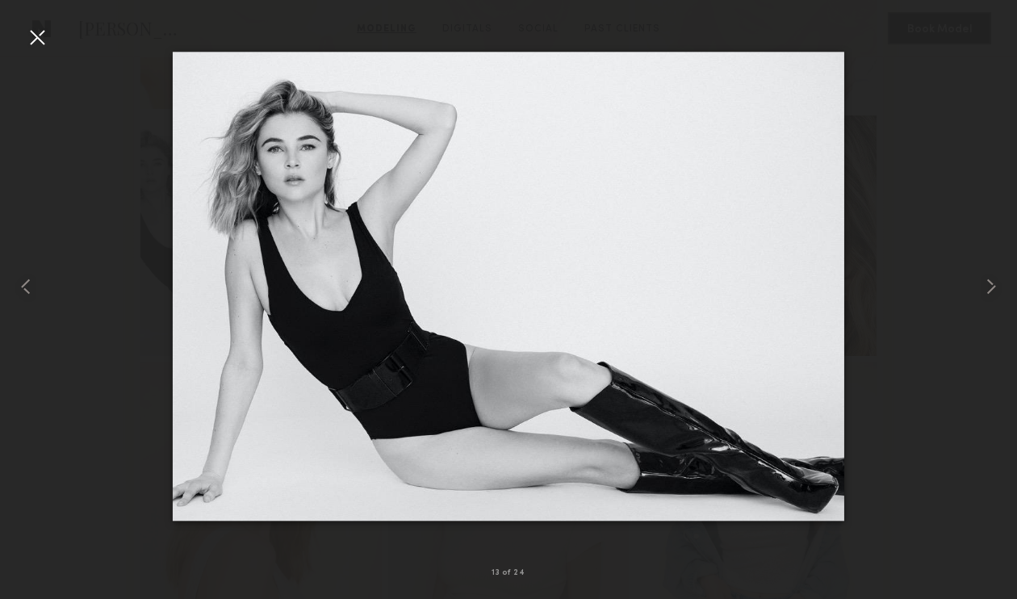
click at [35, 35] on div at bounding box center [37, 37] width 26 height 26
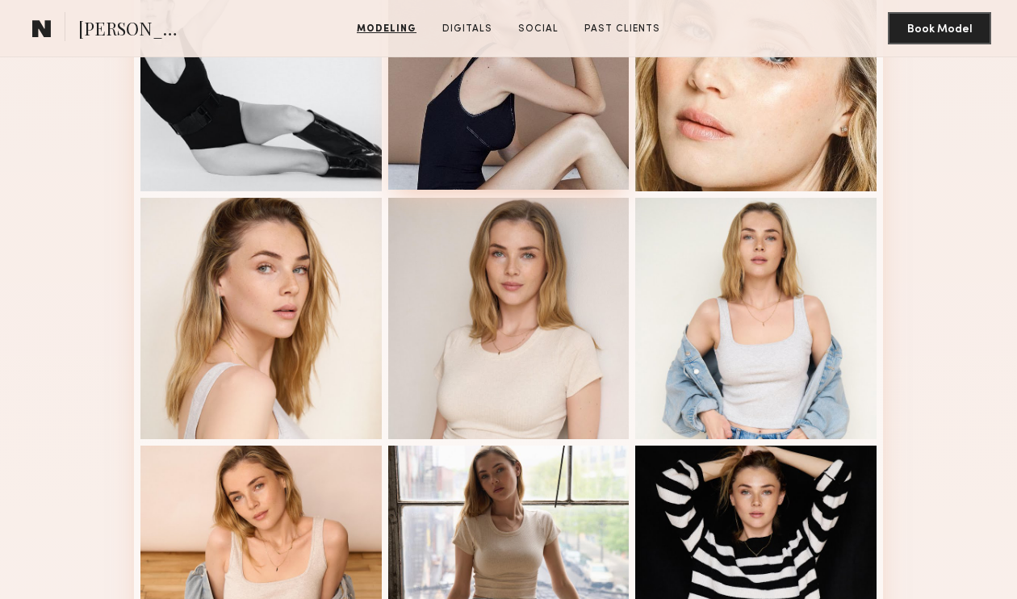
scroll to position [1486, 0]
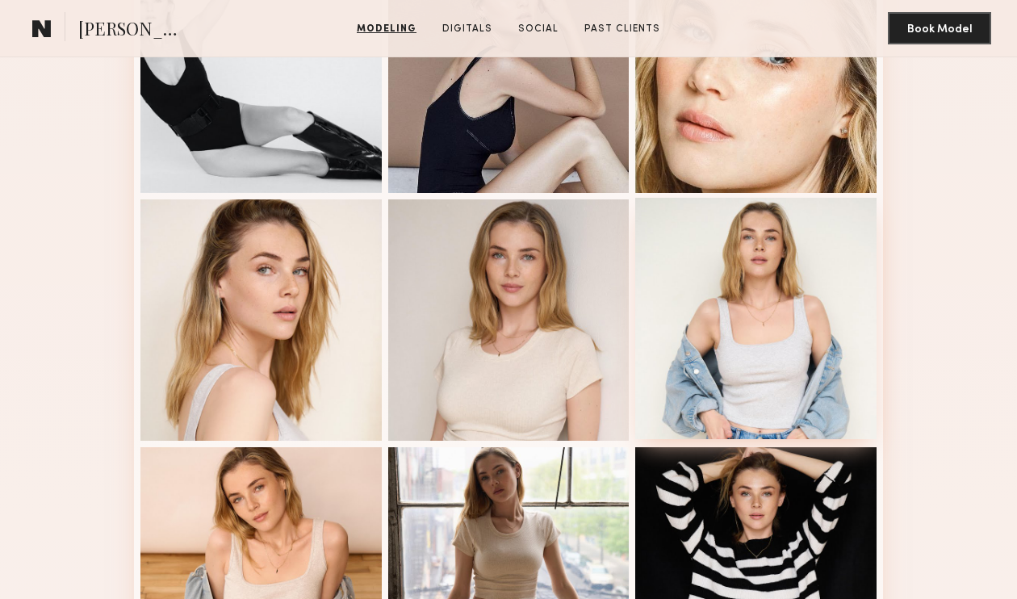
click at [821, 279] on div at bounding box center [755, 318] width 241 height 241
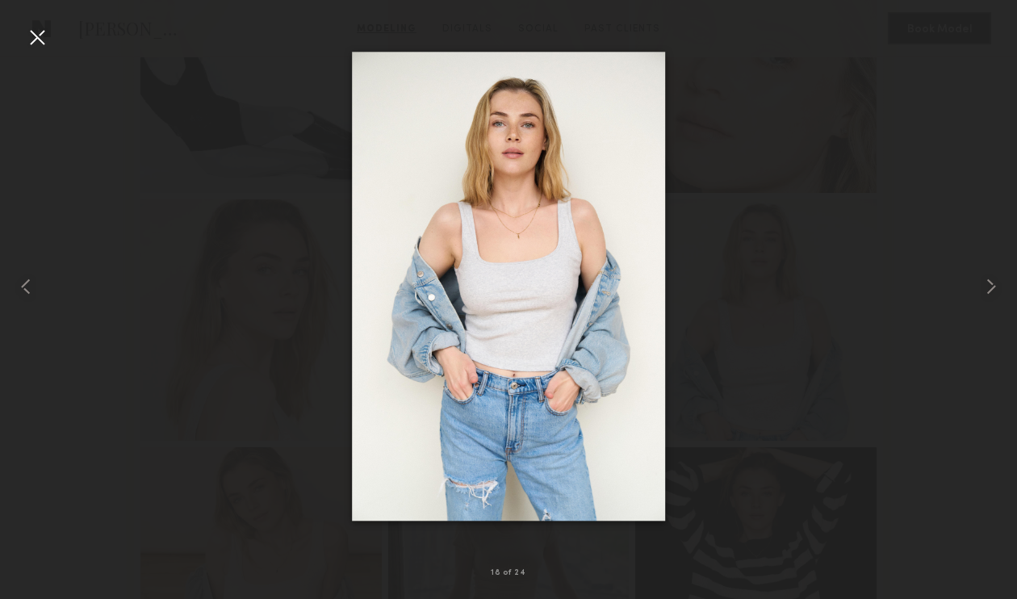
click at [40, 33] on div at bounding box center [37, 37] width 26 height 26
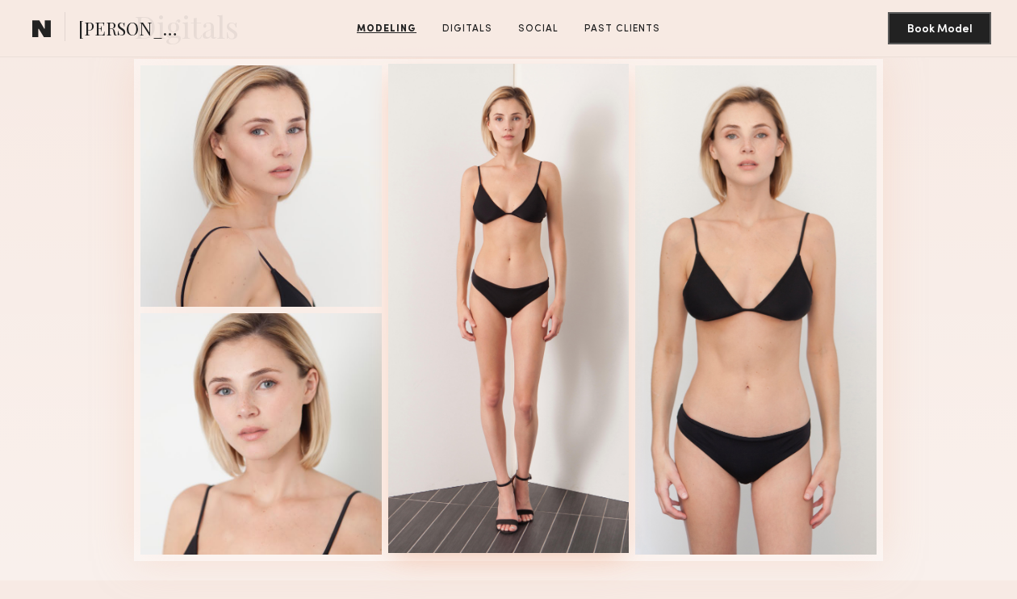
scroll to position [2467, 0]
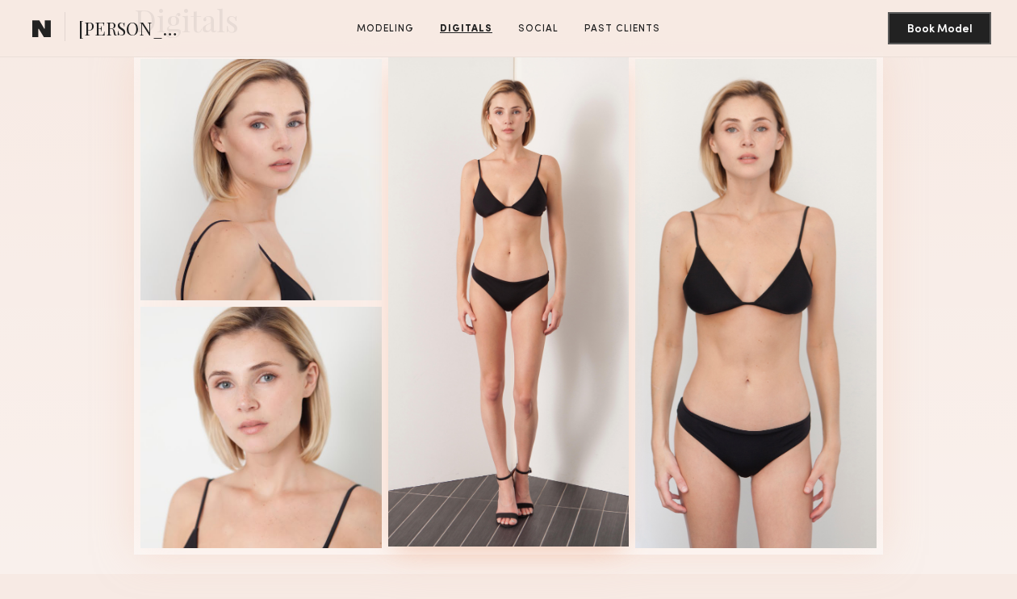
click at [530, 253] on div at bounding box center [508, 301] width 241 height 488
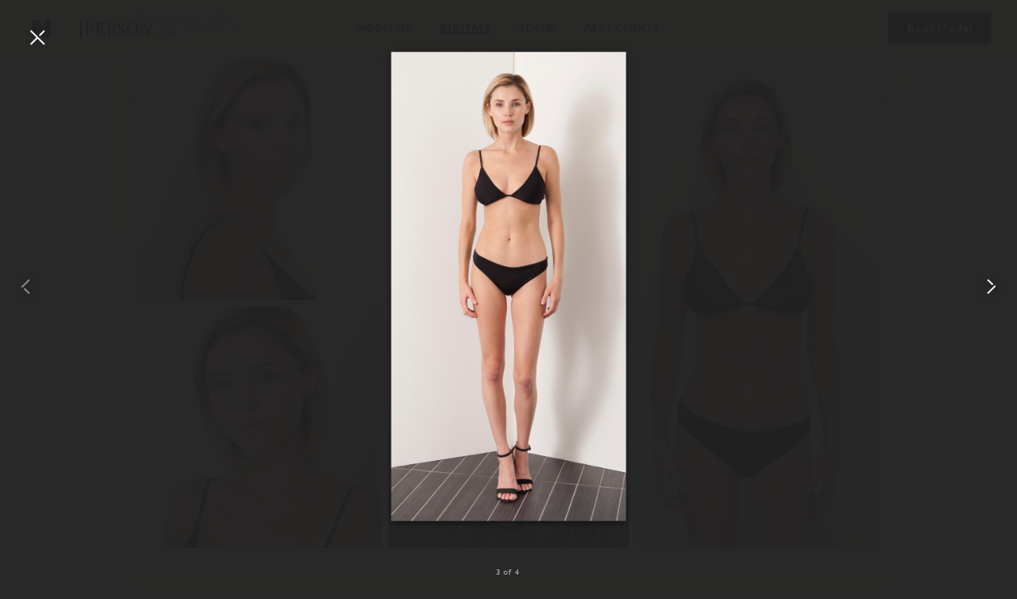
click at [987, 266] on div at bounding box center [996, 286] width 40 height 521
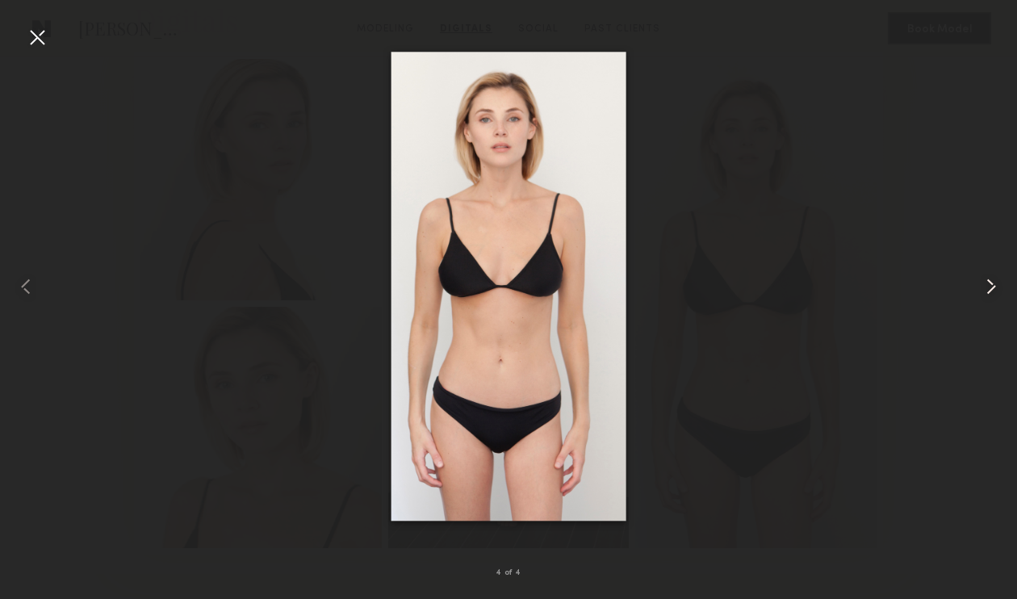
click at [995, 285] on common-icon at bounding box center [991, 286] width 26 height 26
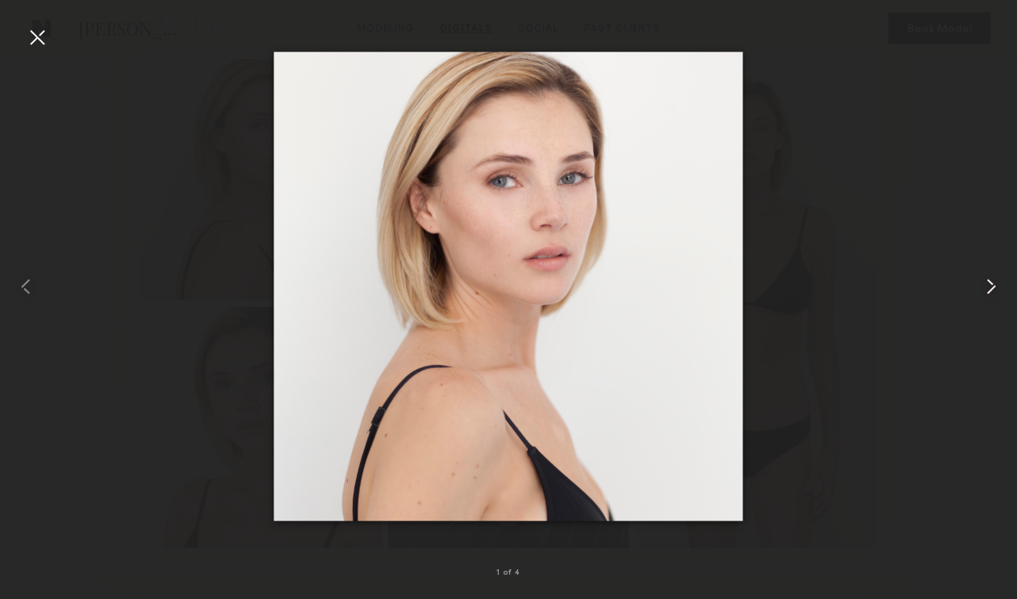
click at [995, 285] on common-icon at bounding box center [991, 286] width 26 height 26
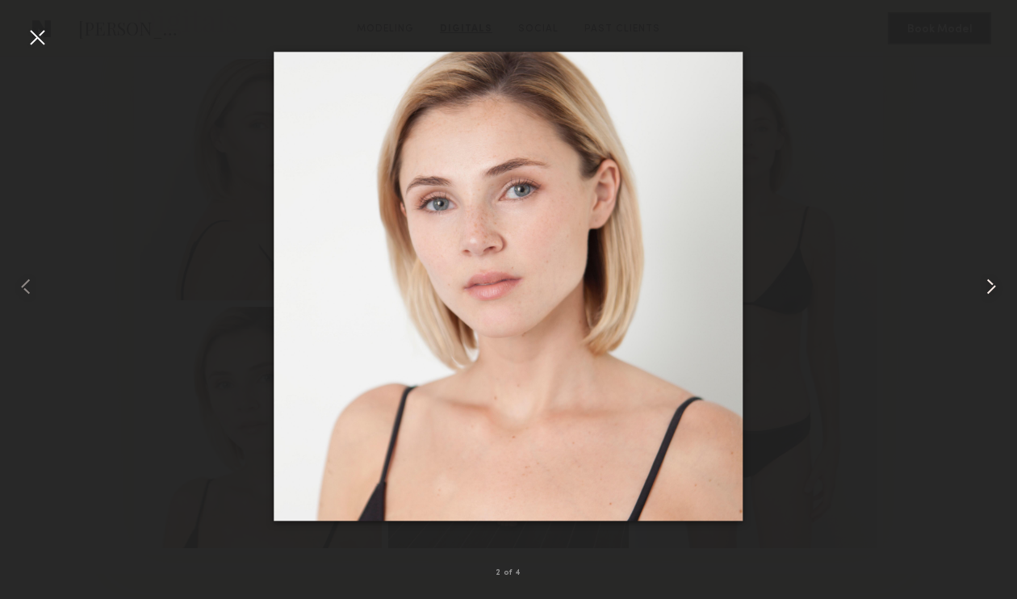
click at [985, 282] on common-icon at bounding box center [991, 286] width 26 height 26
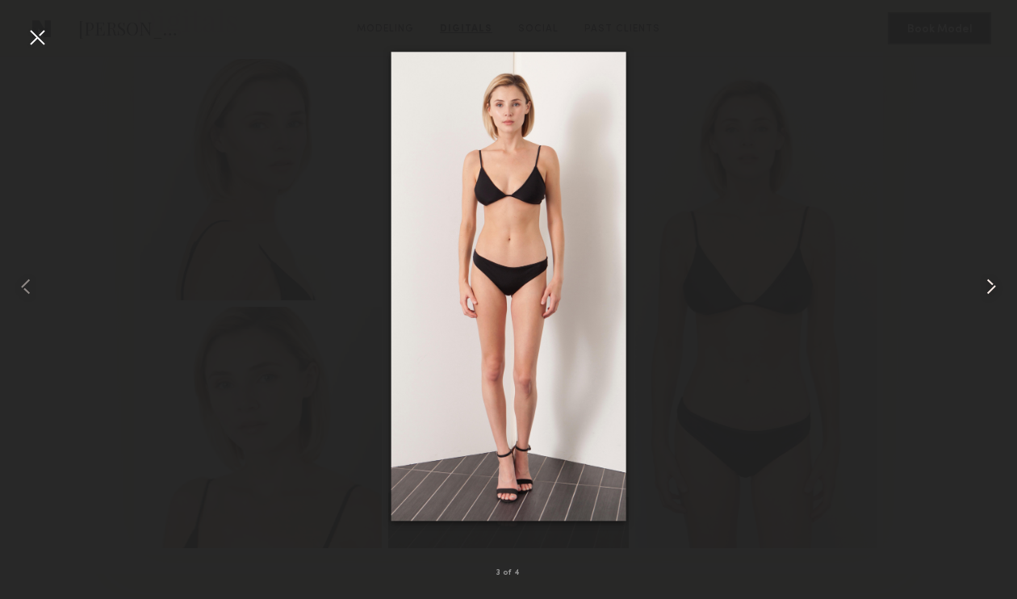
click at [985, 282] on common-icon at bounding box center [991, 286] width 26 height 26
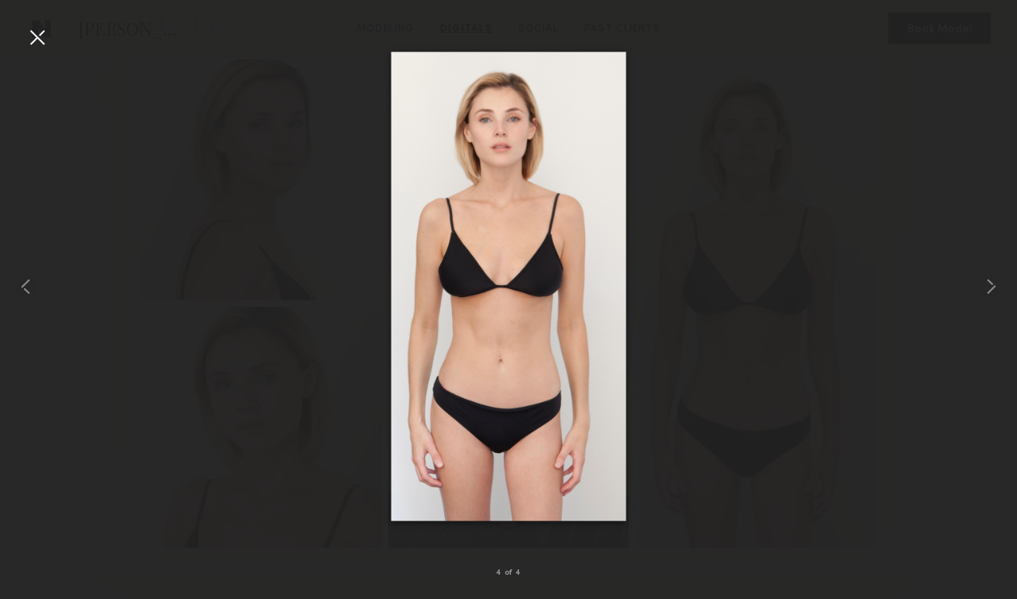
click at [52, 40] on div at bounding box center [508, 286] width 1017 height 521
click at [47, 28] on div at bounding box center [37, 37] width 26 height 26
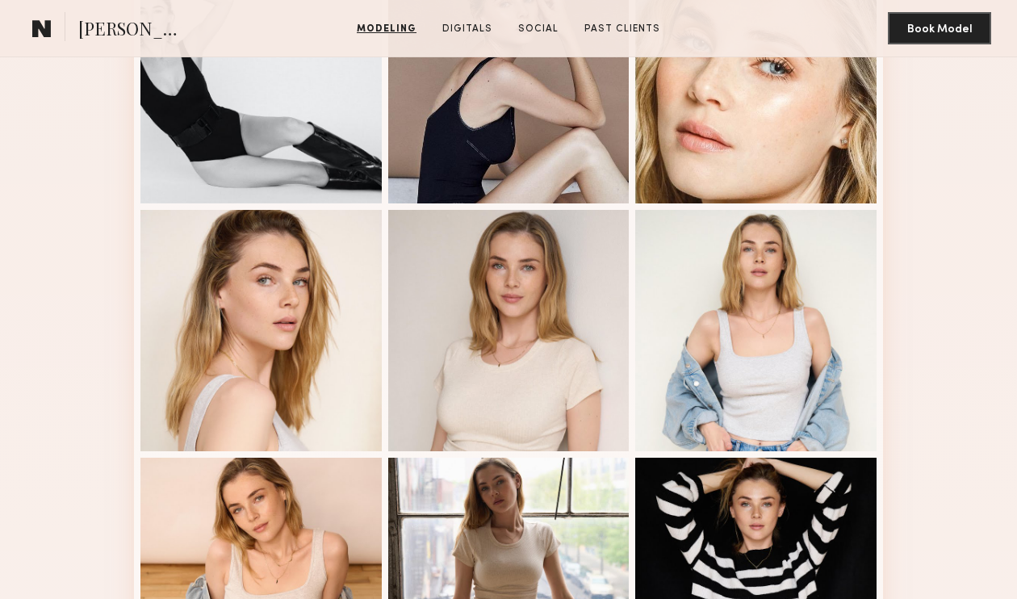
scroll to position [1267, 0]
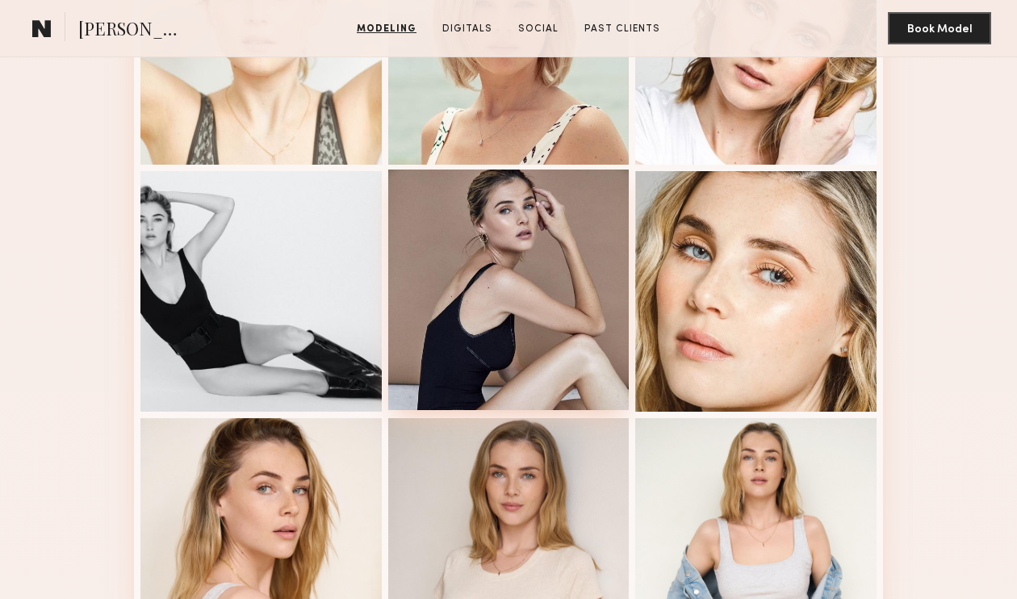
click at [479, 244] on div at bounding box center [508, 289] width 241 height 241
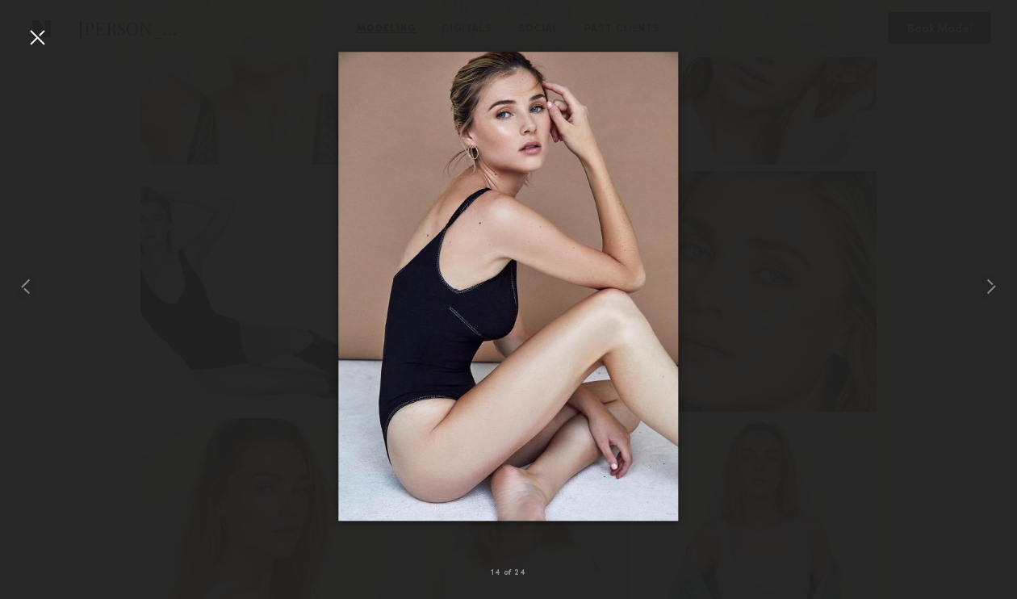
click at [41, 43] on div at bounding box center [37, 37] width 26 height 26
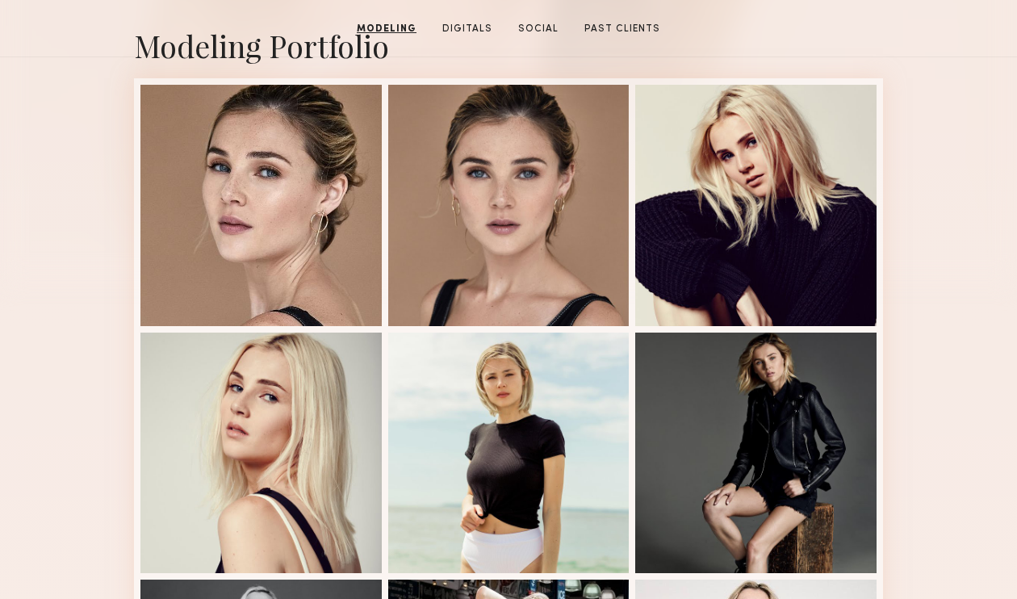
scroll to position [0, 0]
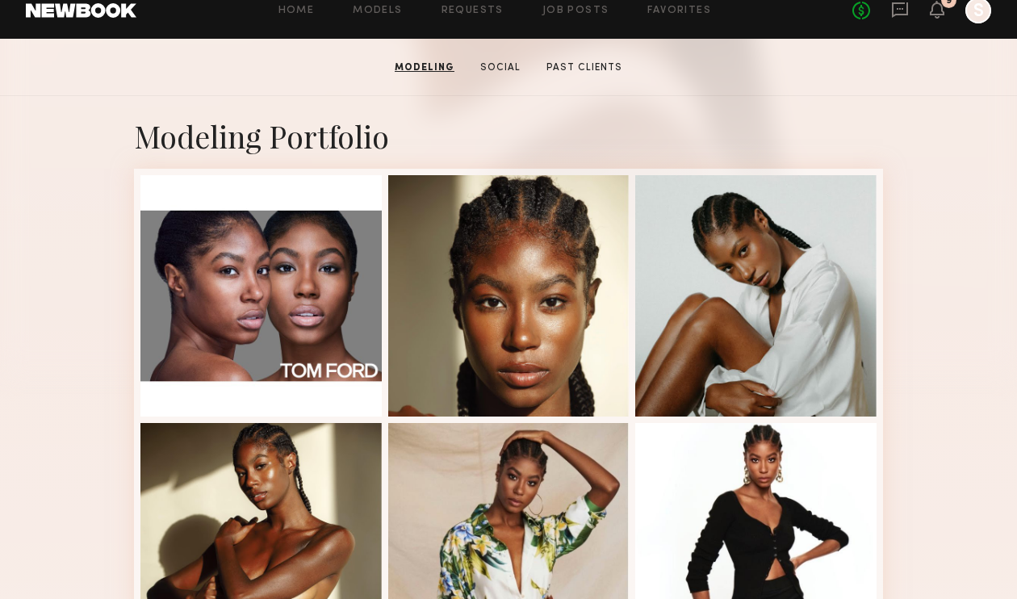
scroll to position [275, 0]
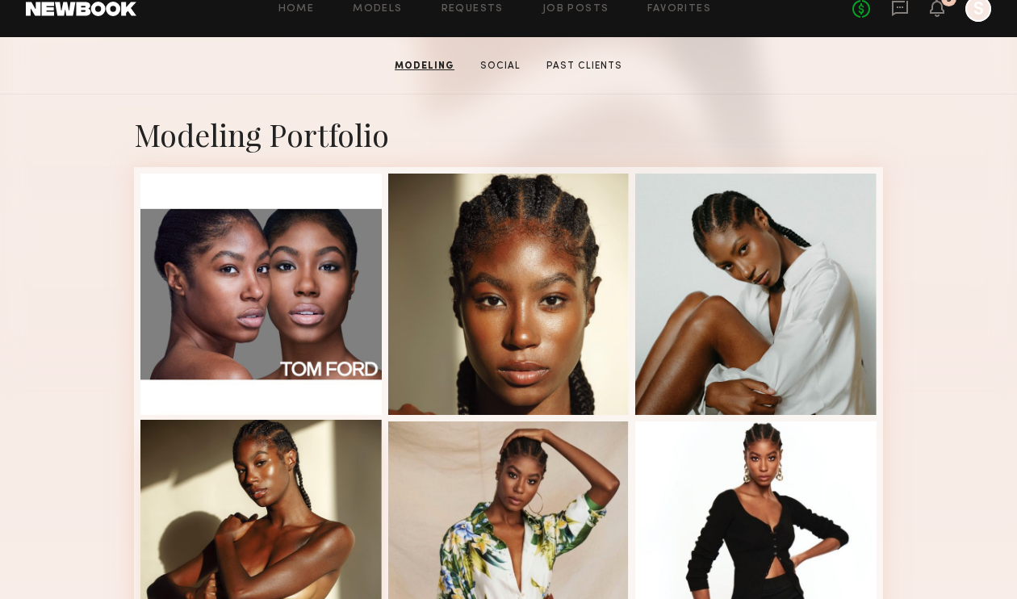
click at [306, 459] on div at bounding box center [260, 540] width 241 height 241
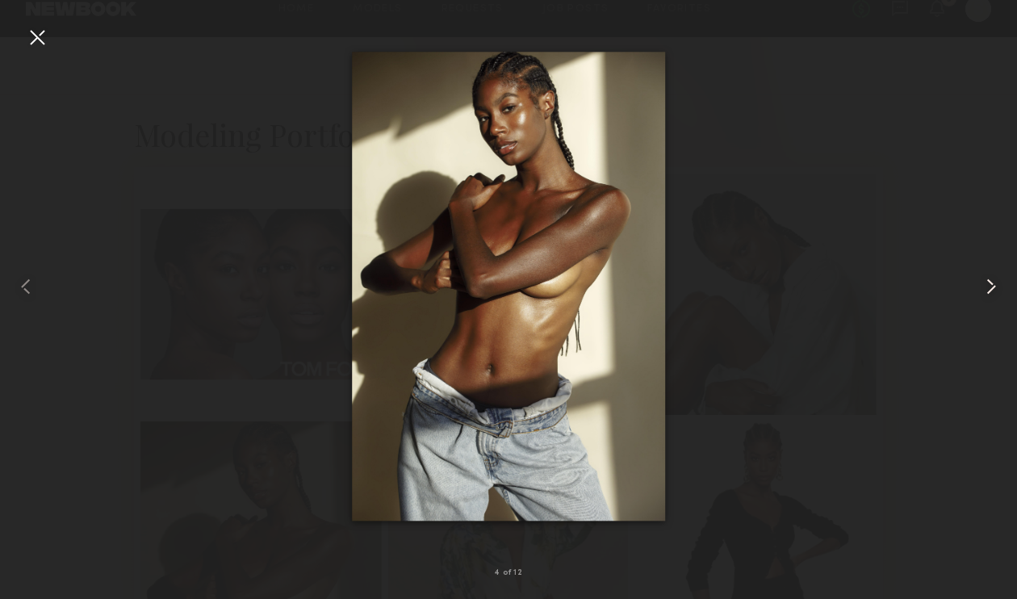
click at [982, 284] on common-icon at bounding box center [991, 286] width 26 height 26
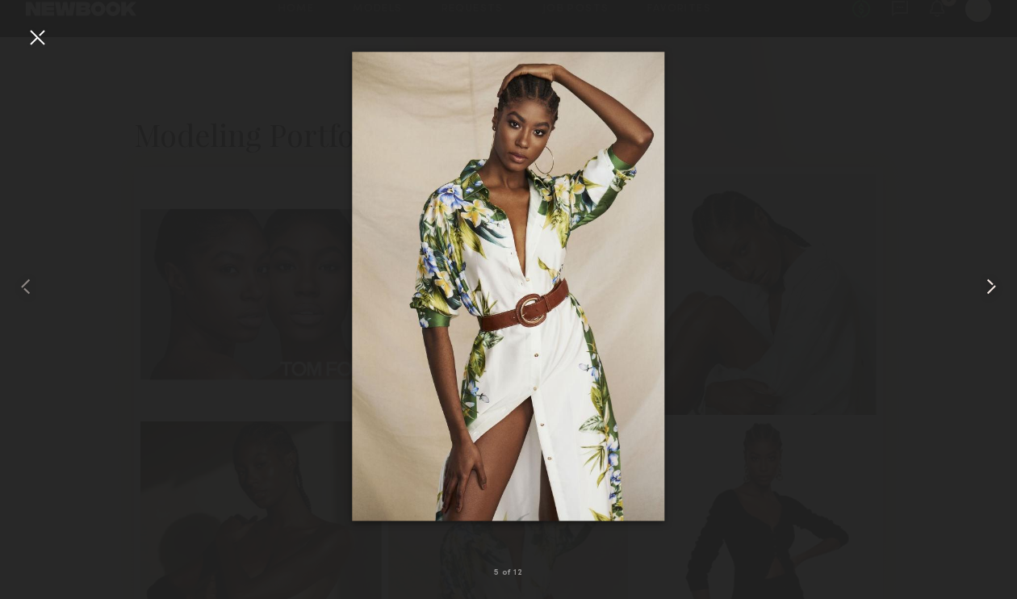
click at [983, 284] on common-icon at bounding box center [991, 286] width 26 height 26
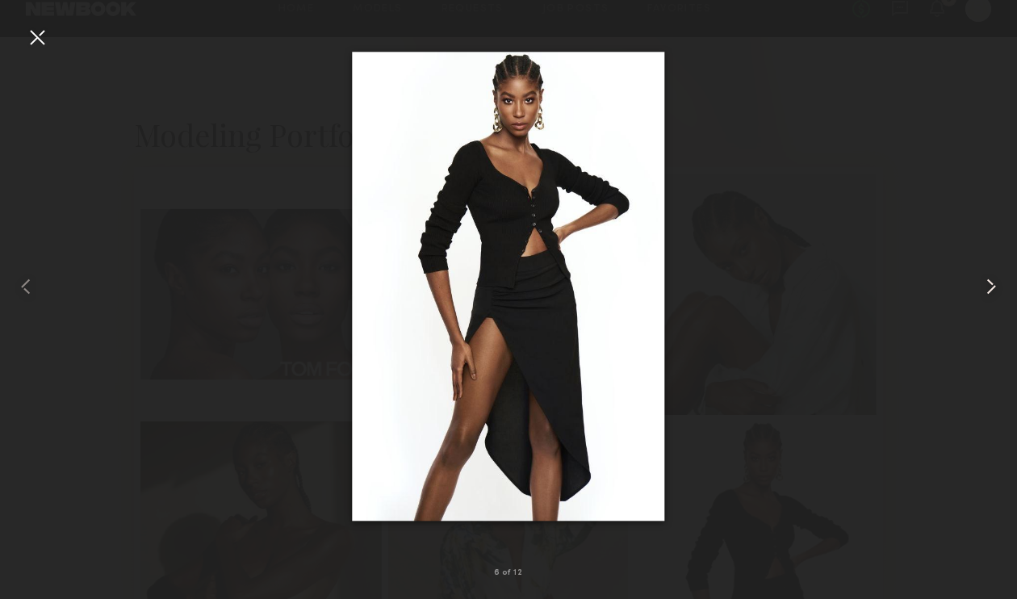
click at [983, 284] on common-icon at bounding box center [991, 286] width 26 height 26
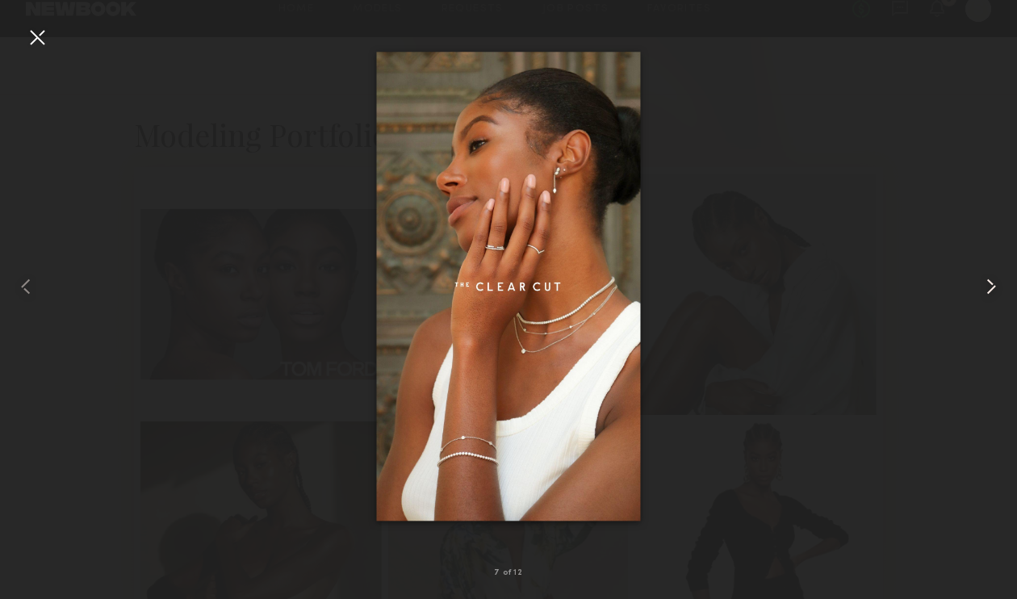
click at [983, 284] on common-icon at bounding box center [991, 286] width 26 height 26
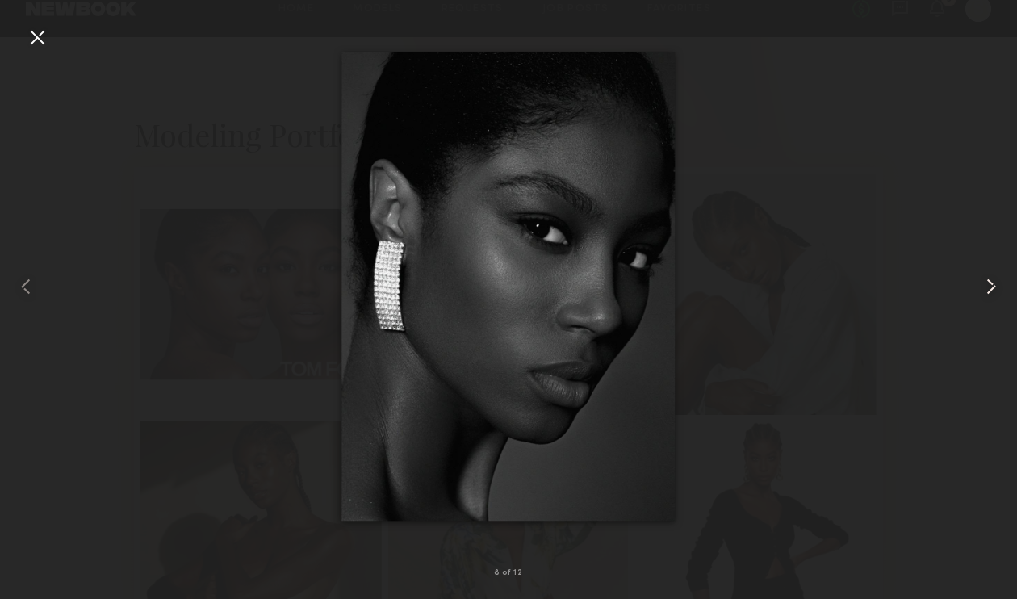
click at [983, 284] on common-icon at bounding box center [991, 286] width 26 height 26
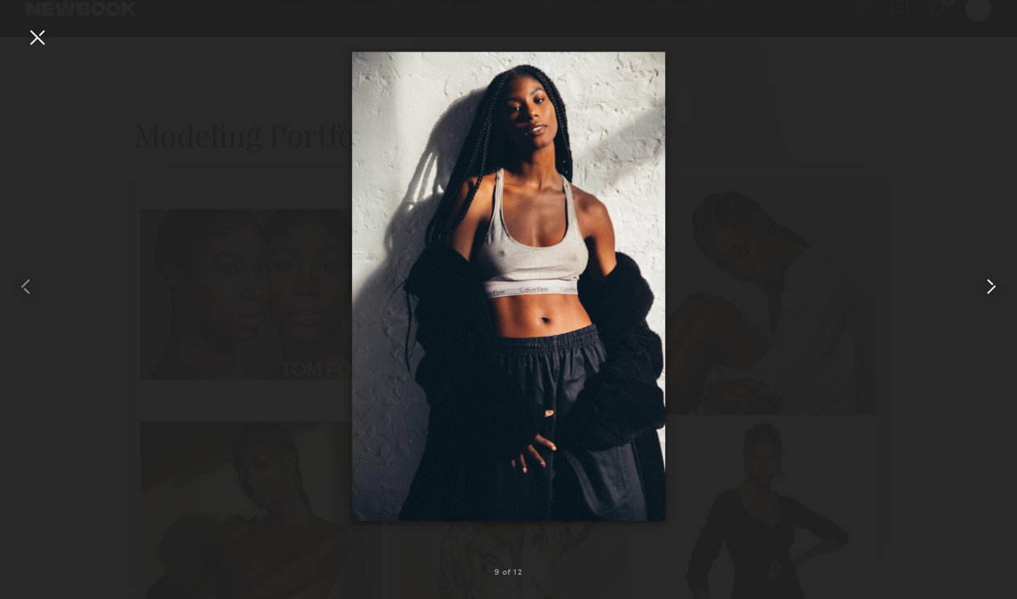
click at [979, 268] on div at bounding box center [996, 286] width 40 height 521
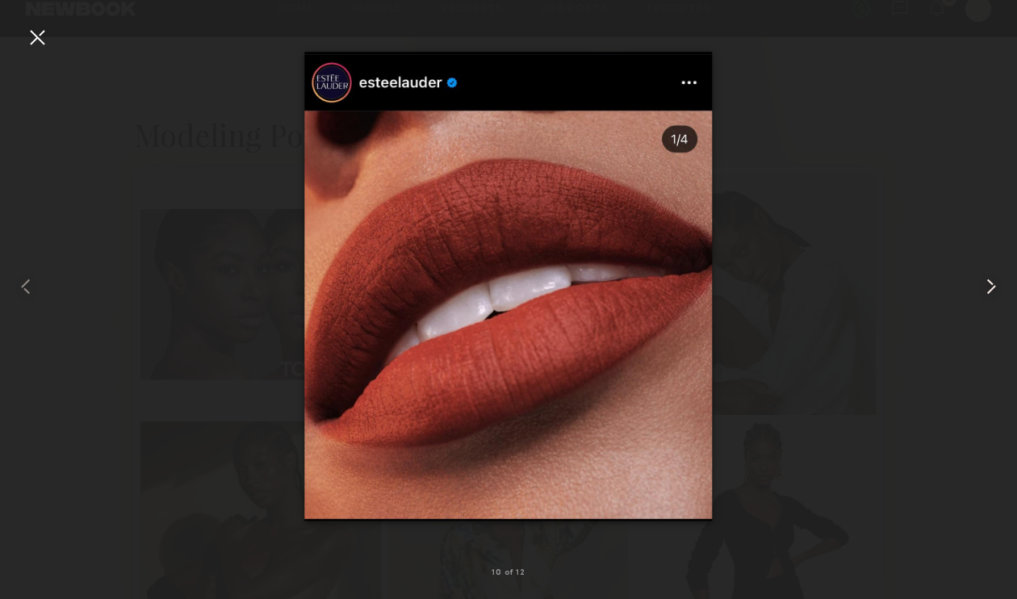
click at [979, 268] on div at bounding box center [996, 286] width 40 height 521
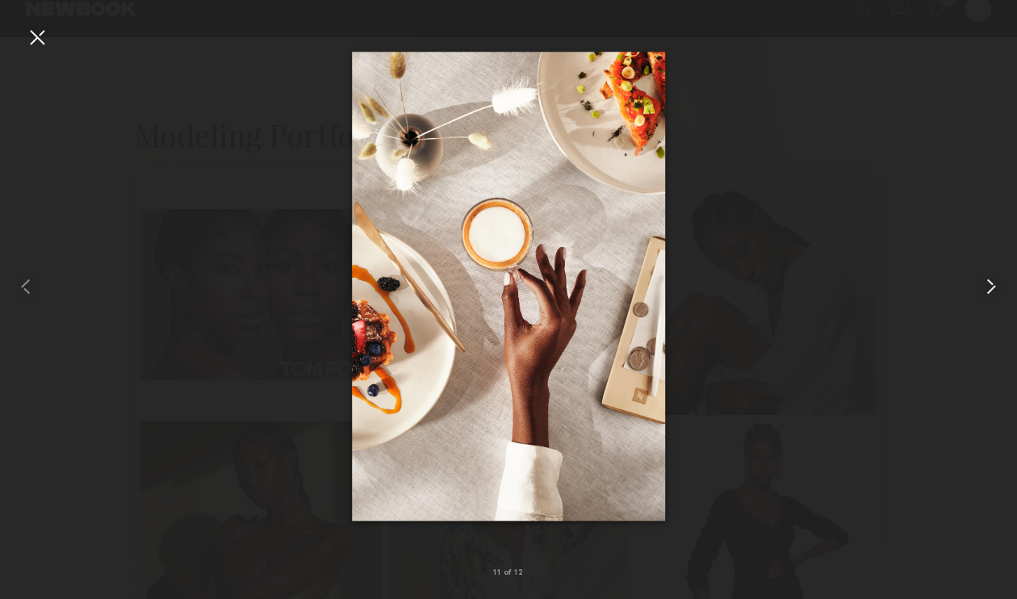
click at [979, 268] on div at bounding box center [996, 286] width 40 height 521
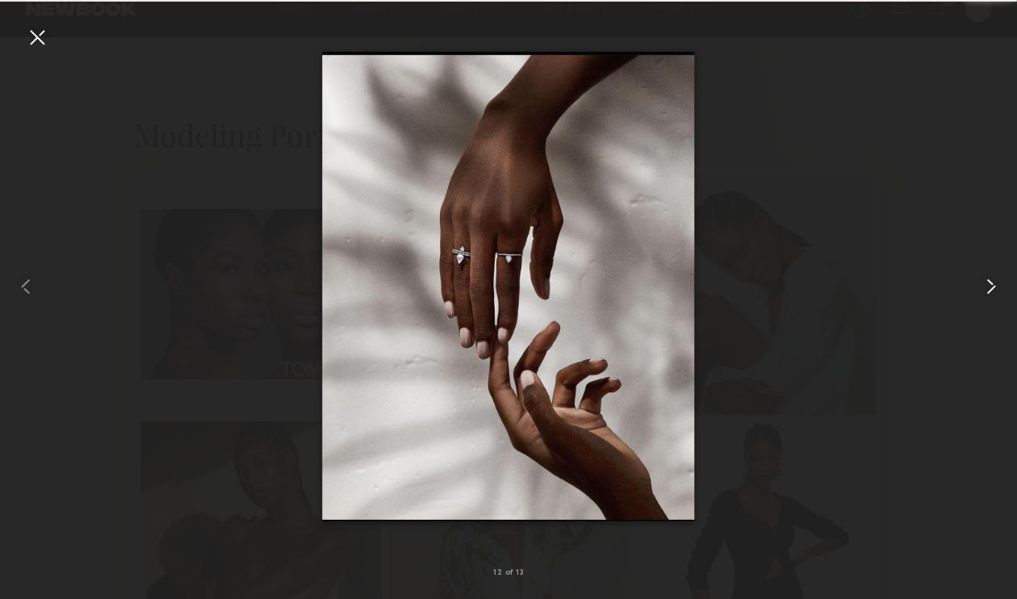
click at [979, 269] on div at bounding box center [996, 286] width 40 height 521
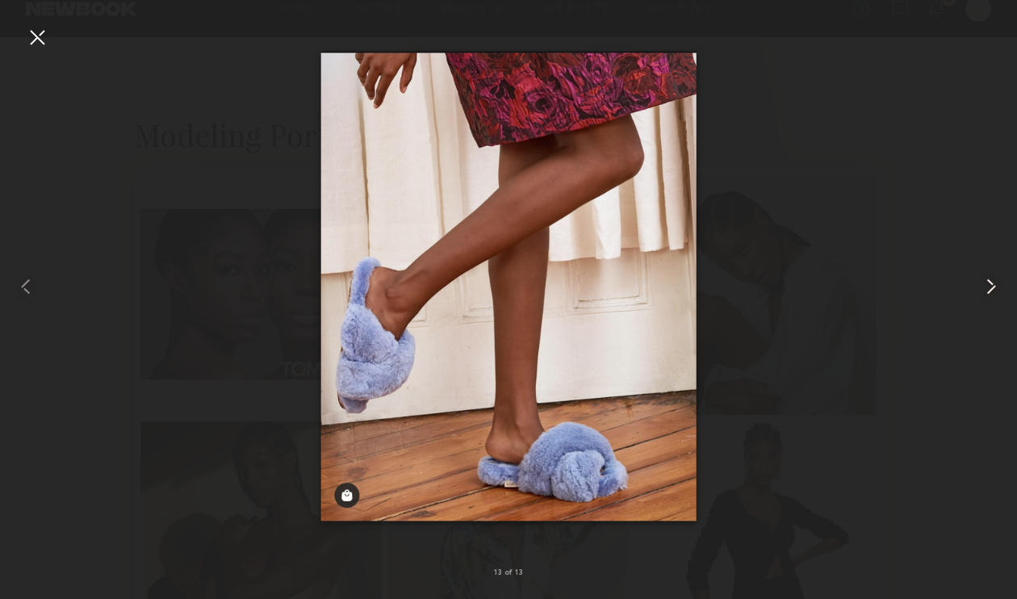
click at [979, 269] on div at bounding box center [996, 286] width 40 height 521
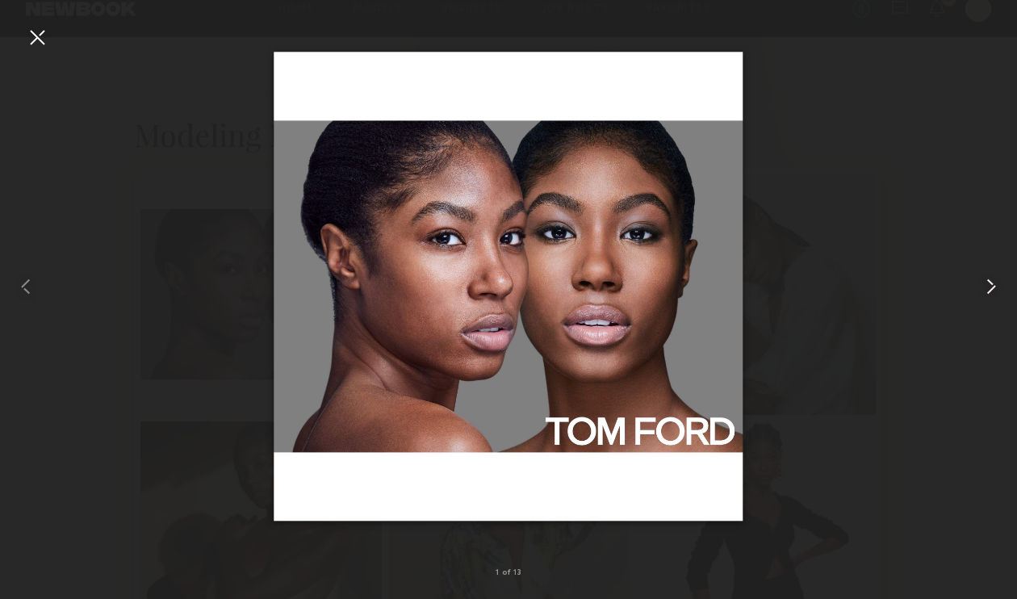
click at [982, 282] on common-icon at bounding box center [991, 286] width 26 height 26
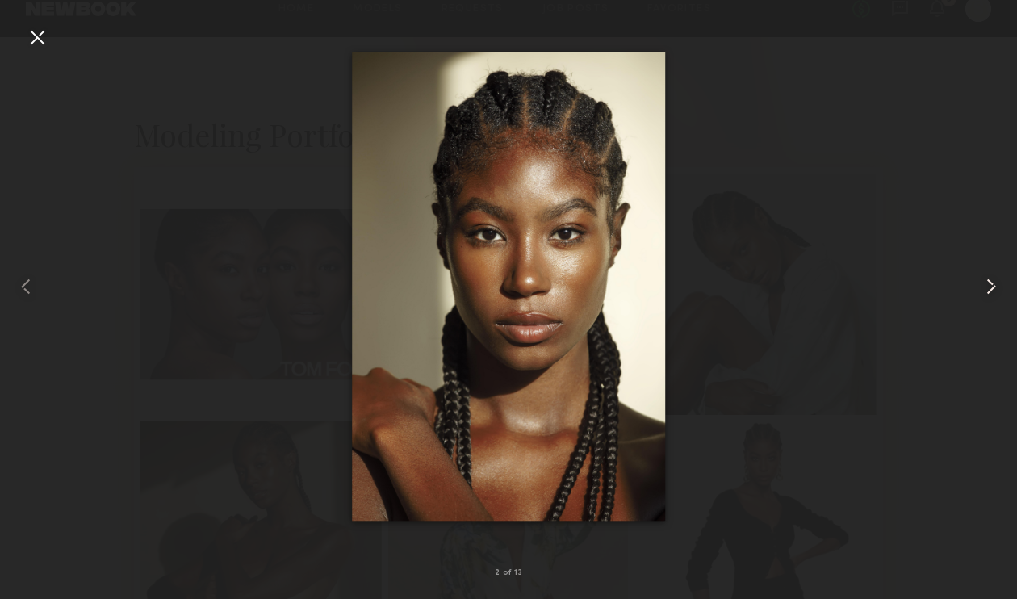
click at [982, 282] on common-icon at bounding box center [991, 286] width 26 height 26
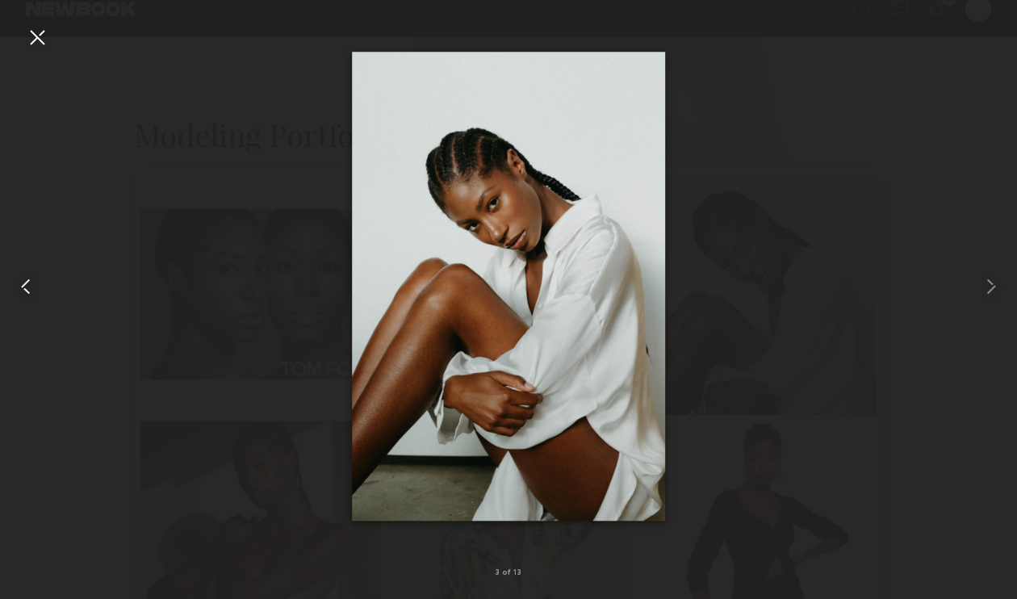
click at [24, 283] on common-icon at bounding box center [26, 286] width 26 height 26
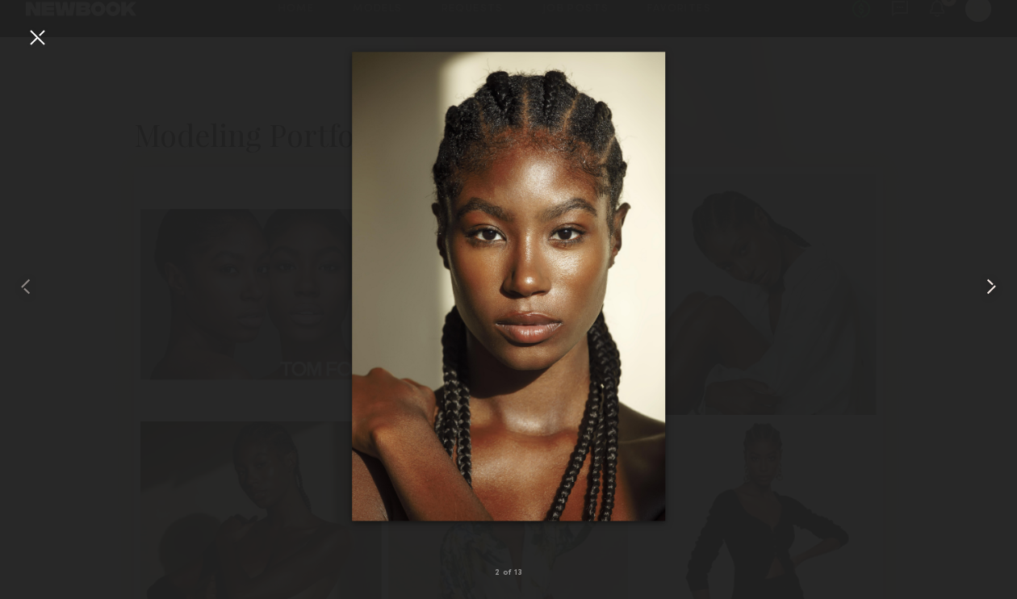
click at [986, 291] on common-icon at bounding box center [991, 286] width 26 height 26
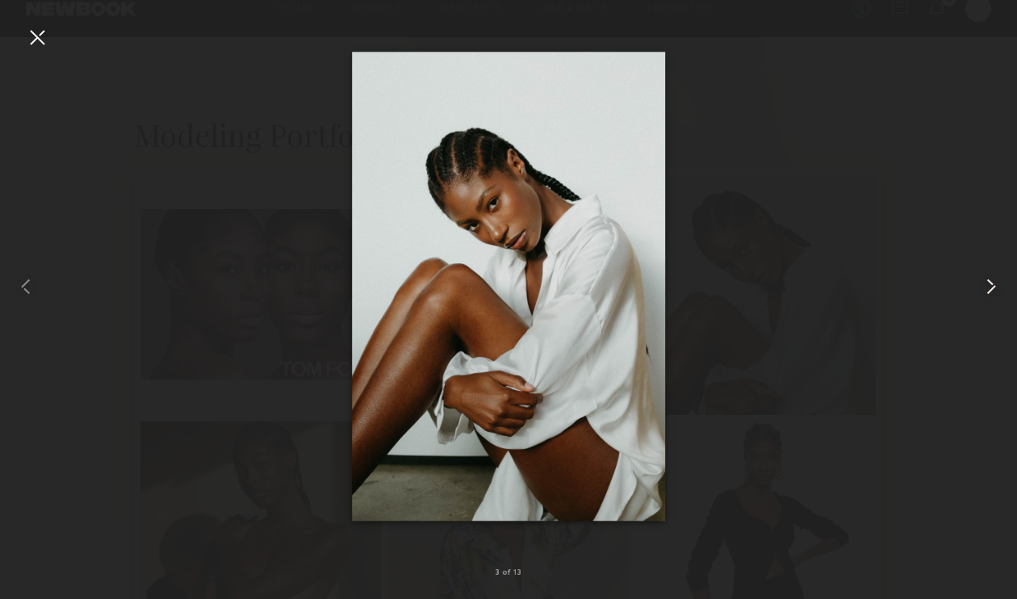
click at [986, 291] on common-icon at bounding box center [991, 286] width 26 height 26
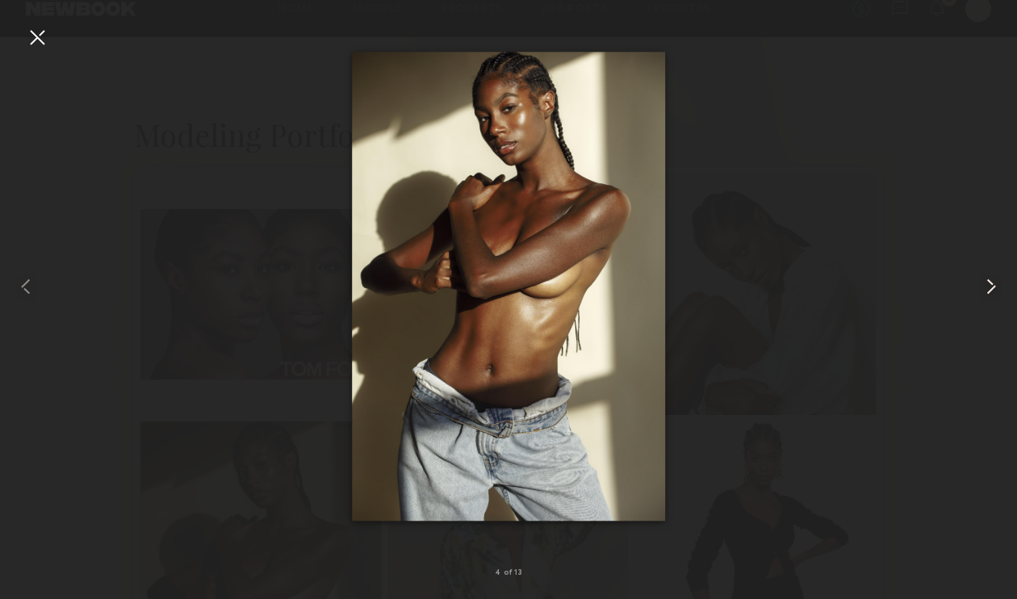
click at [986, 291] on common-icon at bounding box center [991, 286] width 26 height 26
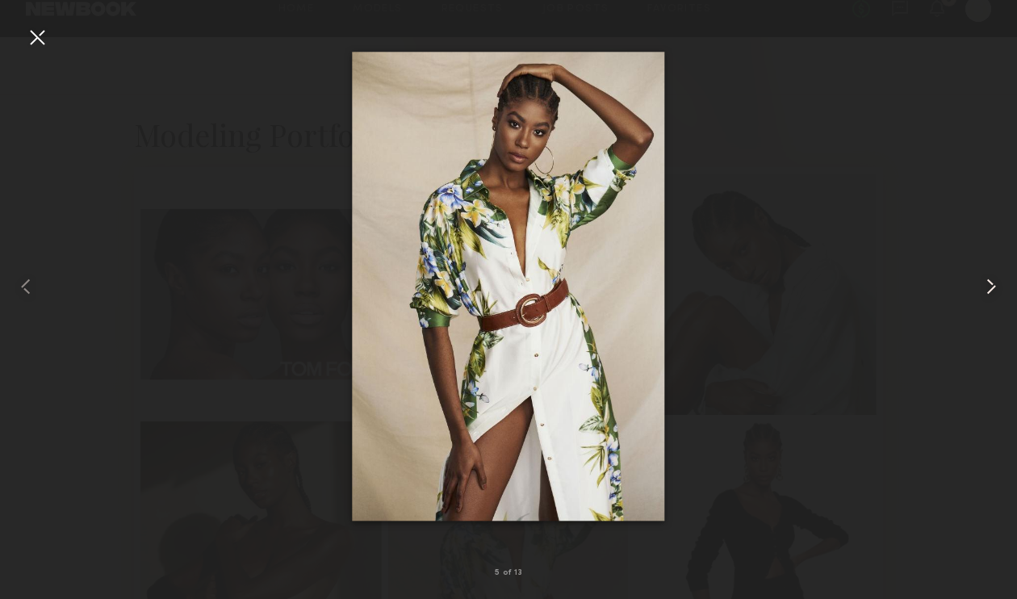
click at [986, 291] on common-icon at bounding box center [991, 286] width 26 height 26
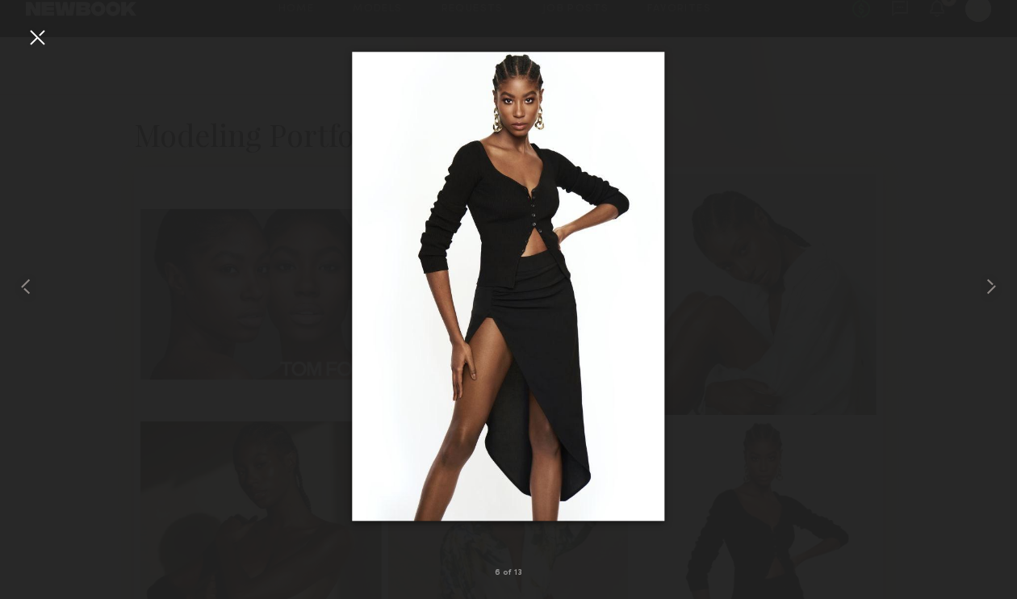
click at [40, 33] on div at bounding box center [37, 37] width 26 height 26
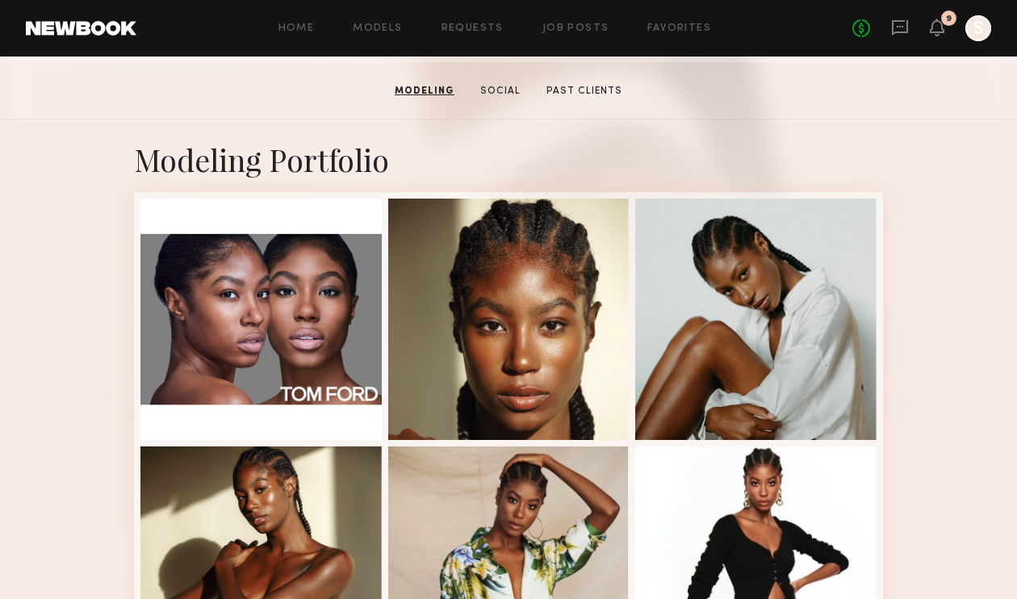
scroll to position [251, 0]
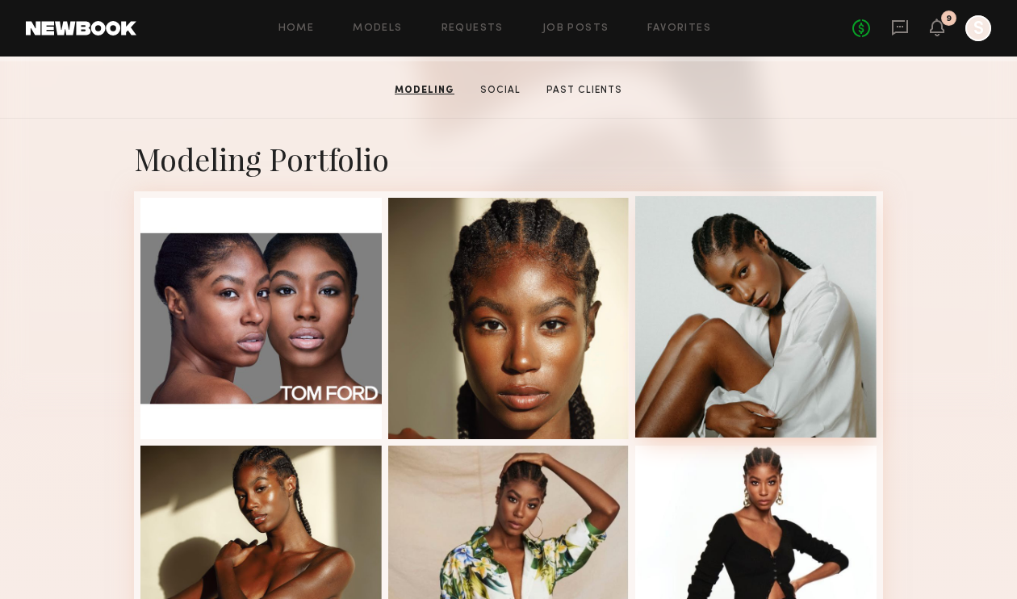
click at [736, 349] on div at bounding box center [755, 316] width 241 height 241
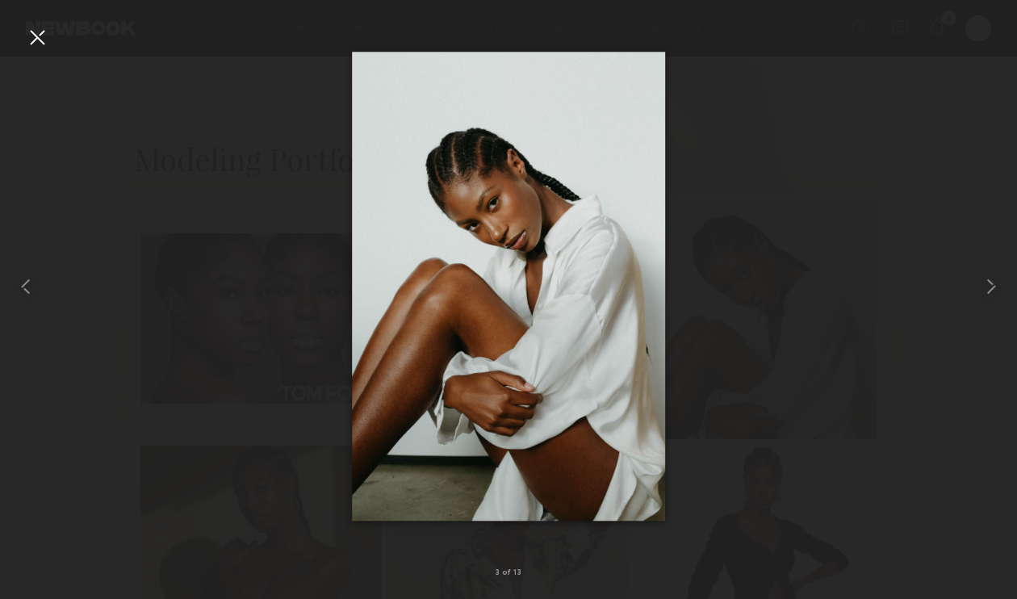
click at [44, 41] on div at bounding box center [37, 37] width 26 height 26
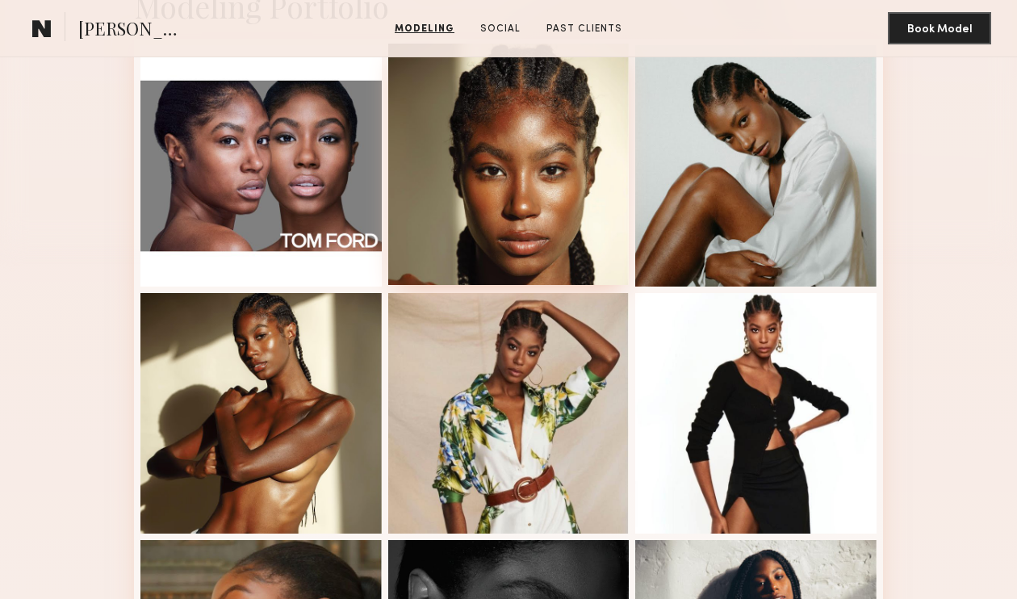
scroll to position [449, 0]
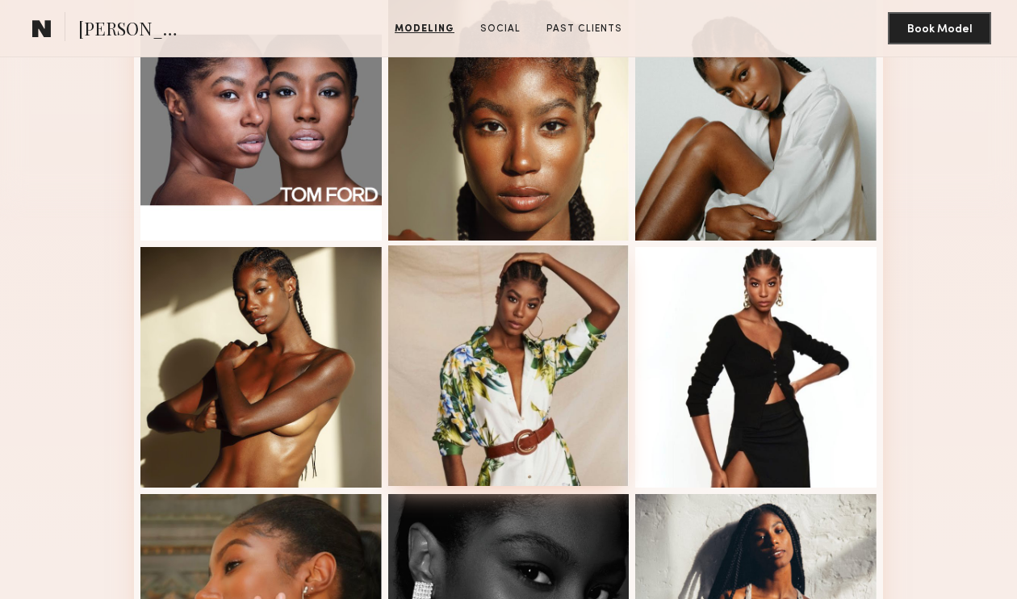
click at [566, 333] on div at bounding box center [508, 365] width 241 height 241
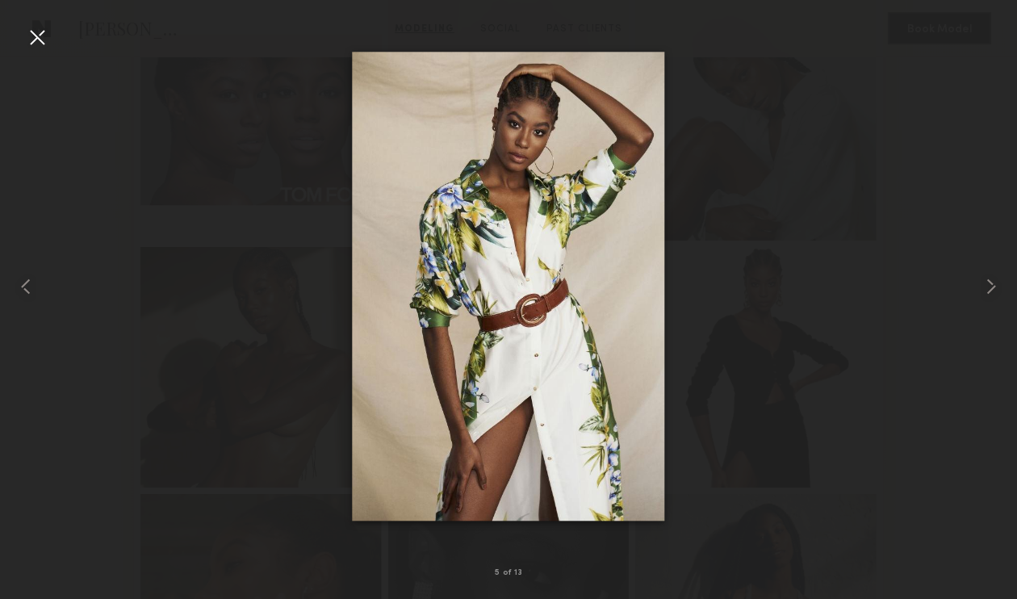
click at [773, 177] on div at bounding box center [508, 286] width 1017 height 521
click at [31, 27] on div at bounding box center [37, 37] width 26 height 26
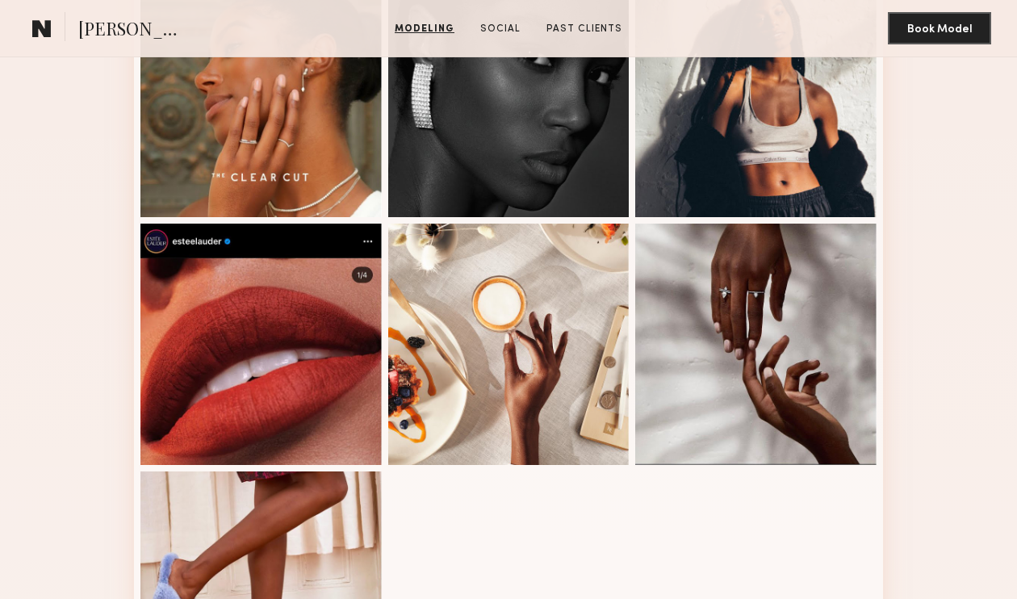
scroll to position [601, 0]
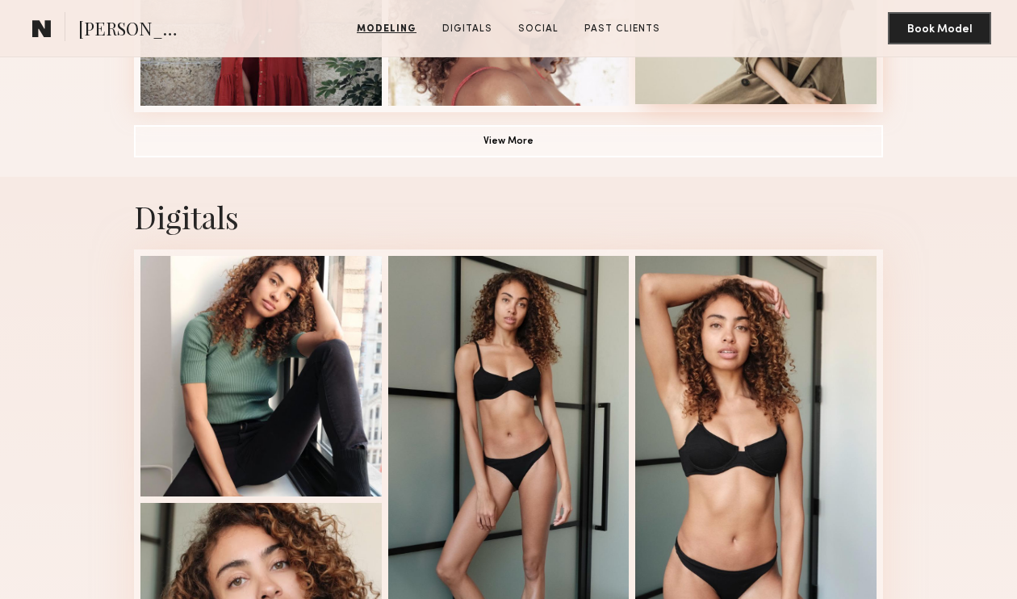
scroll to position [1373, 0]
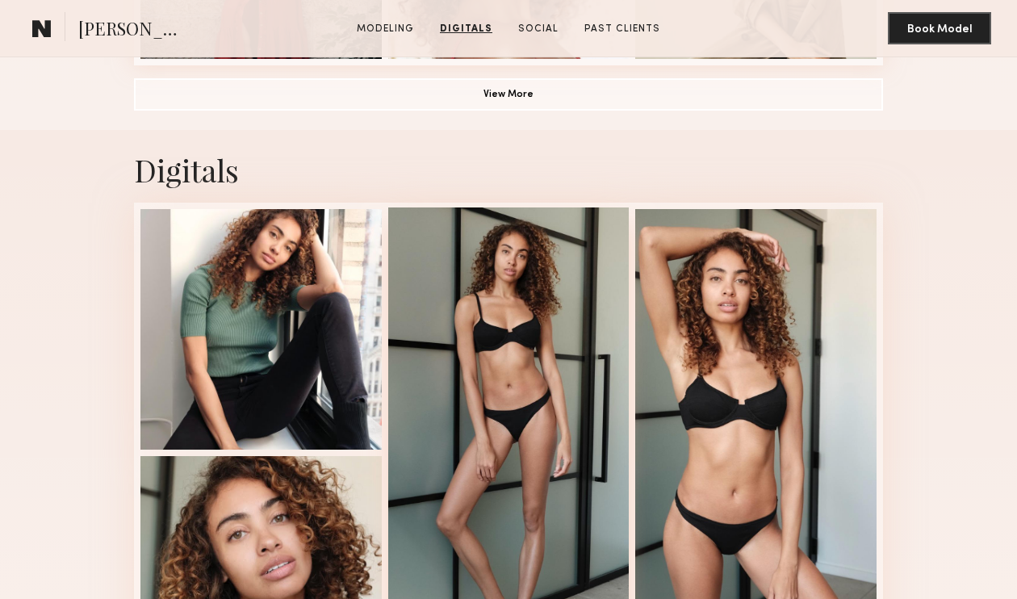
click at [550, 316] on div at bounding box center [508, 451] width 241 height 488
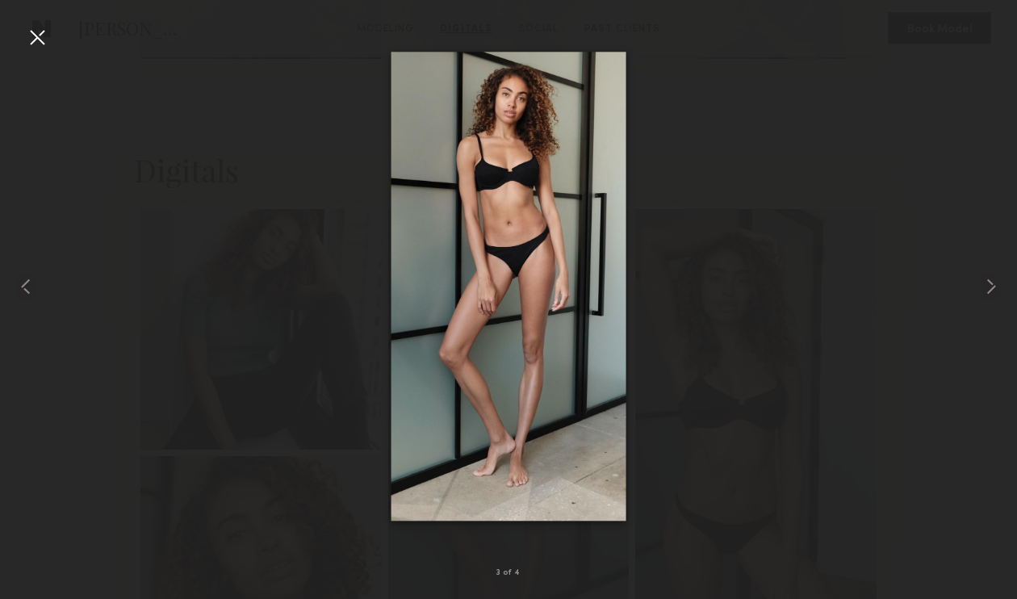
drag, startPoint x: 497, startPoint y: 261, endPoint x: 505, endPoint y: 260, distance: 8.2
click at [991, 289] on common-icon at bounding box center [991, 286] width 26 height 26
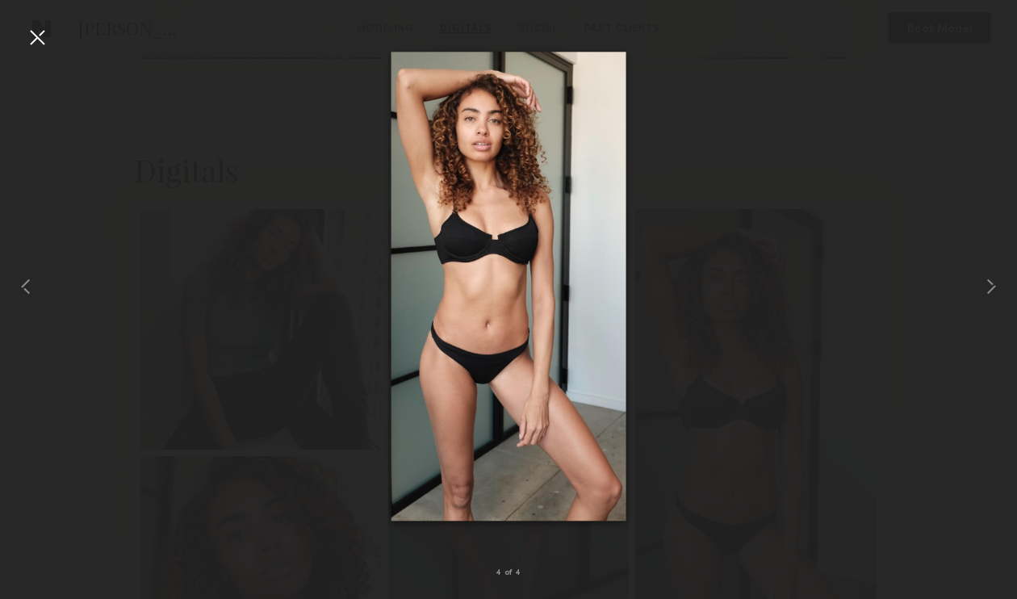
click at [37, 36] on div at bounding box center [37, 37] width 26 height 26
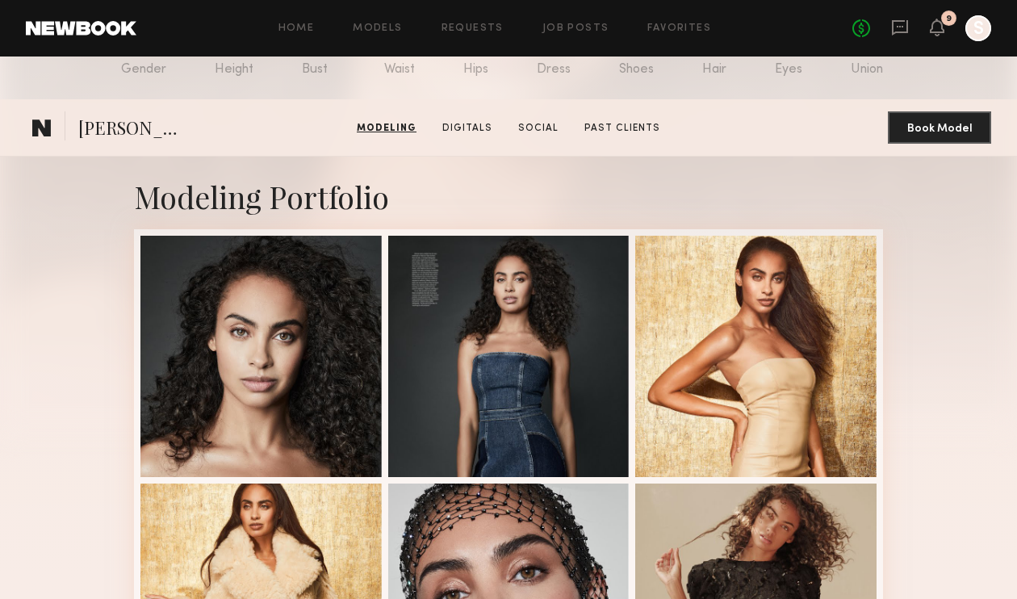
scroll to position [137, 0]
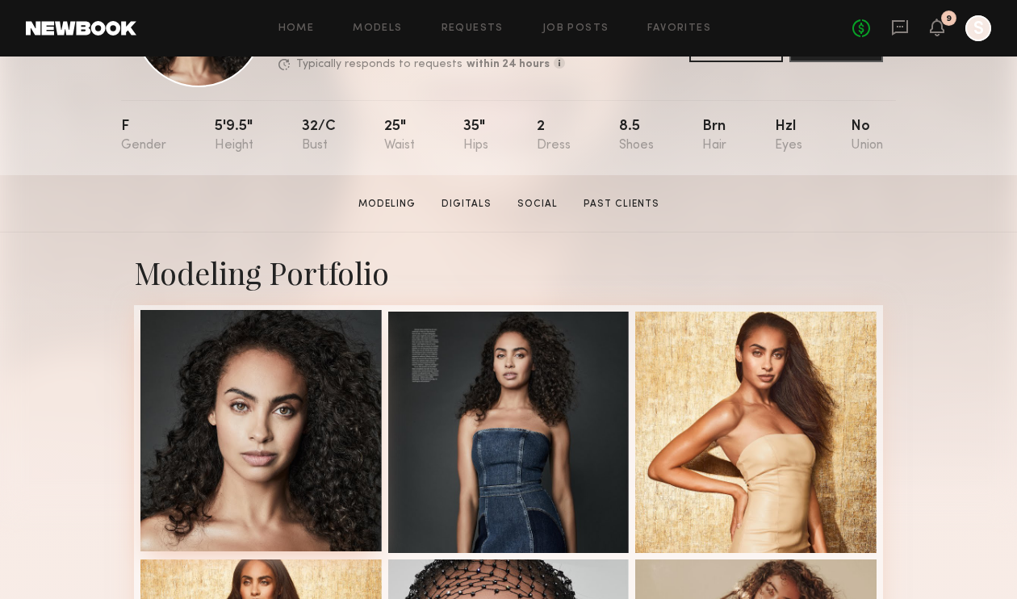
click at [295, 396] on div at bounding box center [260, 430] width 241 height 241
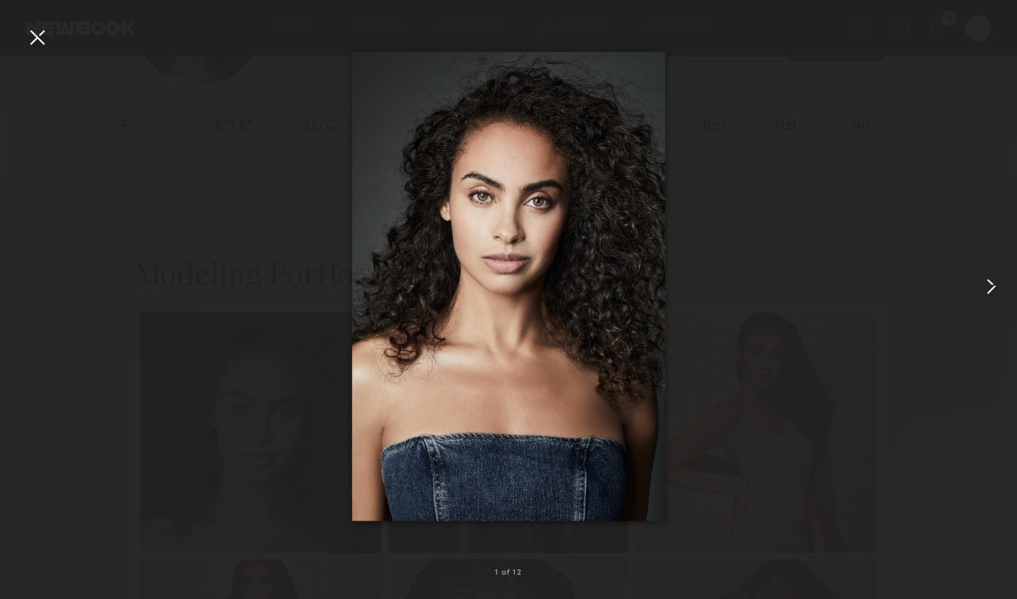
click at [983, 285] on common-icon at bounding box center [991, 286] width 26 height 26
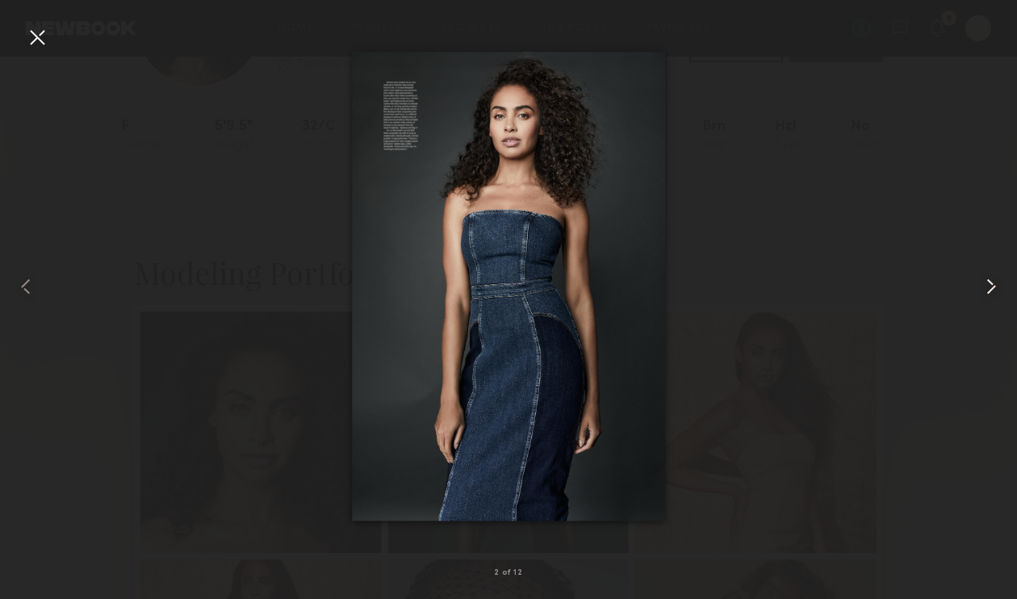
click at [984, 278] on common-icon at bounding box center [991, 286] width 26 height 26
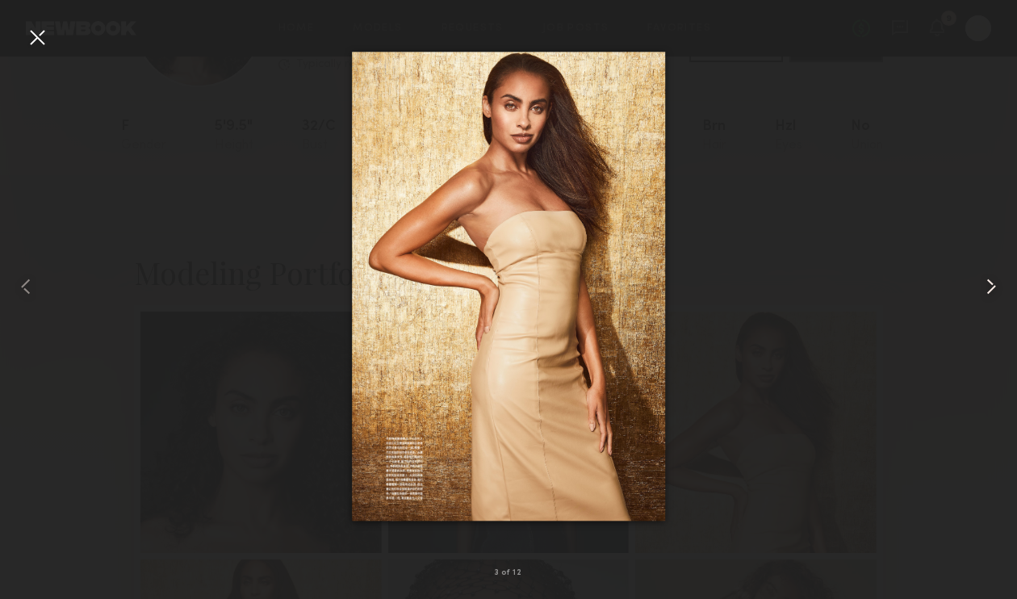
click at [992, 282] on common-icon at bounding box center [991, 286] width 26 height 26
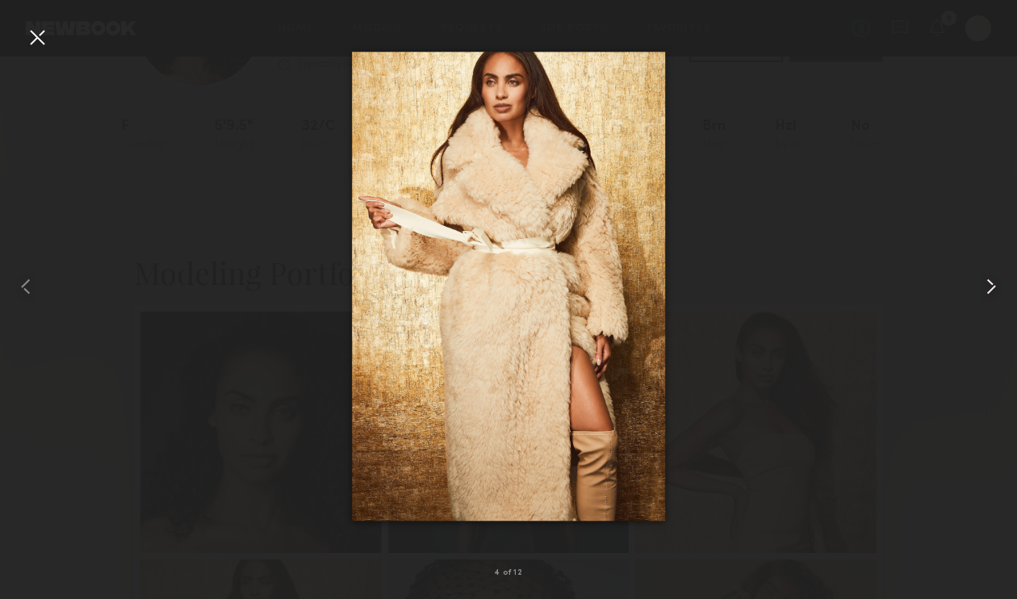
click at [992, 282] on common-icon at bounding box center [991, 286] width 26 height 26
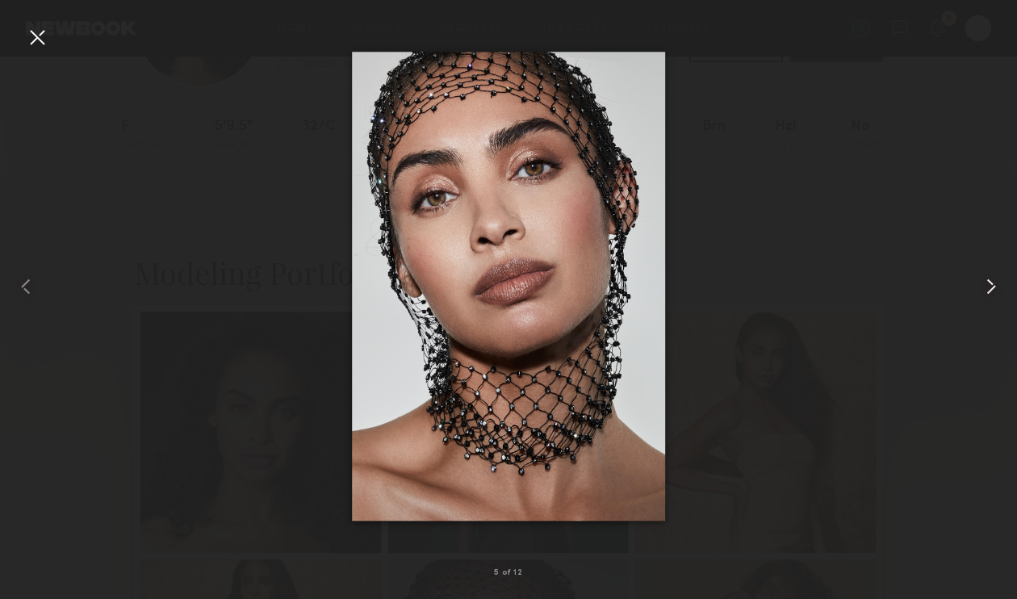
click at [992, 282] on common-icon at bounding box center [991, 286] width 26 height 26
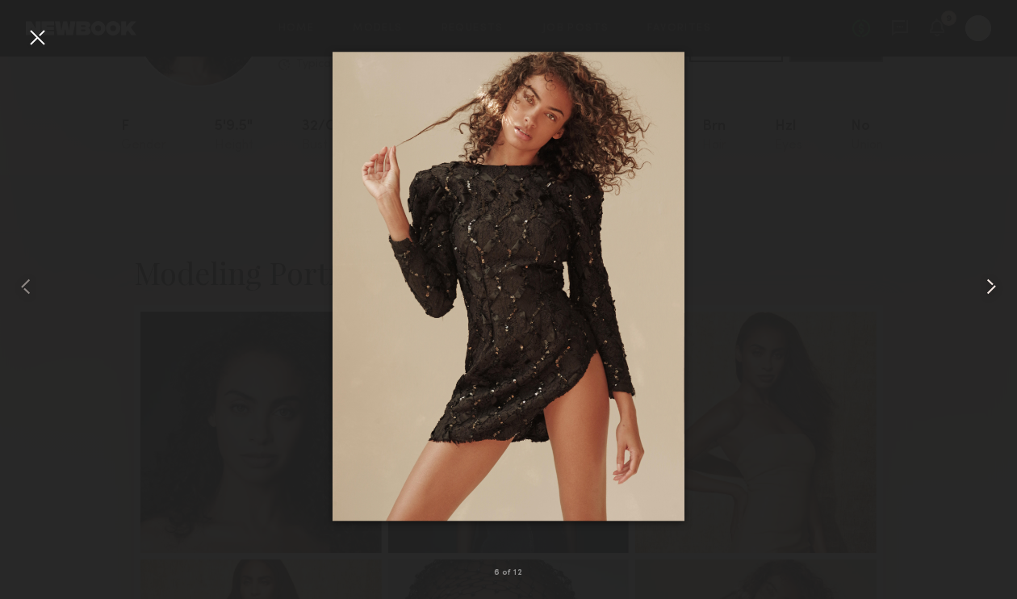
click at [989, 290] on common-icon at bounding box center [991, 286] width 26 height 26
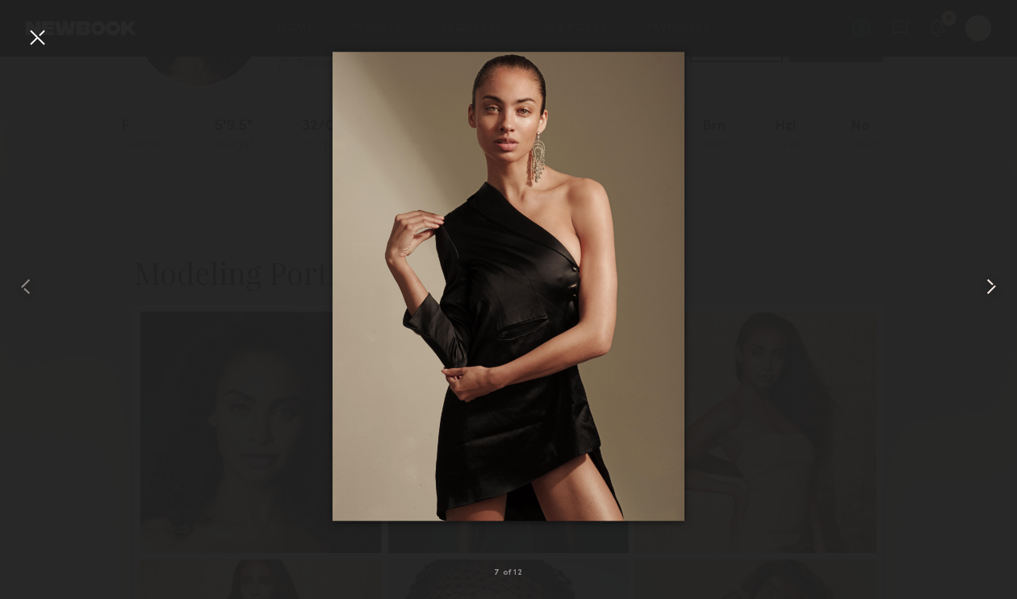
click at [985, 281] on common-icon at bounding box center [991, 286] width 26 height 26
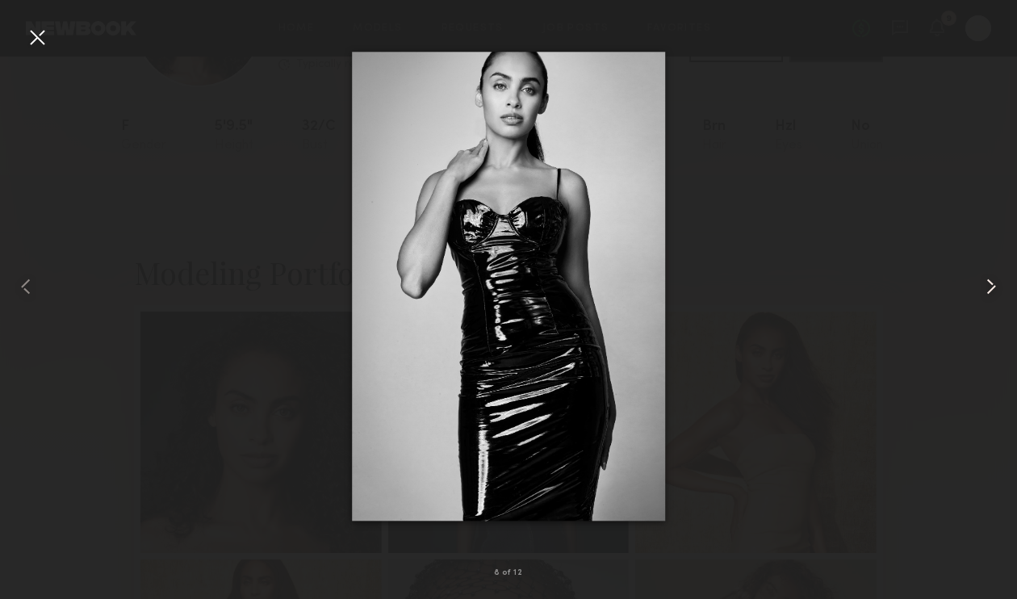
click at [985, 281] on common-icon at bounding box center [991, 286] width 26 height 26
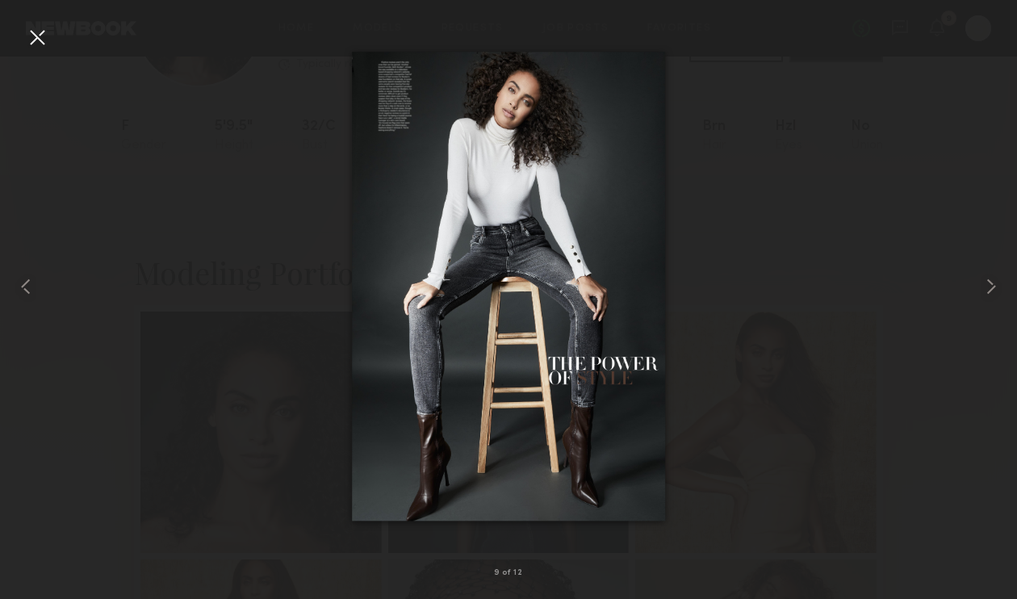
click at [42, 40] on div at bounding box center [37, 37] width 26 height 26
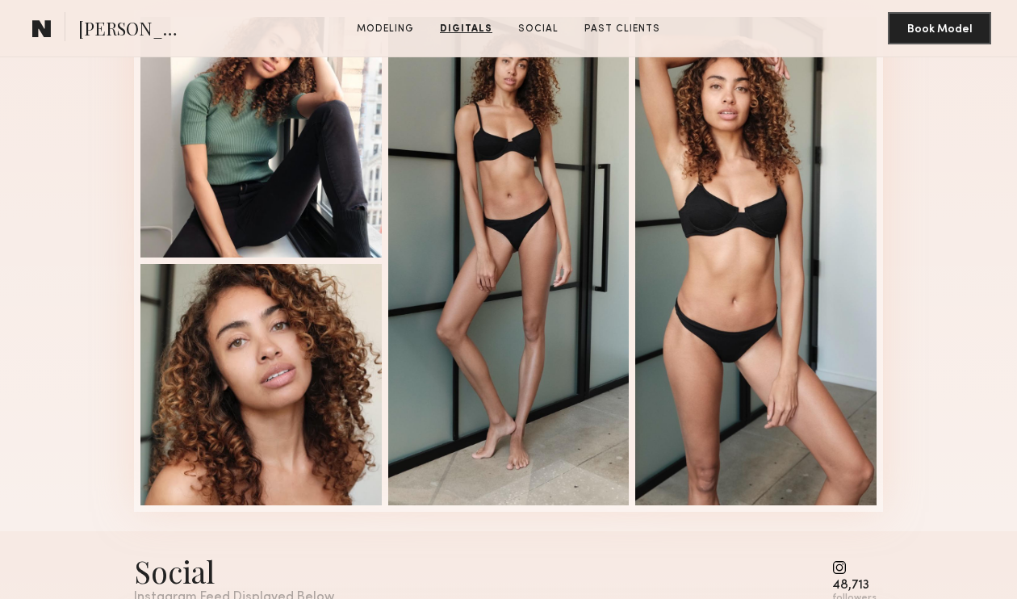
scroll to position [1585, 0]
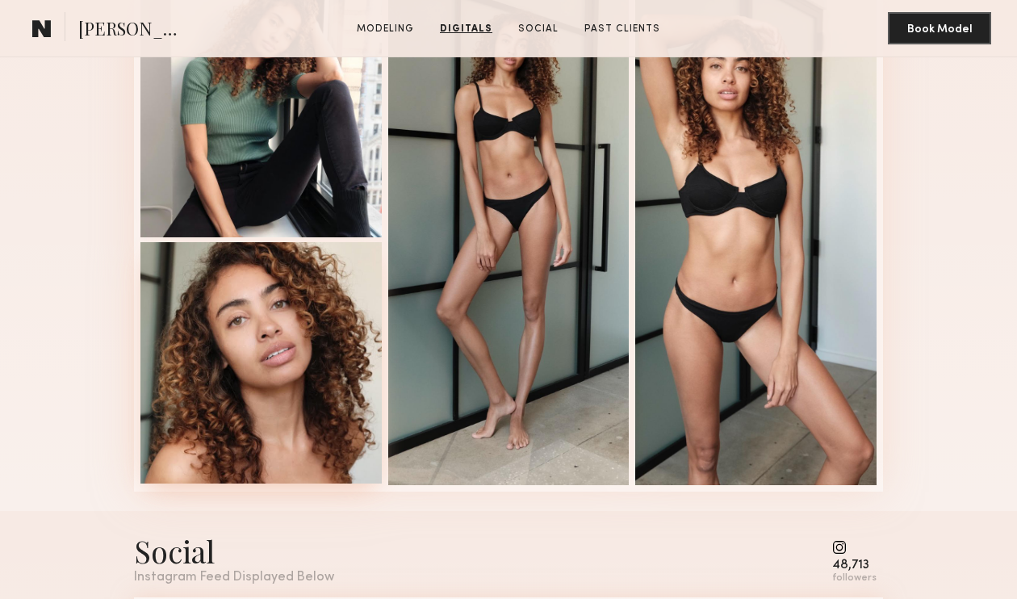
click at [295, 390] on div at bounding box center [260, 362] width 241 height 241
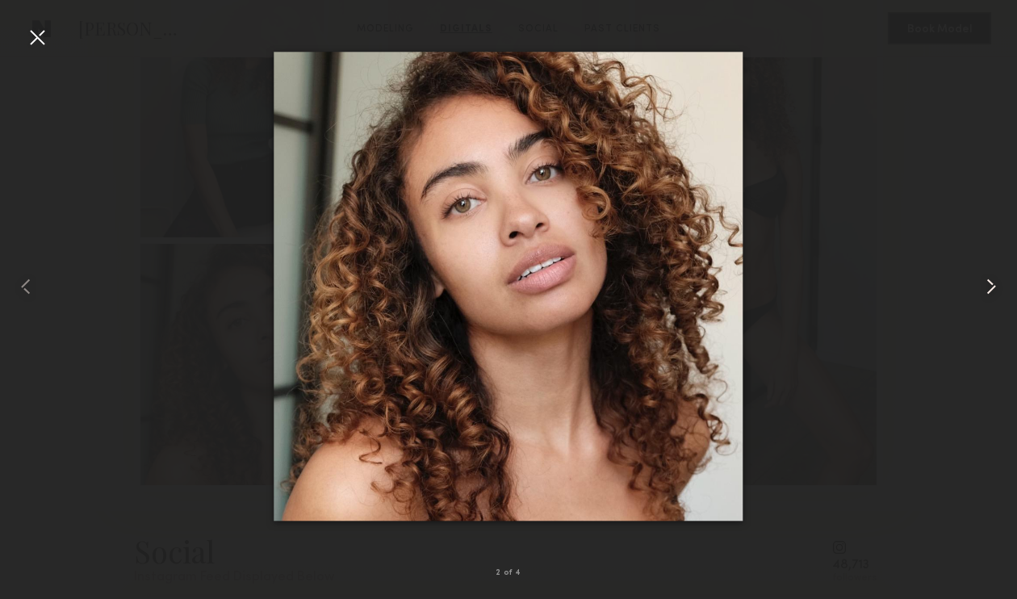
click at [991, 278] on common-icon at bounding box center [991, 286] width 26 height 26
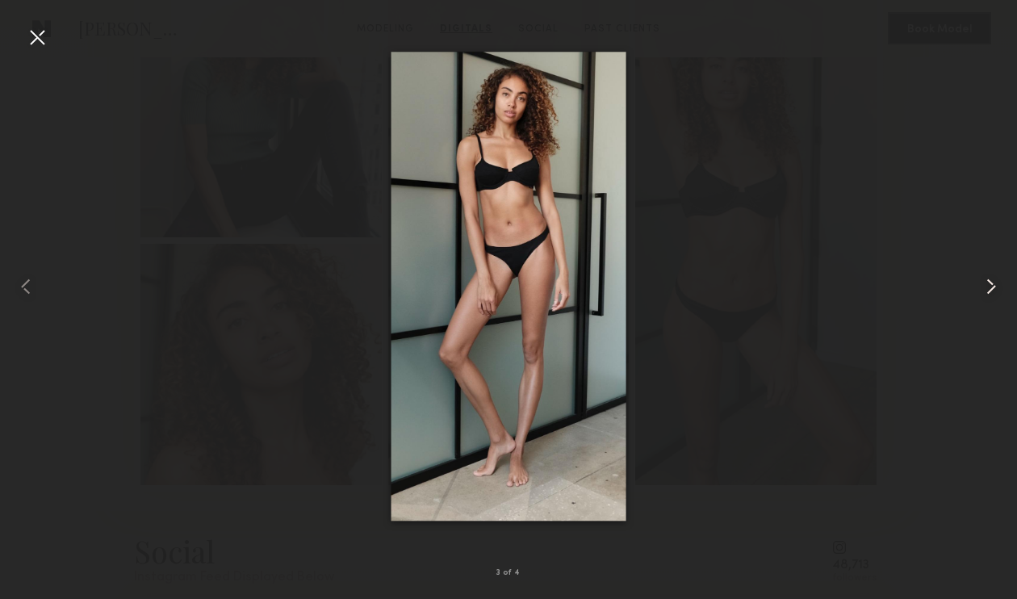
click at [986, 281] on common-icon at bounding box center [991, 286] width 26 height 26
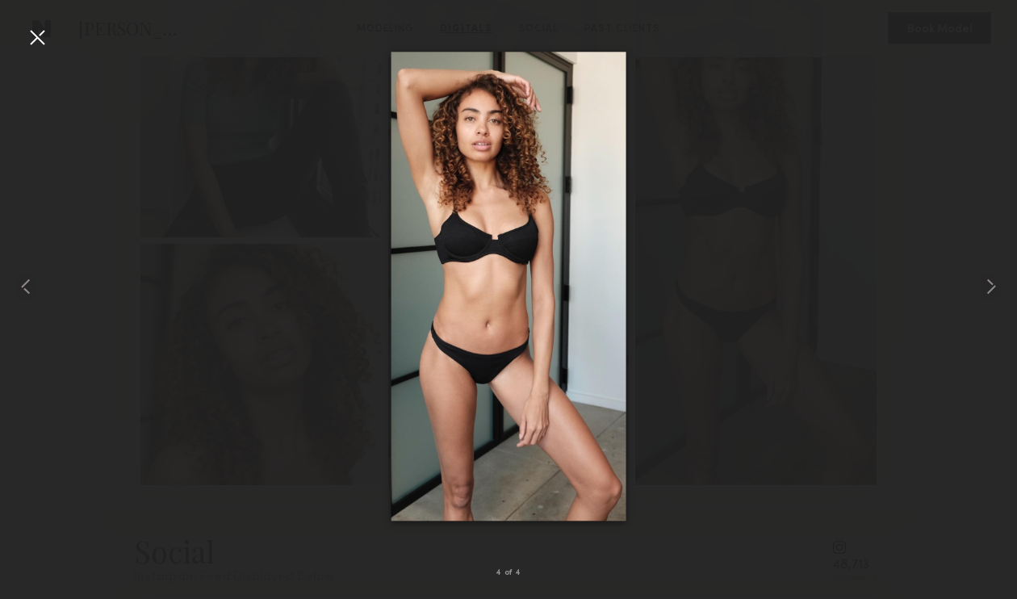
click at [35, 33] on div at bounding box center [37, 37] width 26 height 26
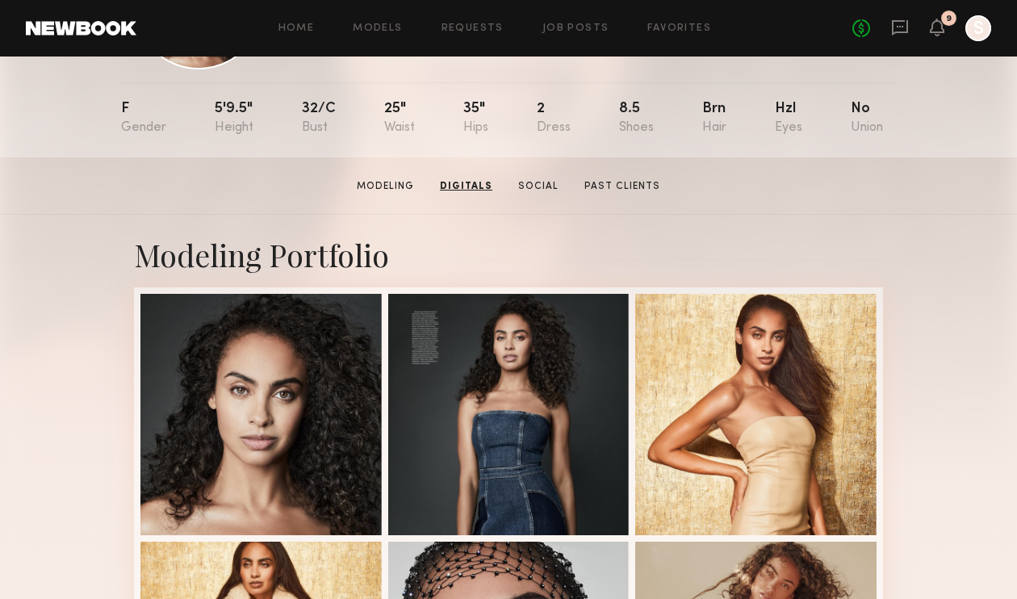
scroll to position [0, 0]
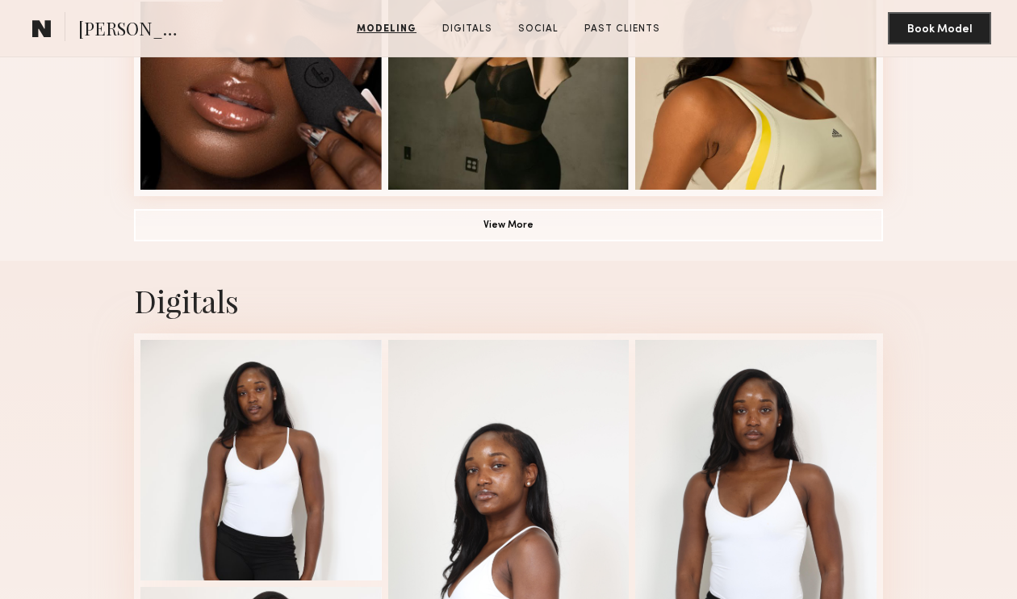
scroll to position [1535, 0]
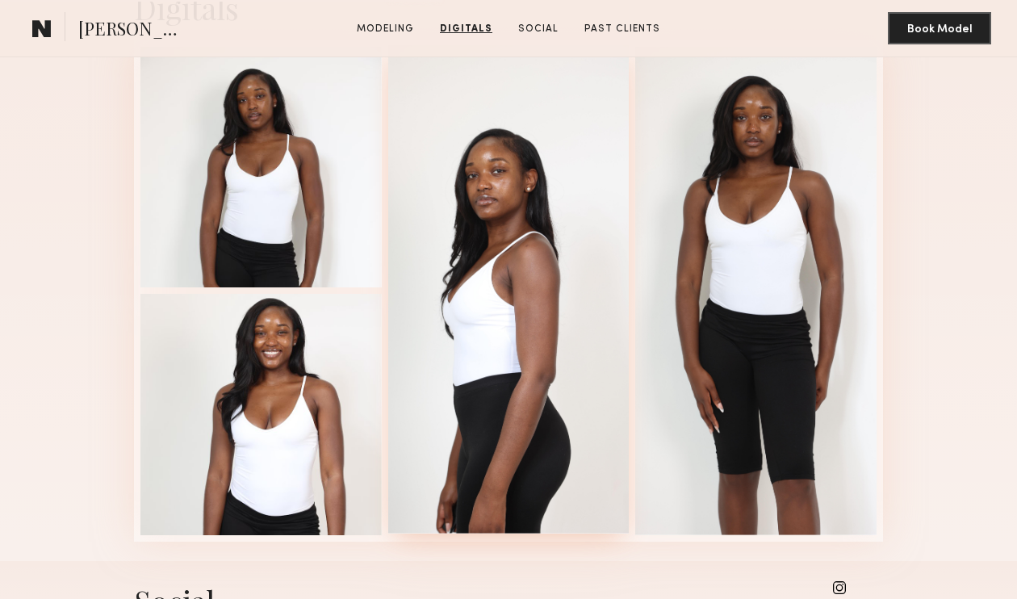
click at [491, 305] on div at bounding box center [508, 289] width 241 height 488
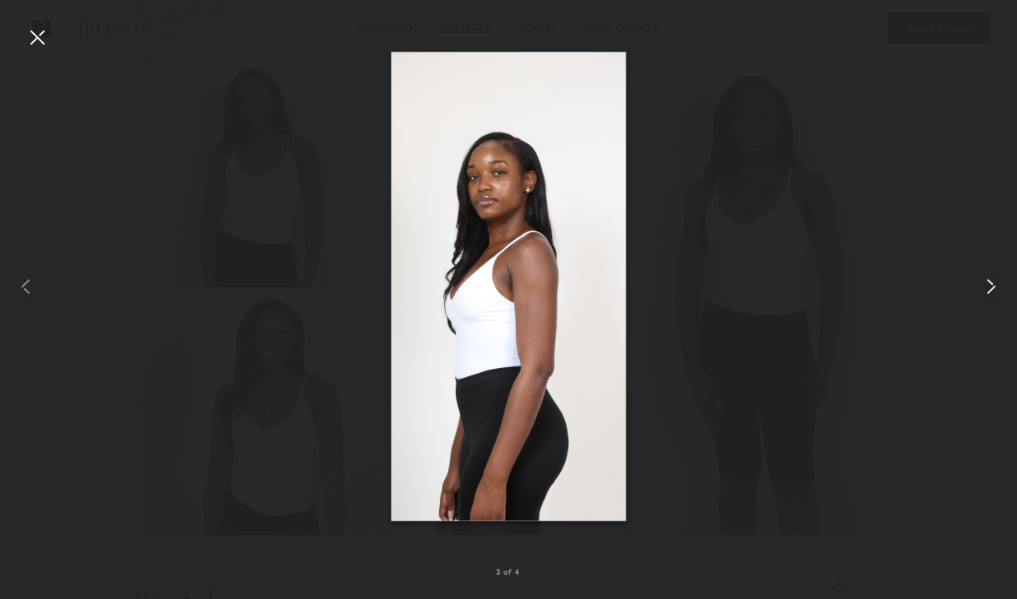
click at [982, 281] on common-icon at bounding box center [991, 286] width 26 height 26
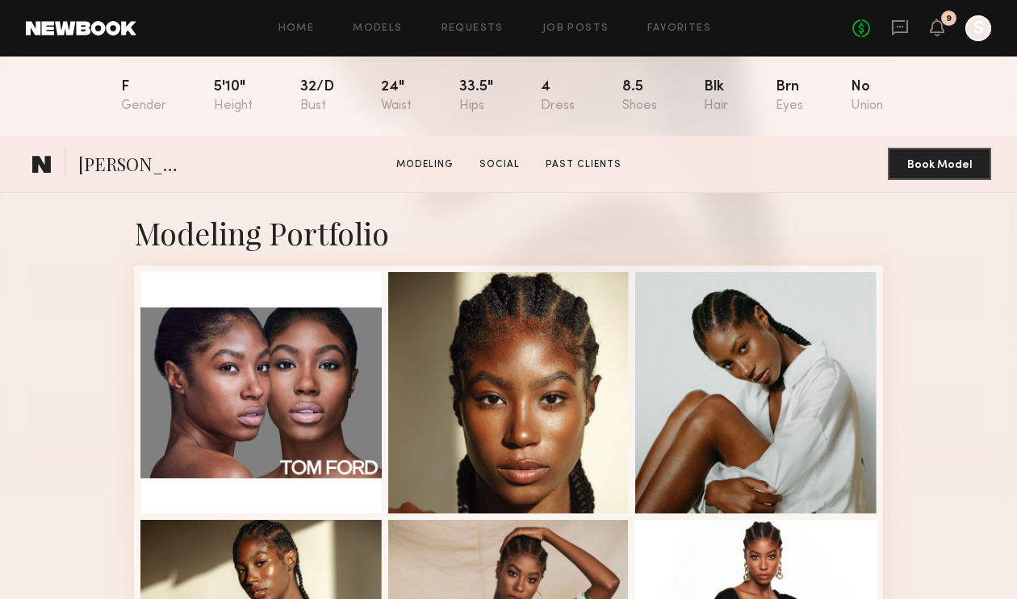
scroll to position [398, 0]
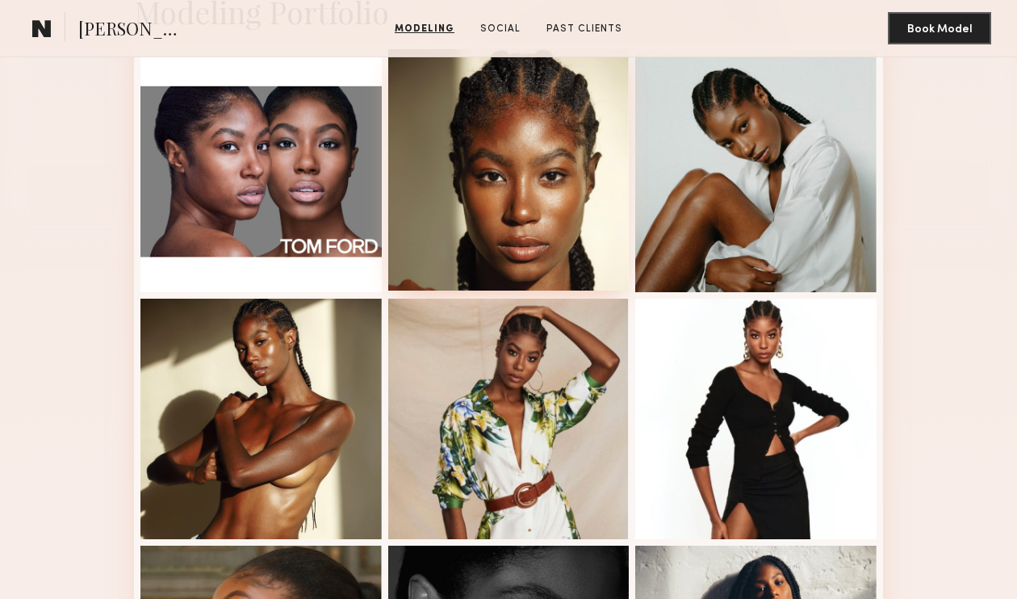
click at [562, 120] on div at bounding box center [508, 169] width 241 height 241
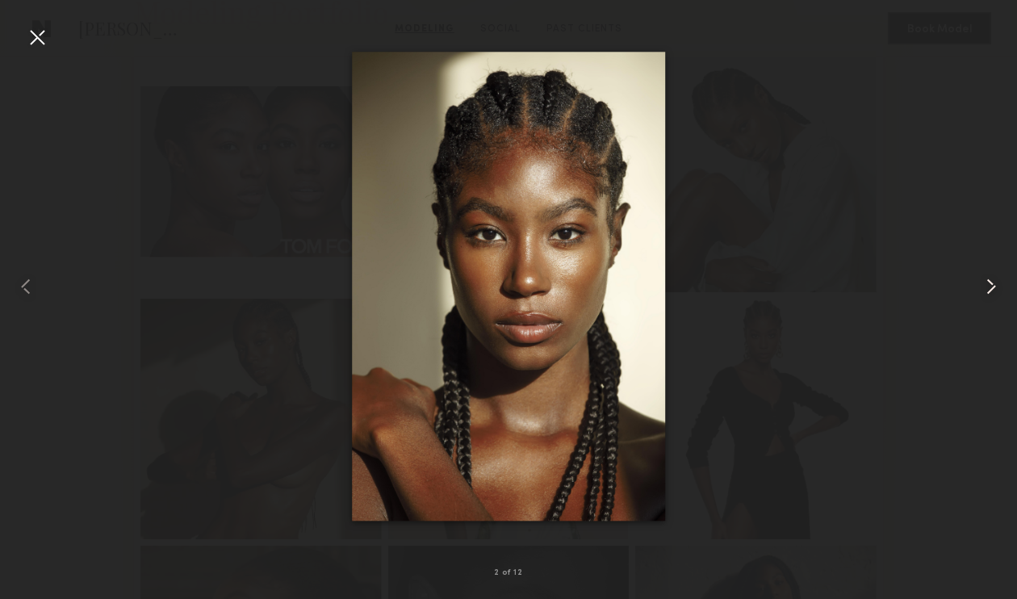
click at [986, 282] on common-icon at bounding box center [991, 286] width 26 height 26
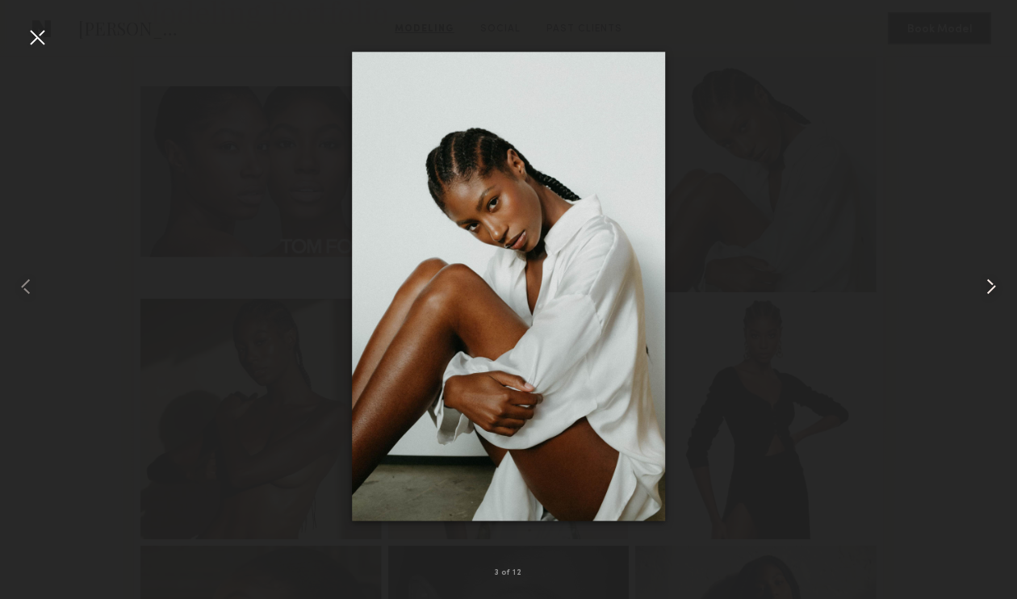
click at [984, 274] on common-icon at bounding box center [991, 286] width 26 height 26
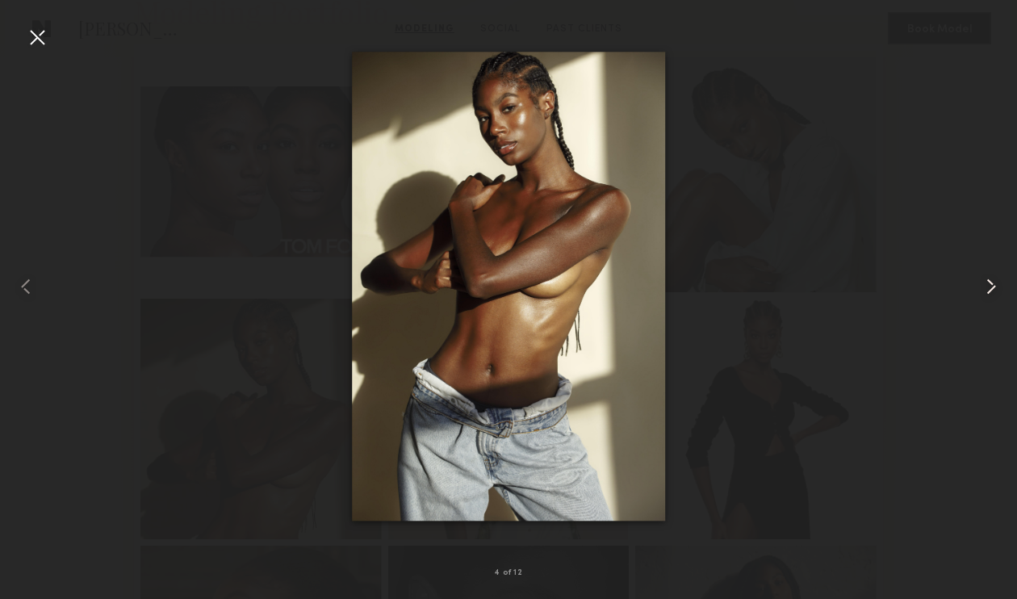
click at [987, 290] on common-icon at bounding box center [991, 286] width 26 height 26
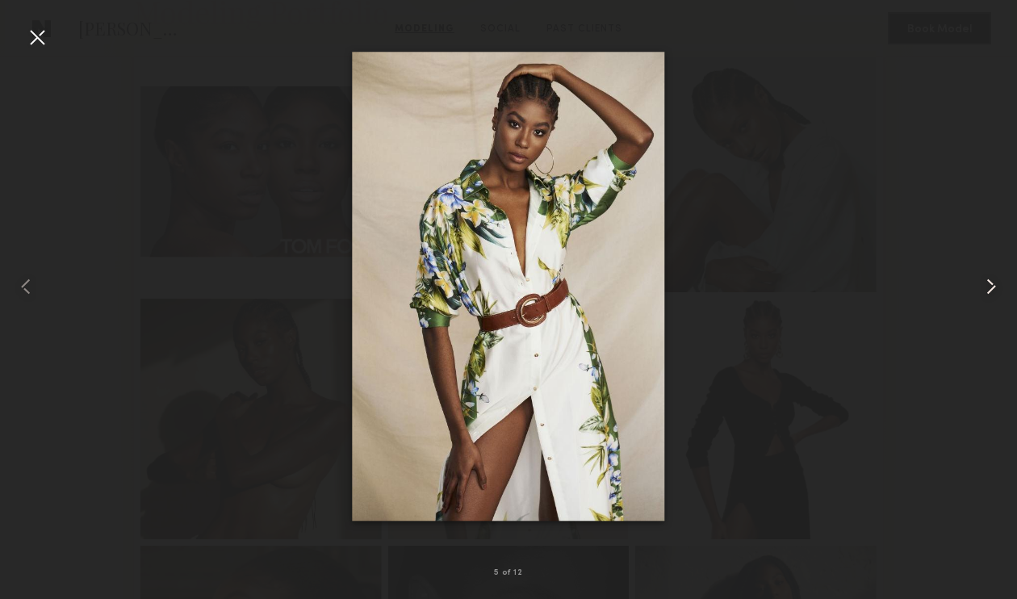
click at [979, 290] on common-icon at bounding box center [991, 286] width 26 height 26
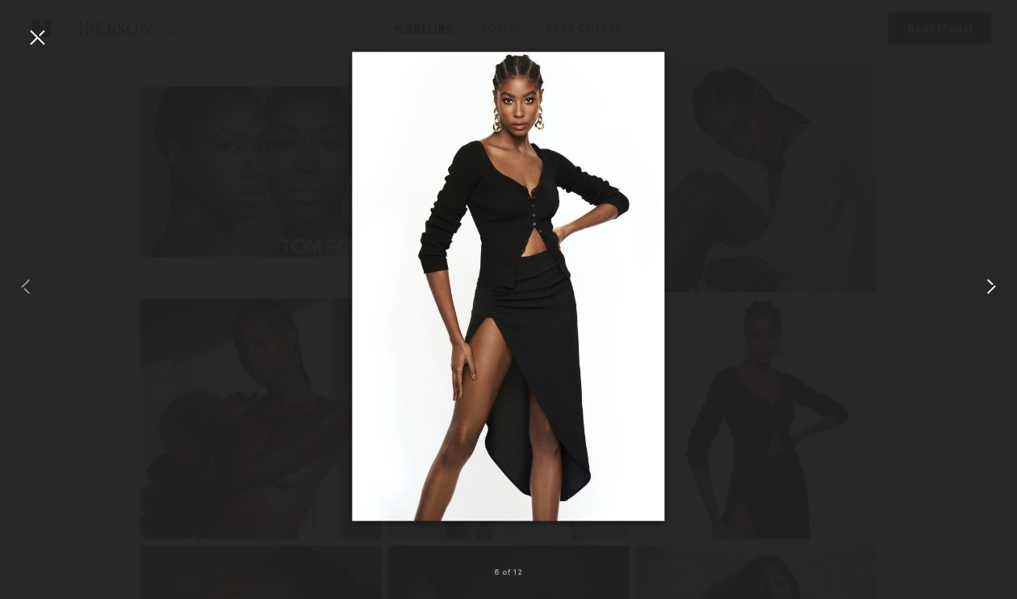
click at [984, 291] on common-icon at bounding box center [991, 286] width 26 height 26
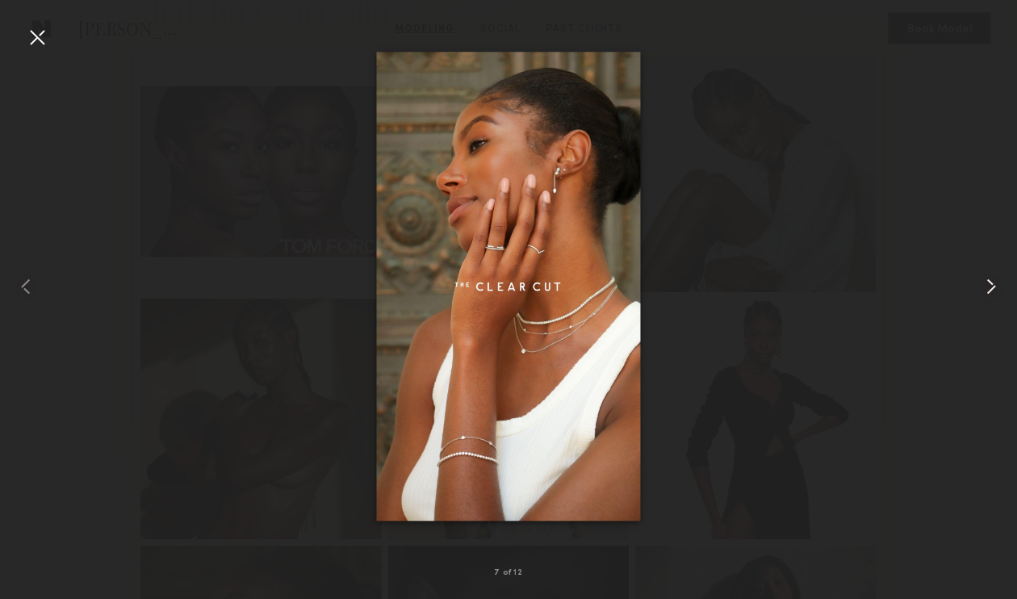
click at [984, 291] on common-icon at bounding box center [991, 286] width 26 height 26
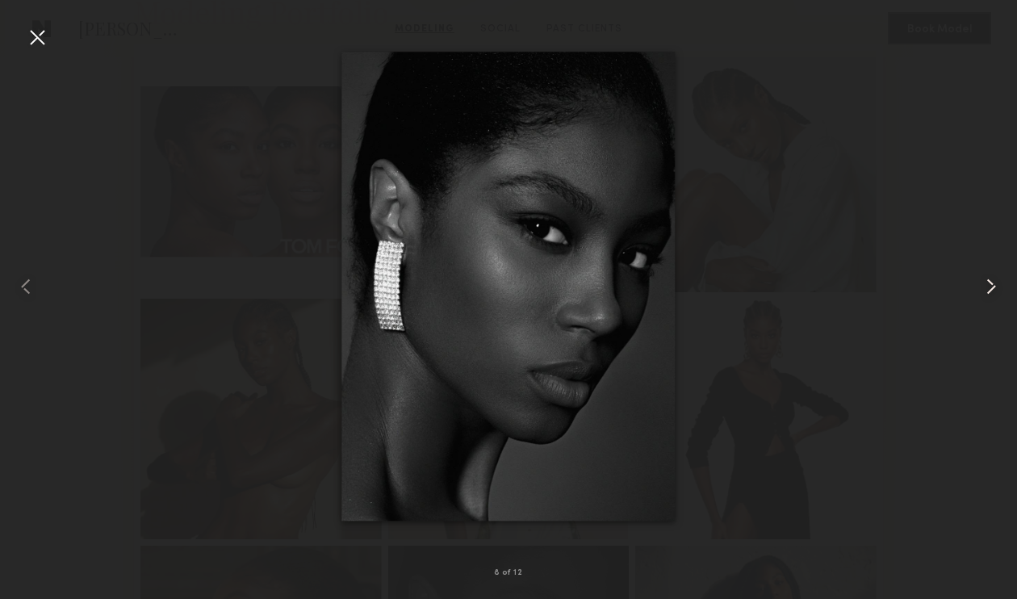
click at [984, 291] on common-icon at bounding box center [991, 286] width 26 height 26
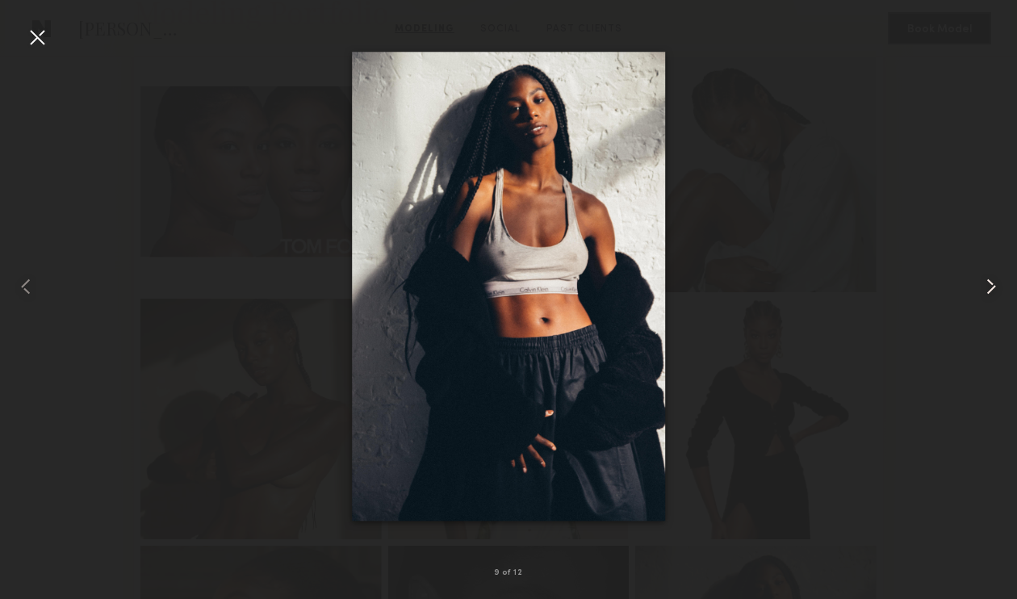
click at [989, 278] on common-icon at bounding box center [991, 286] width 26 height 26
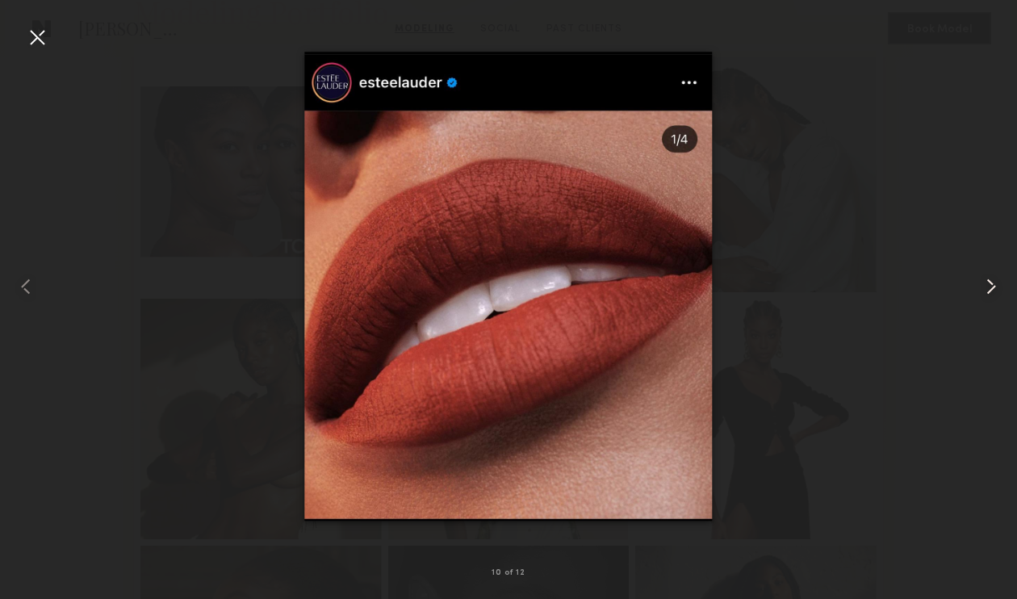
click at [989, 278] on common-icon at bounding box center [991, 286] width 26 height 26
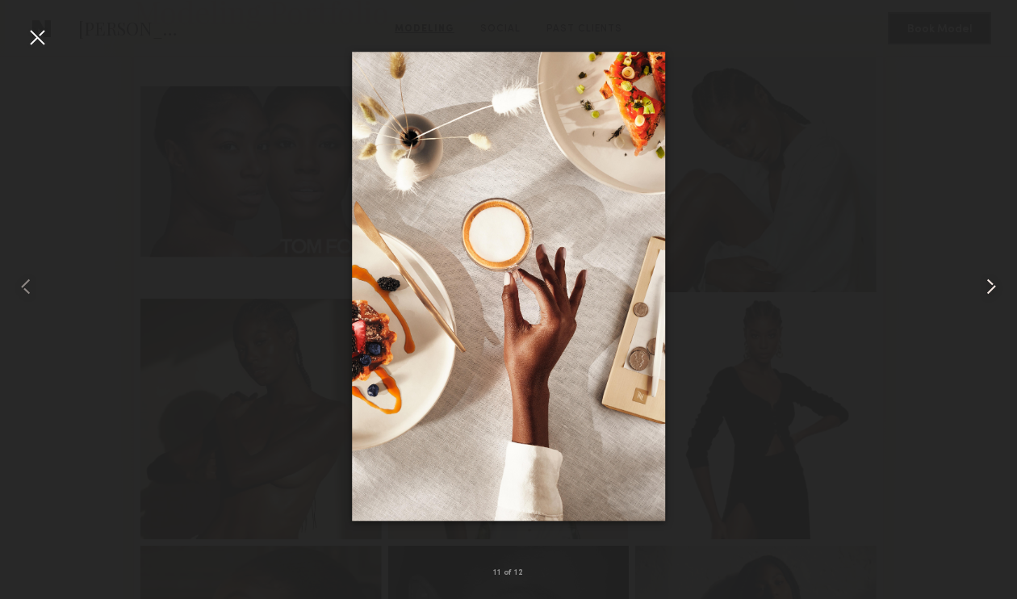
click at [989, 278] on common-icon at bounding box center [991, 286] width 26 height 26
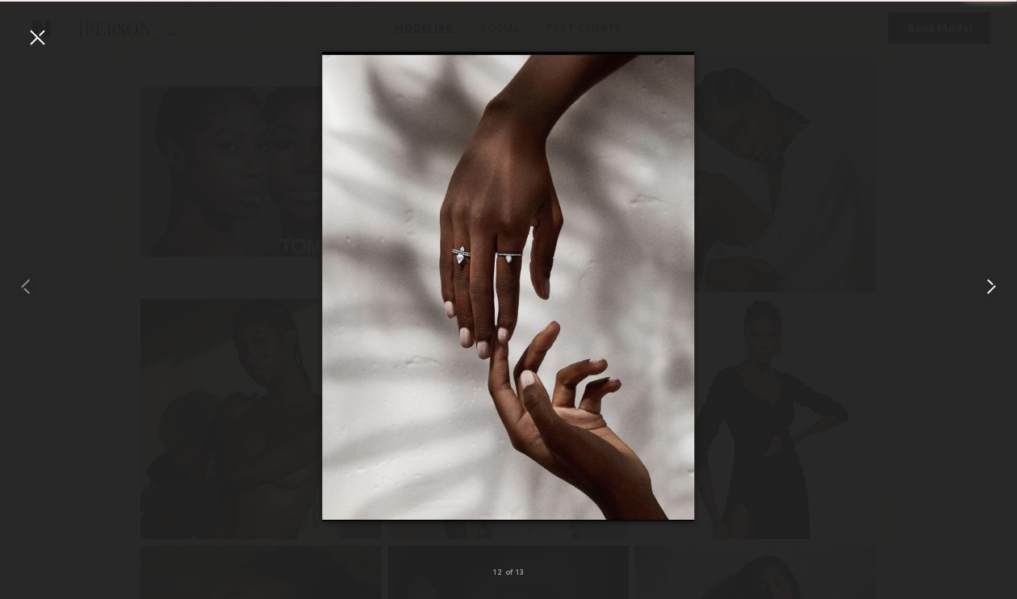
click at [989, 278] on common-icon at bounding box center [991, 286] width 26 height 26
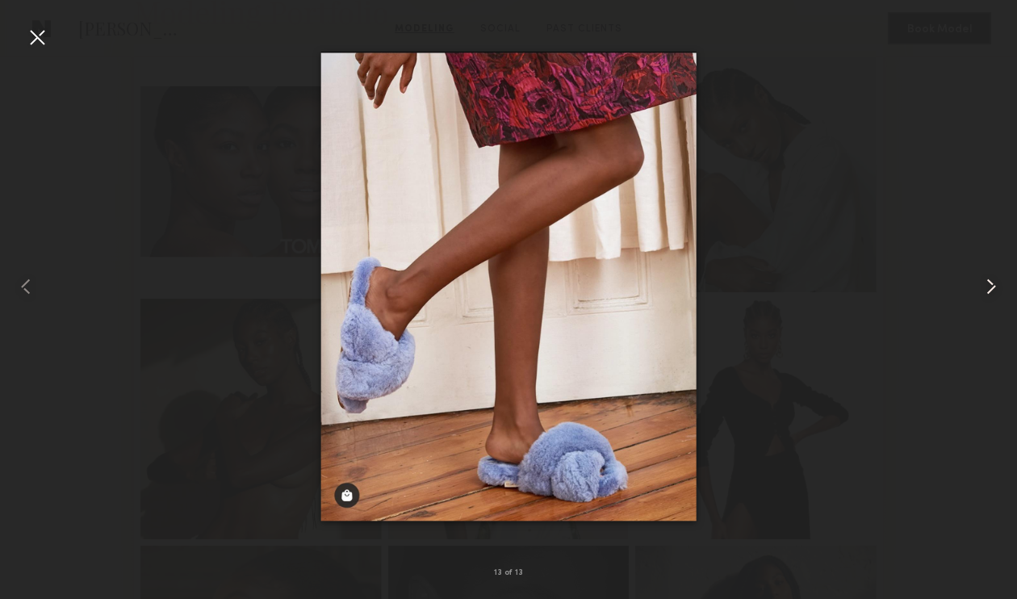
click at [989, 278] on common-icon at bounding box center [991, 286] width 26 height 26
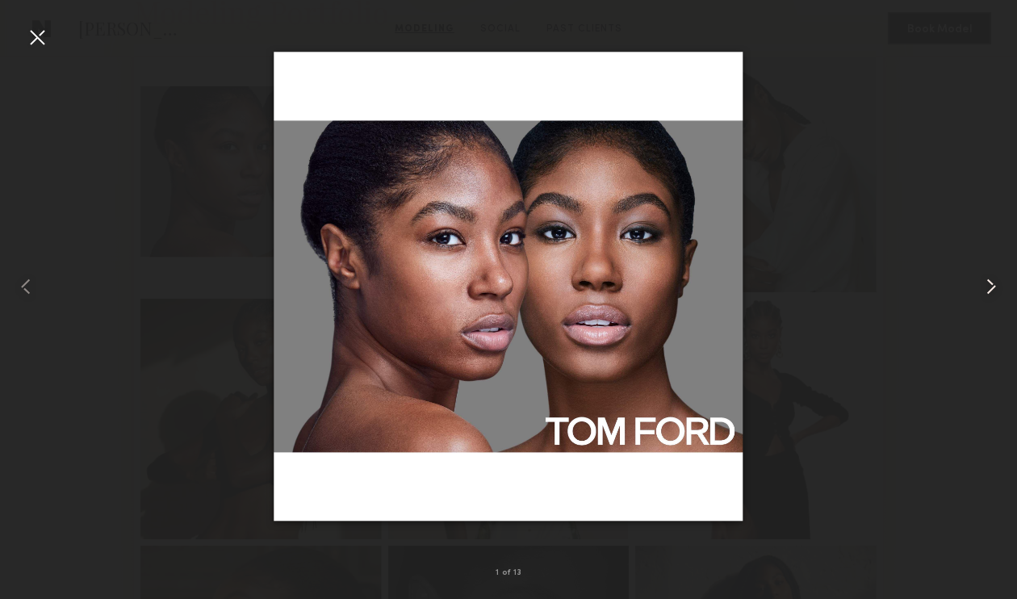
click at [989, 278] on common-icon at bounding box center [991, 286] width 26 height 26
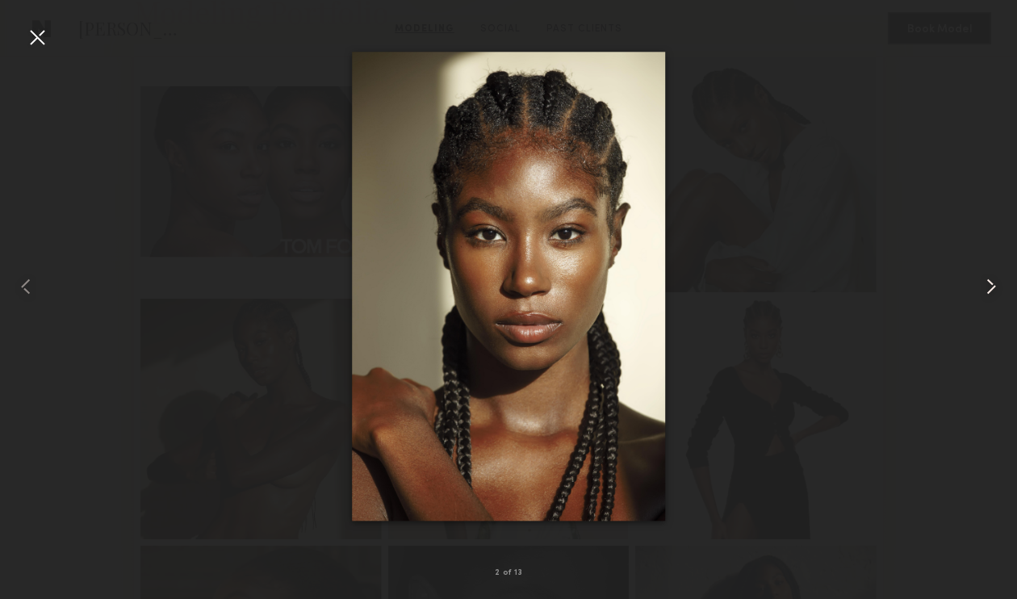
click at [989, 278] on common-icon at bounding box center [991, 286] width 26 height 26
